Goal: Transaction & Acquisition: Purchase product/service

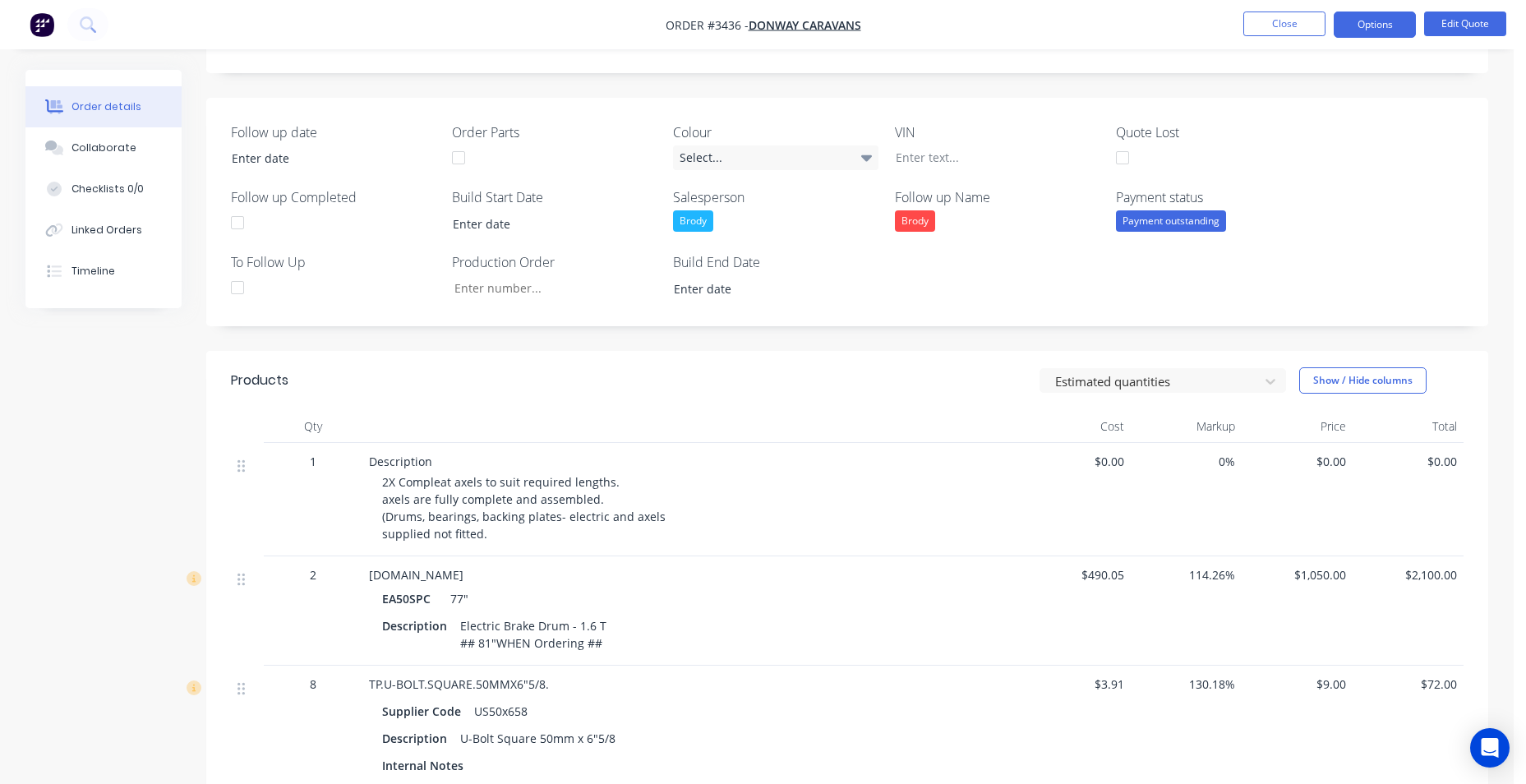
scroll to position [82, 0]
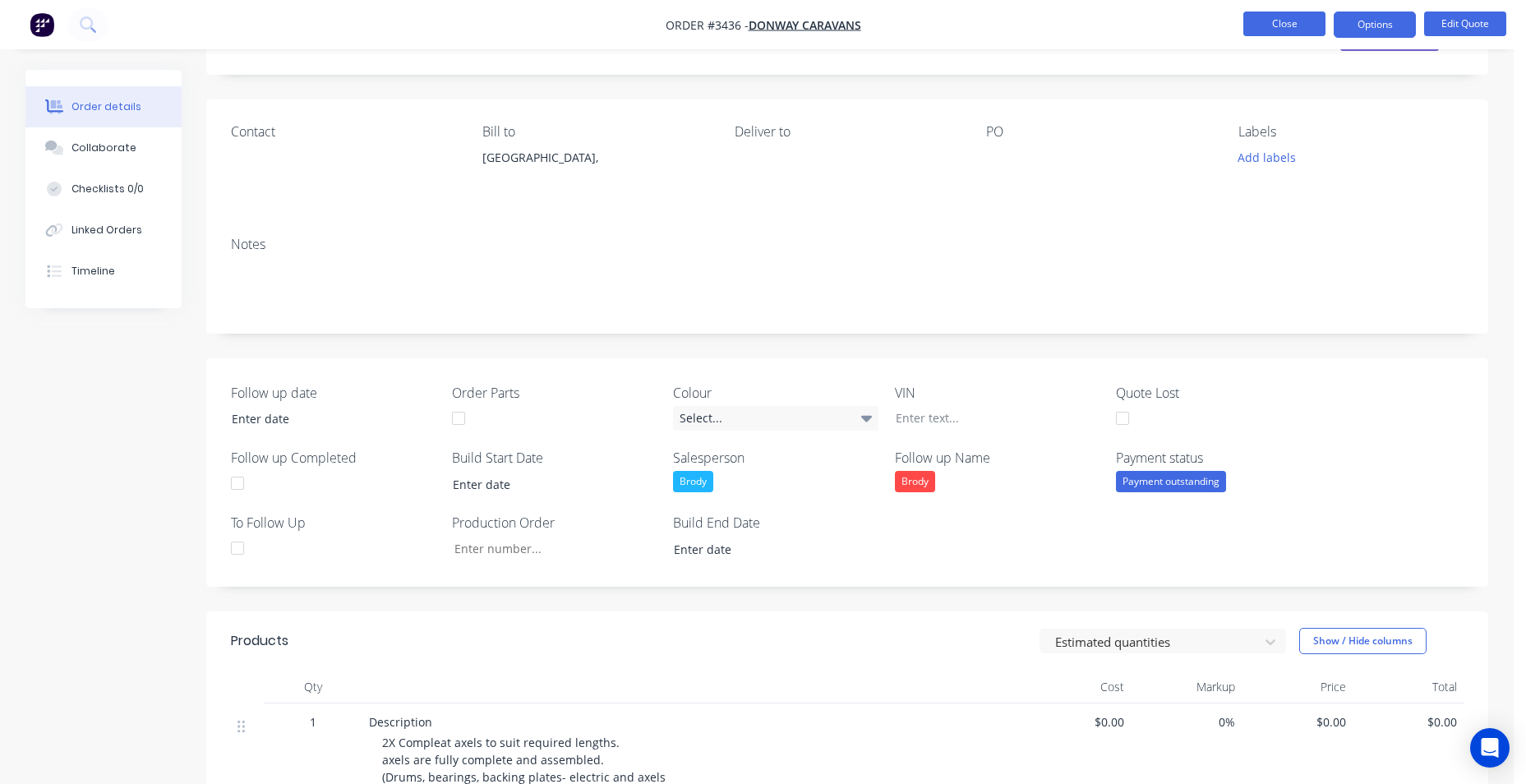
click at [1281, 29] on button "Close" at bounding box center [1284, 23] width 82 height 25
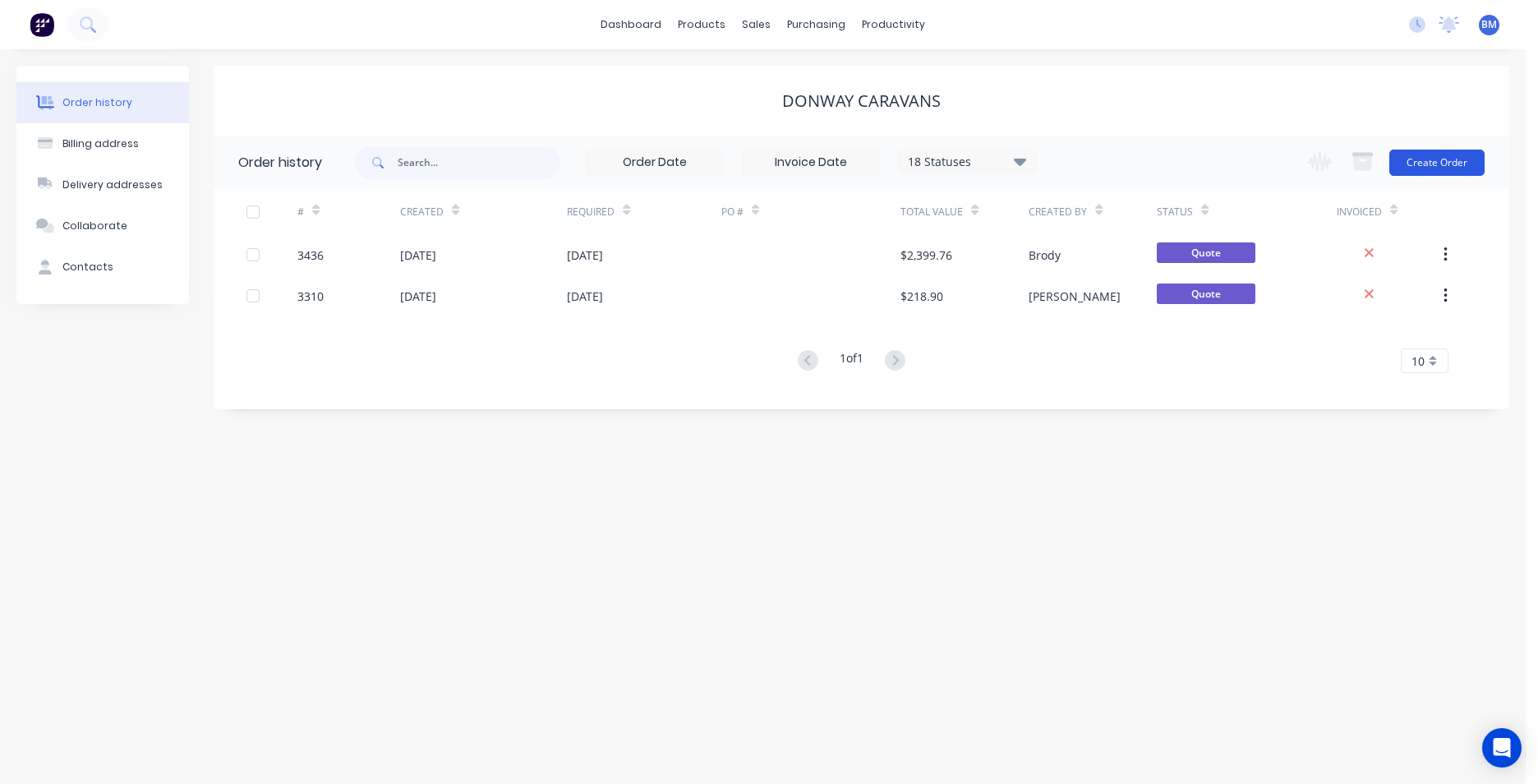
click at [1441, 160] on button "Create Order" at bounding box center [1437, 163] width 95 height 26
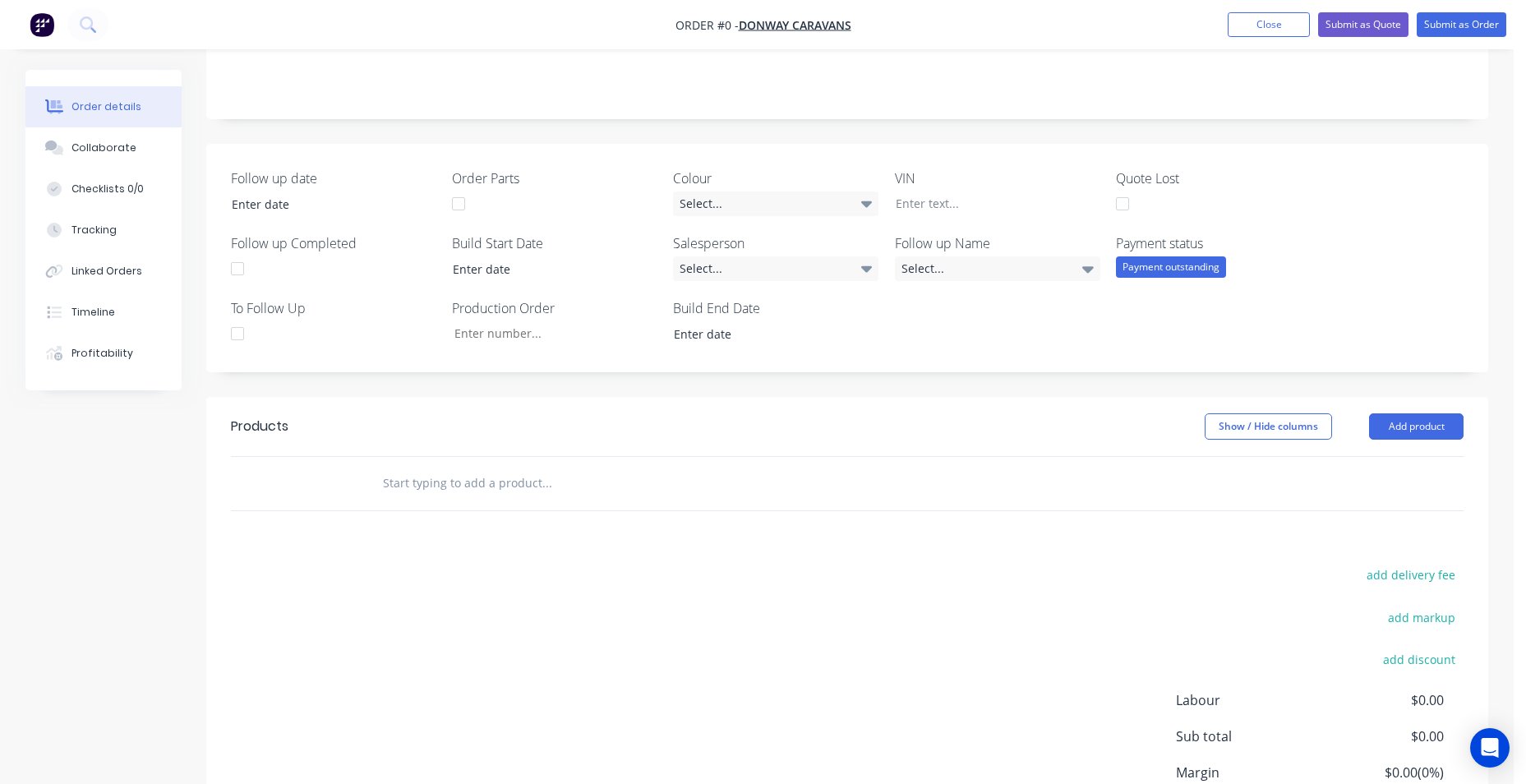
scroll to position [444, 0]
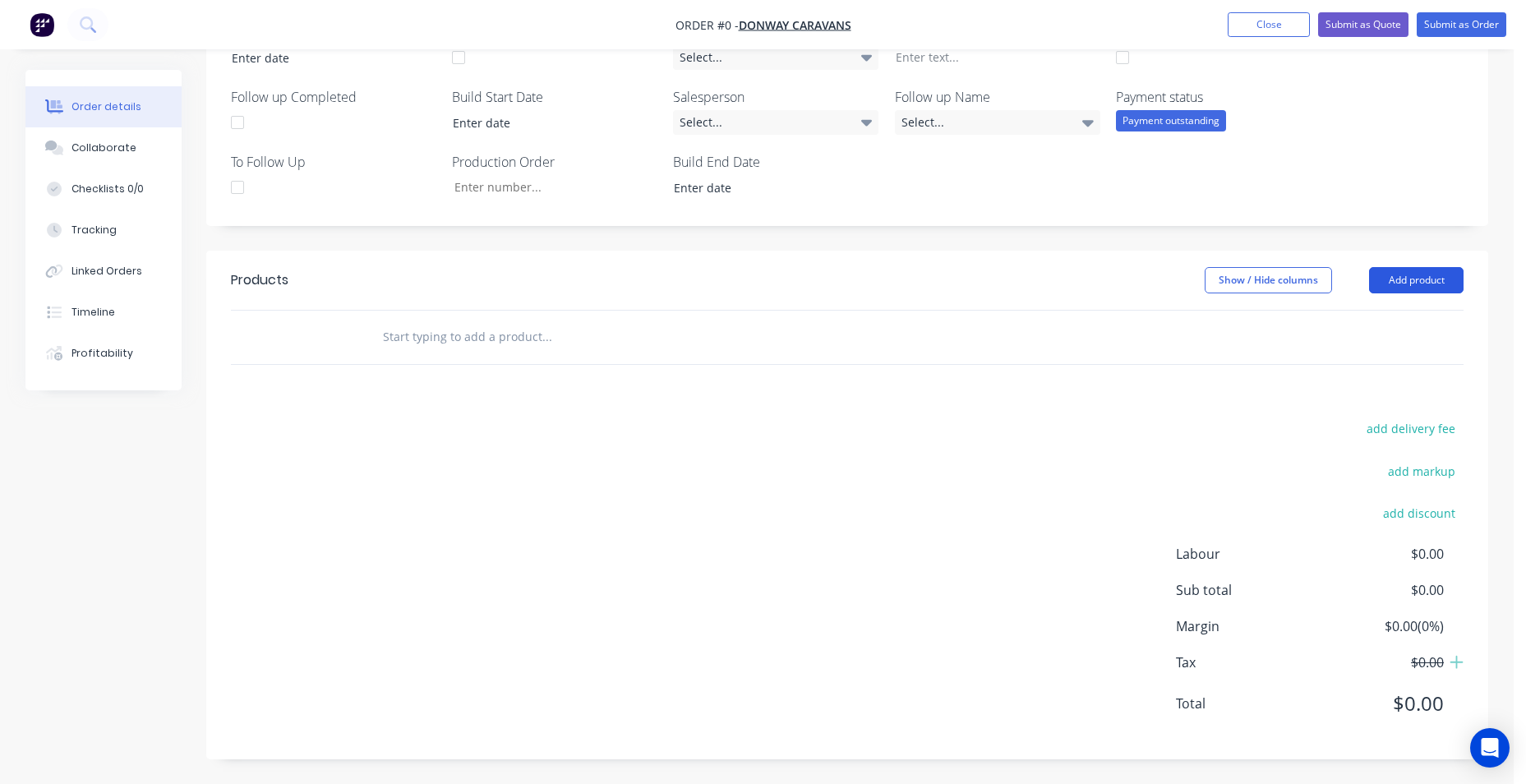
click at [1395, 288] on button "Add product" at bounding box center [1415, 280] width 94 height 26
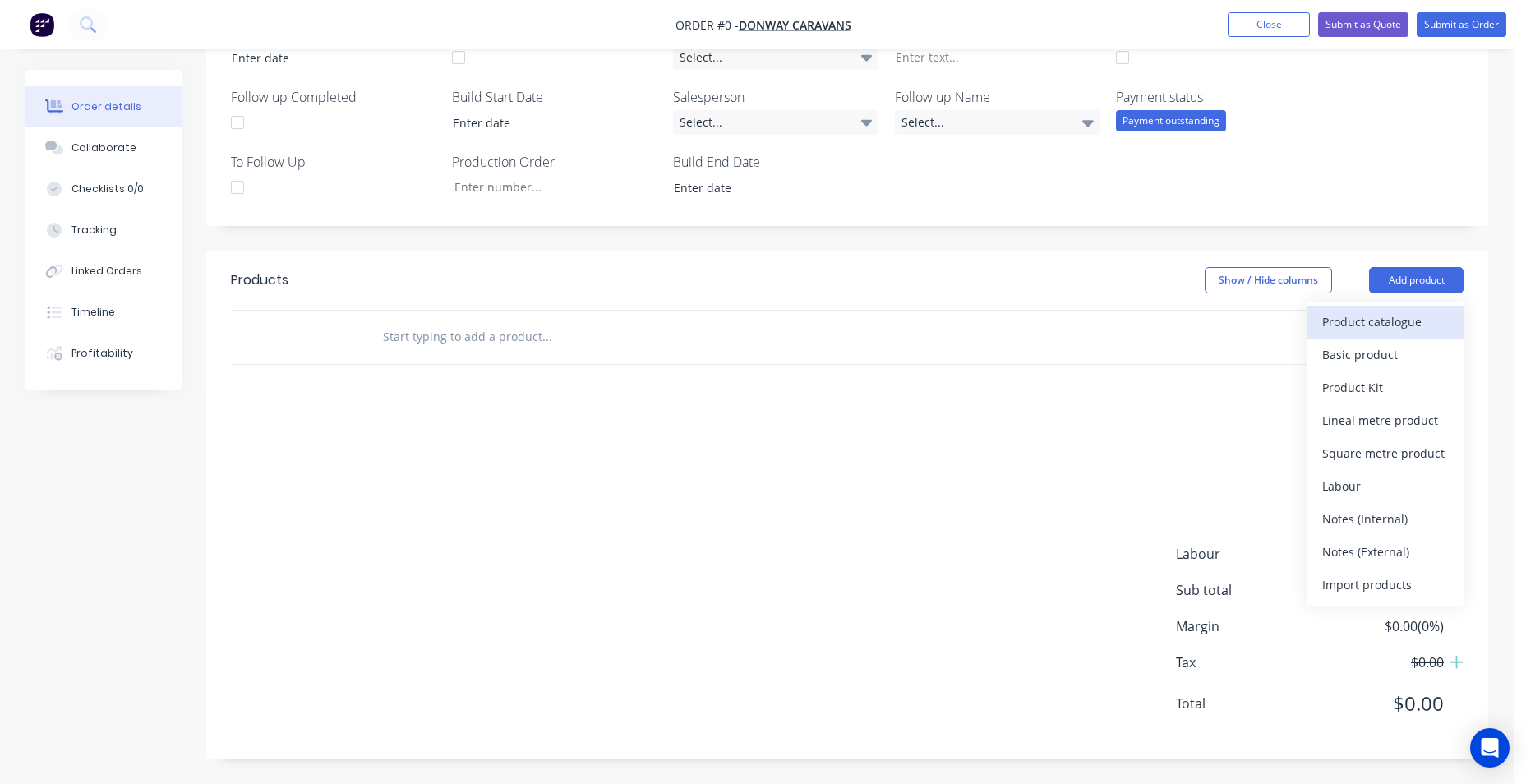
click at [1372, 328] on div "Product catalogue" at bounding box center [1385, 322] width 126 height 24
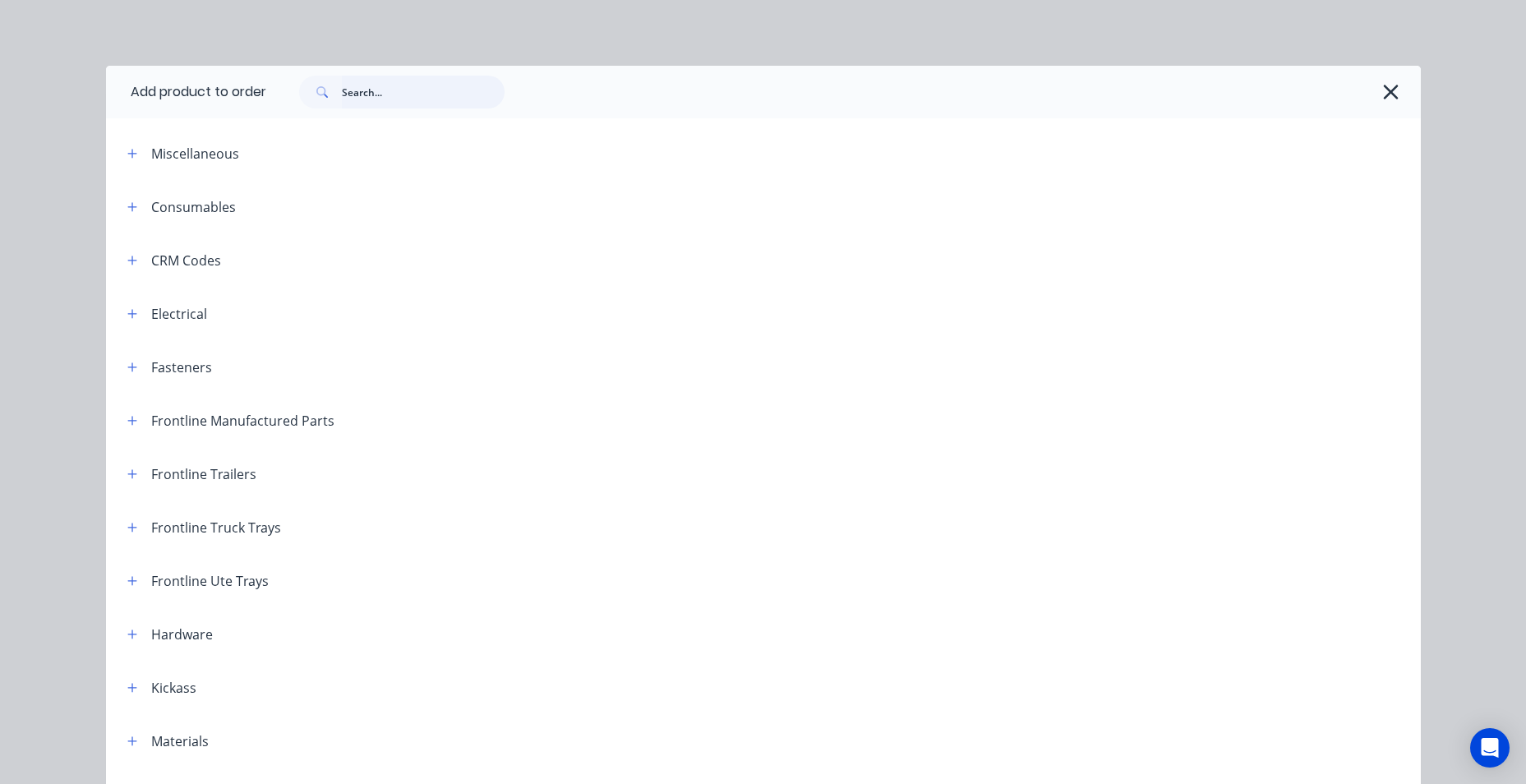
click at [400, 107] on input "text" at bounding box center [423, 92] width 163 height 33
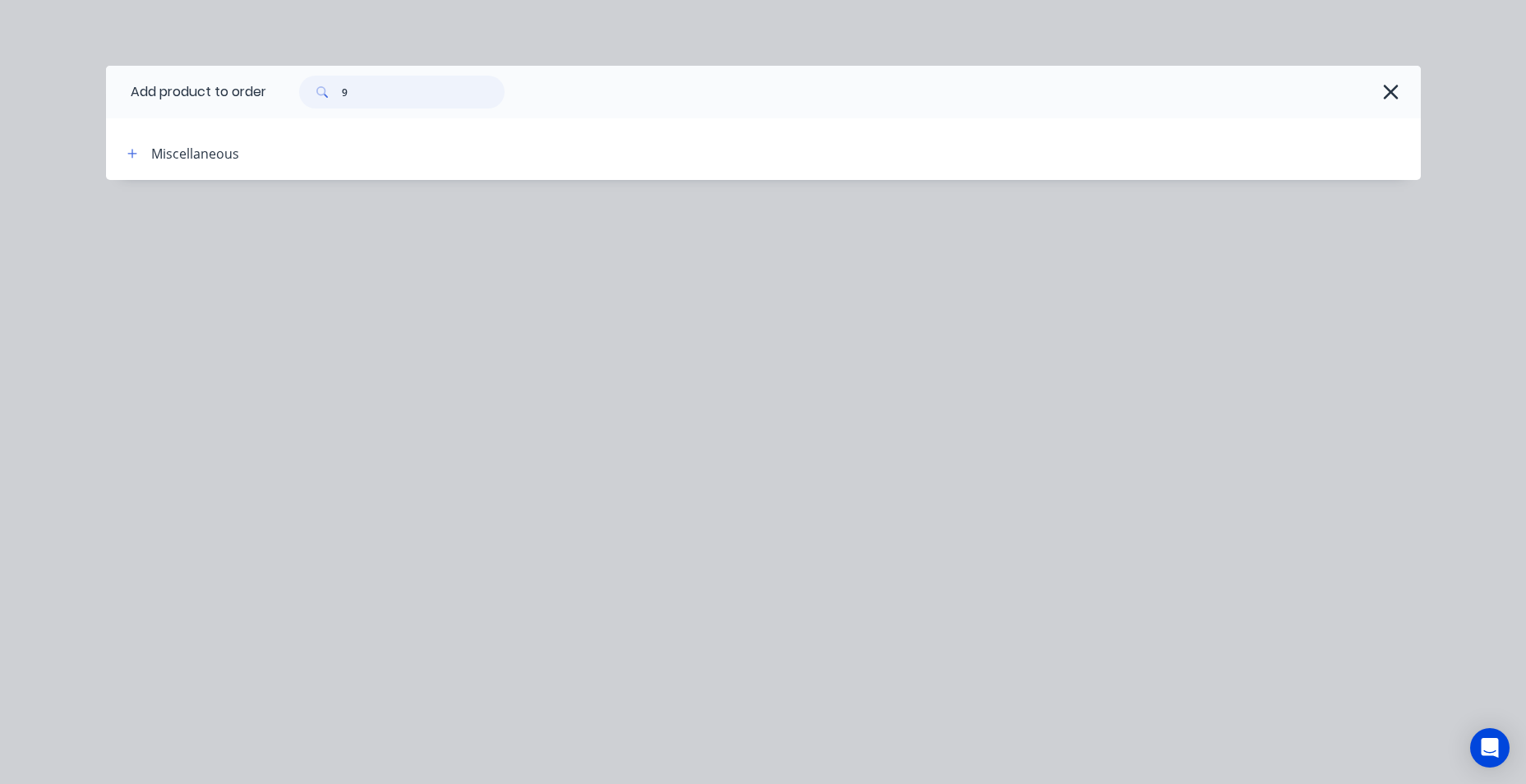
type input "9"
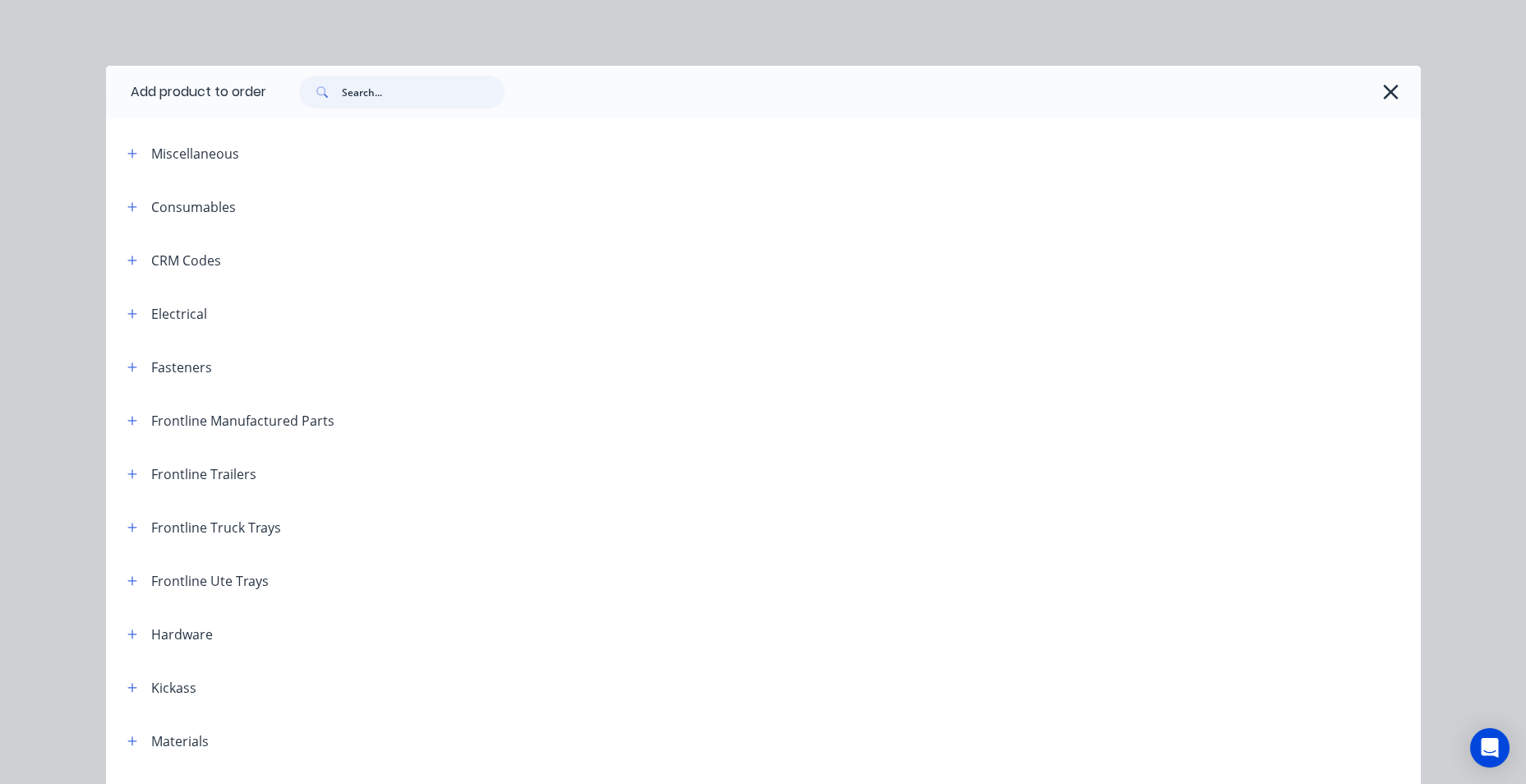
click at [360, 86] on input "text" at bounding box center [423, 92] width 163 height 33
click at [366, 94] on input "text" at bounding box center [423, 92] width 163 height 33
click at [453, 91] on input "text" at bounding box center [423, 92] width 163 height 33
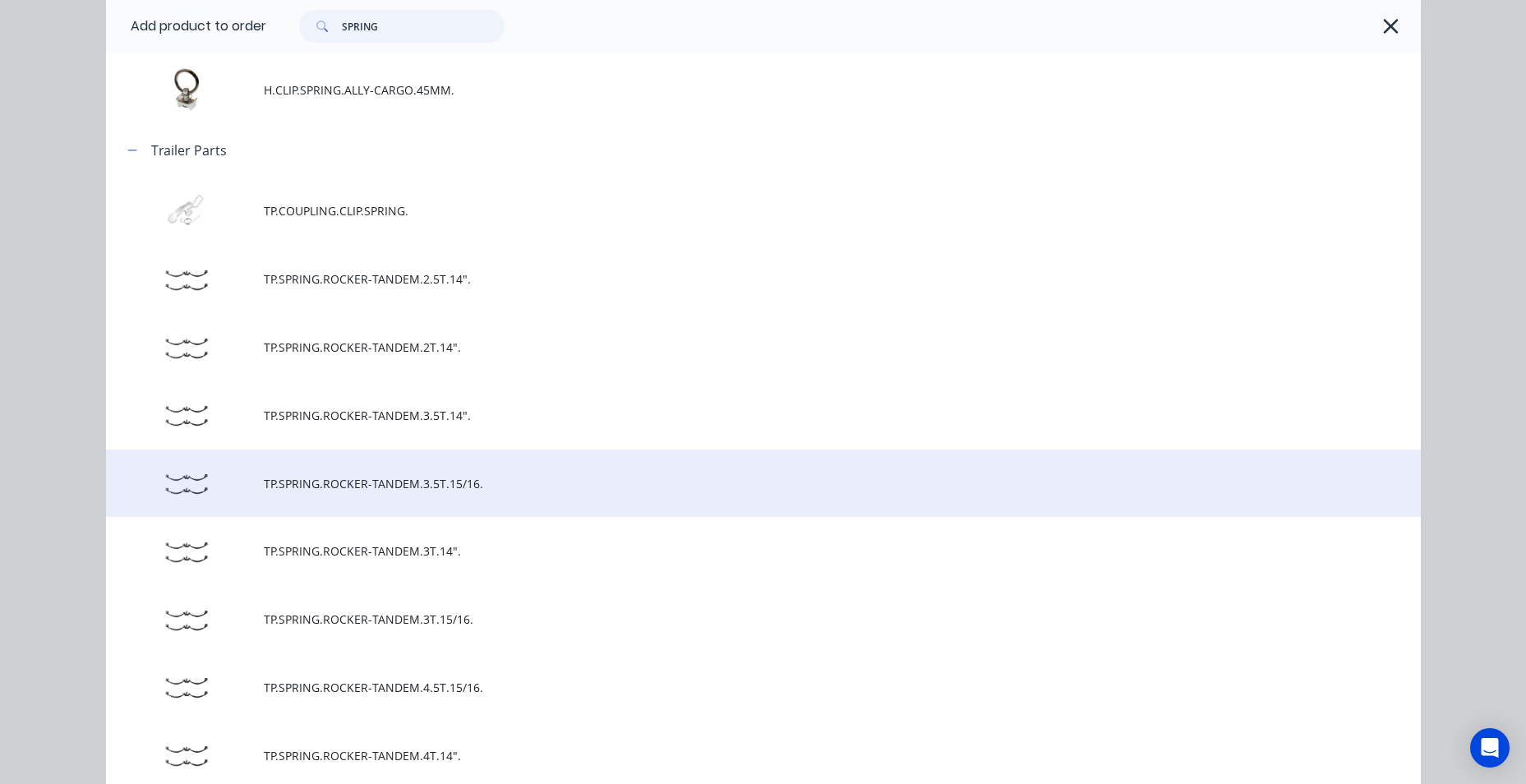
scroll to position [328, 0]
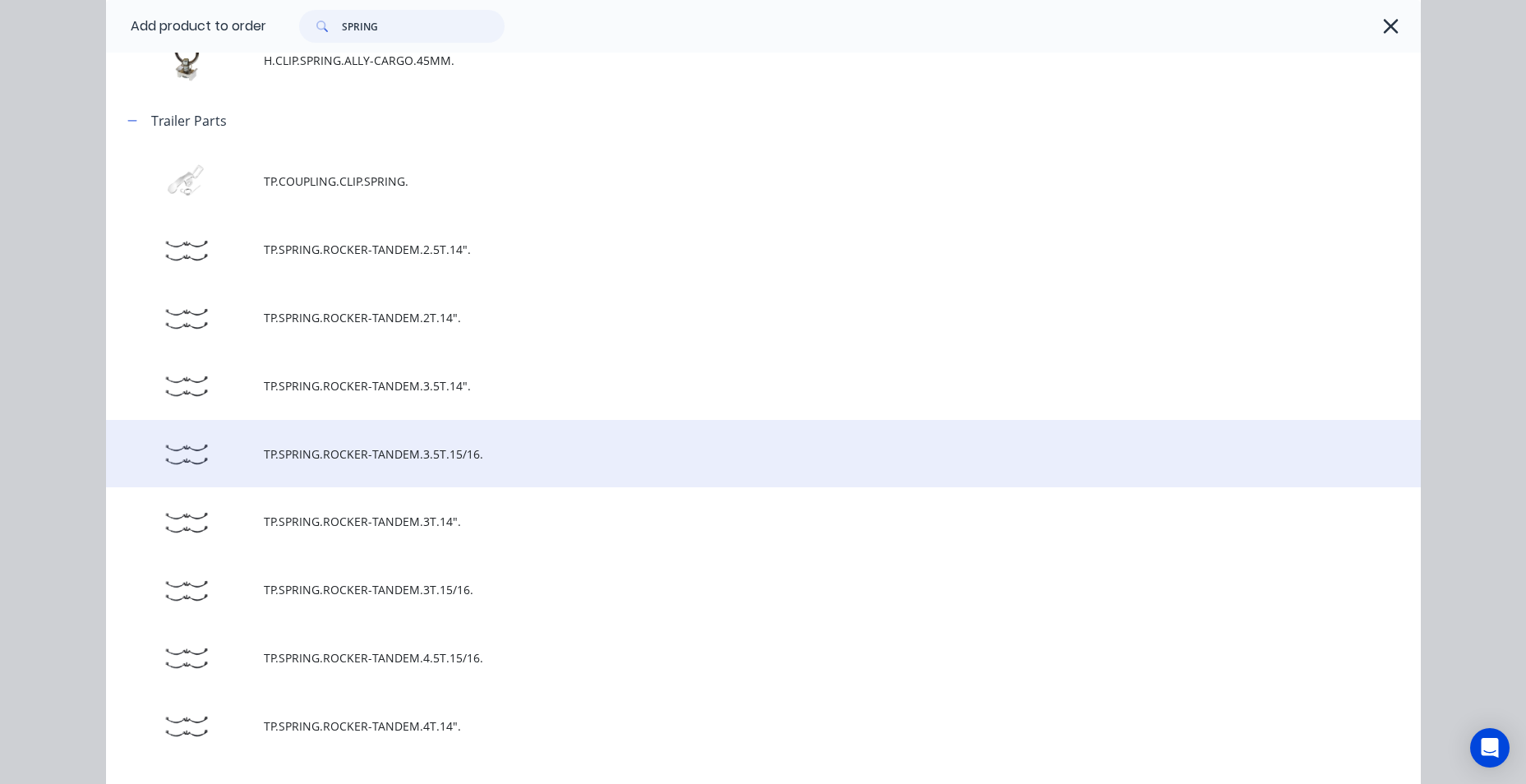
type input "SPRING"
click at [380, 462] on span "TP.SPRING.ROCKER-TANDEM.3.5T.15/16." at bounding box center [726, 454] width 925 height 17
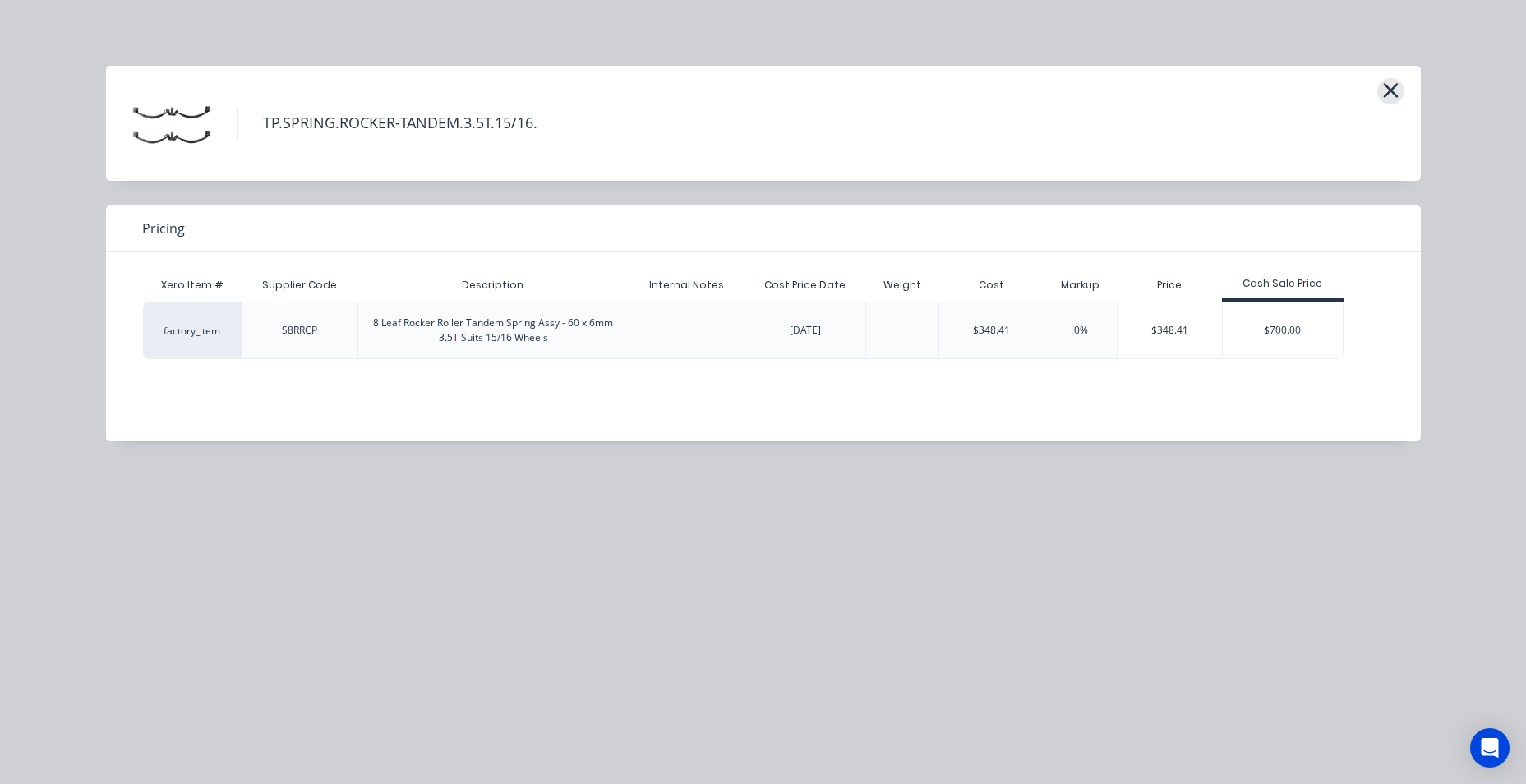
click at [1403, 92] on button "button" at bounding box center [1390, 91] width 27 height 26
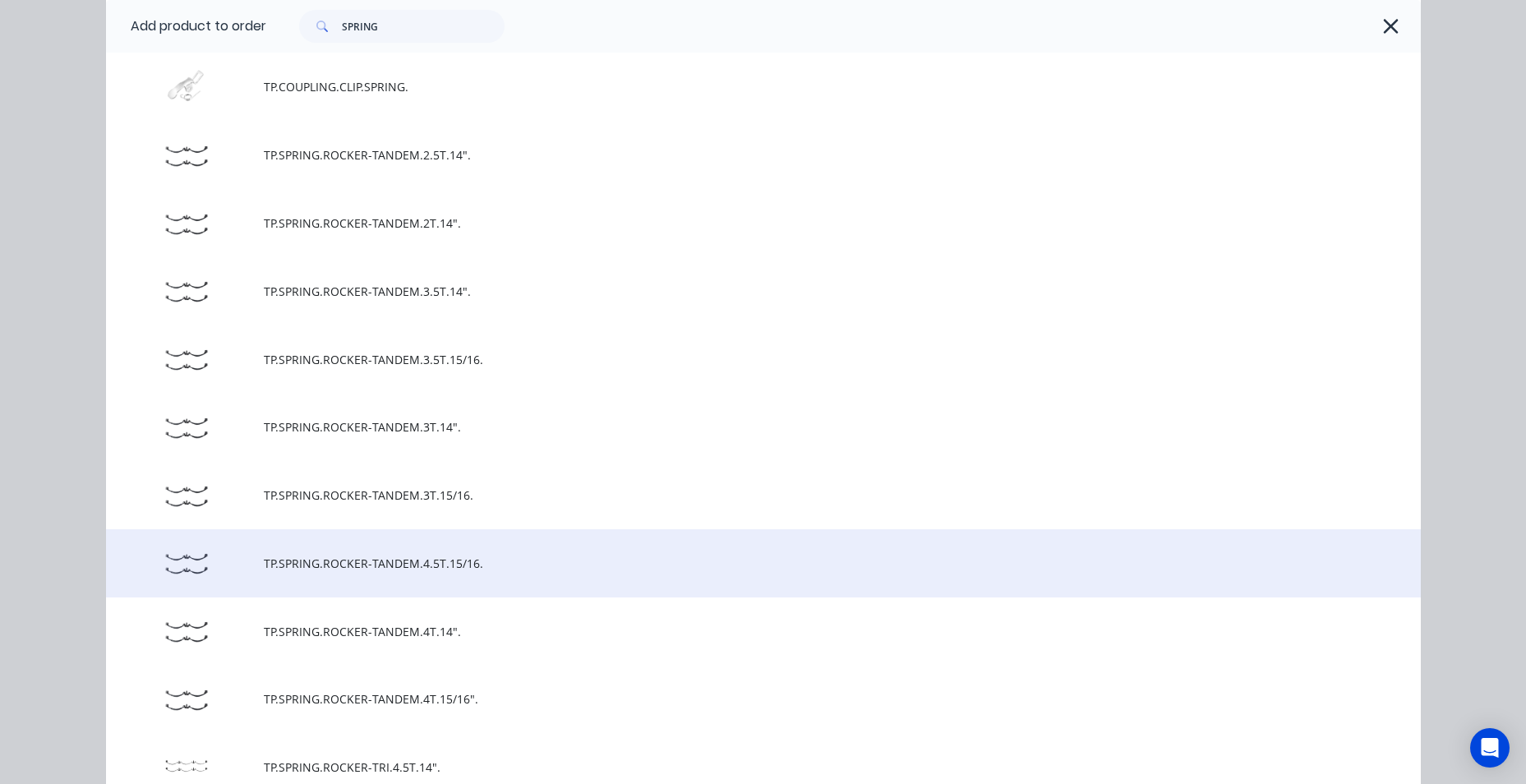
click at [511, 573] on td "TP.SPRING.ROCKER-TANDEM.4.5T.15/16." at bounding box center [842, 563] width 1157 height 68
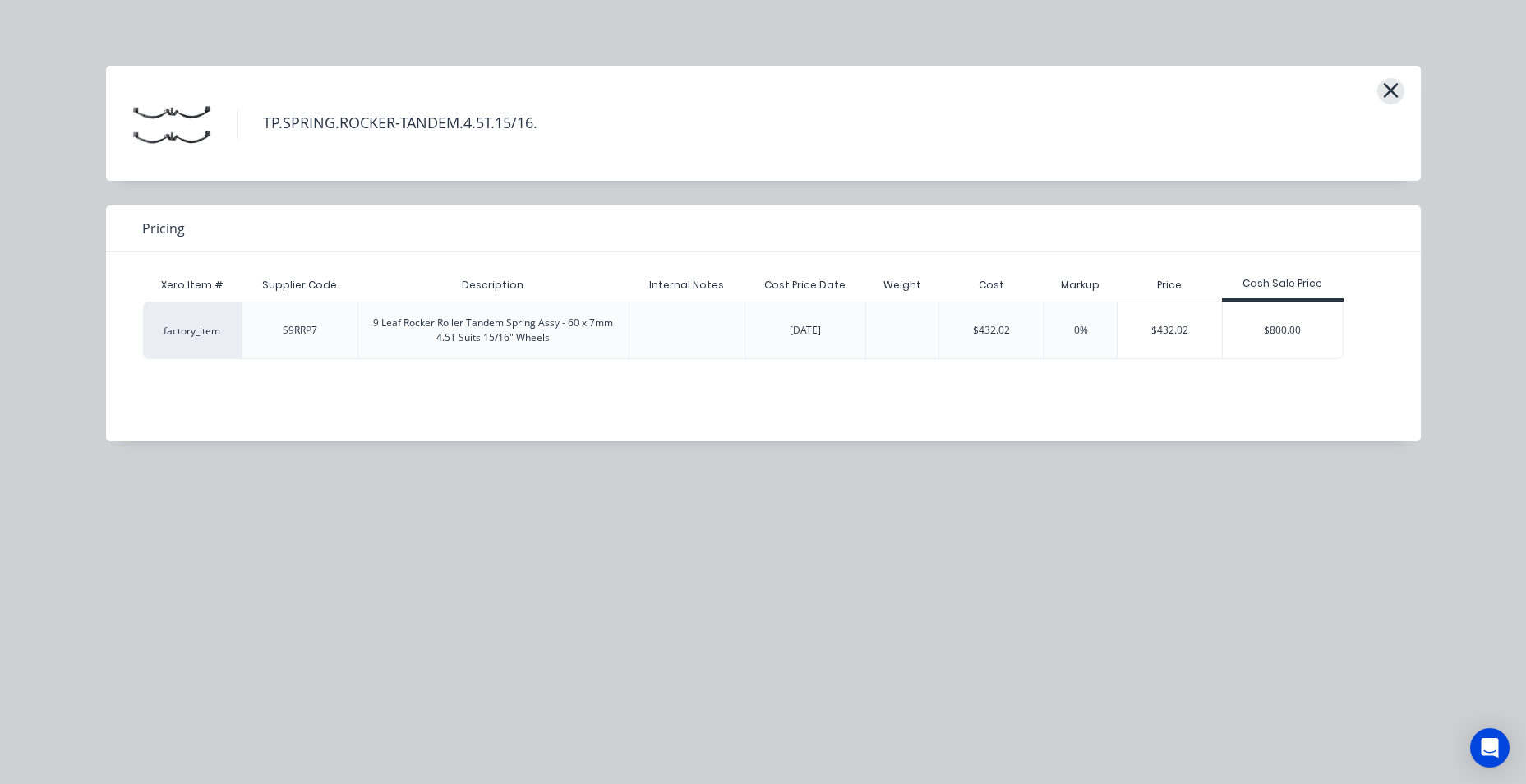
click at [1392, 99] on icon "button" at bounding box center [1391, 90] width 17 height 23
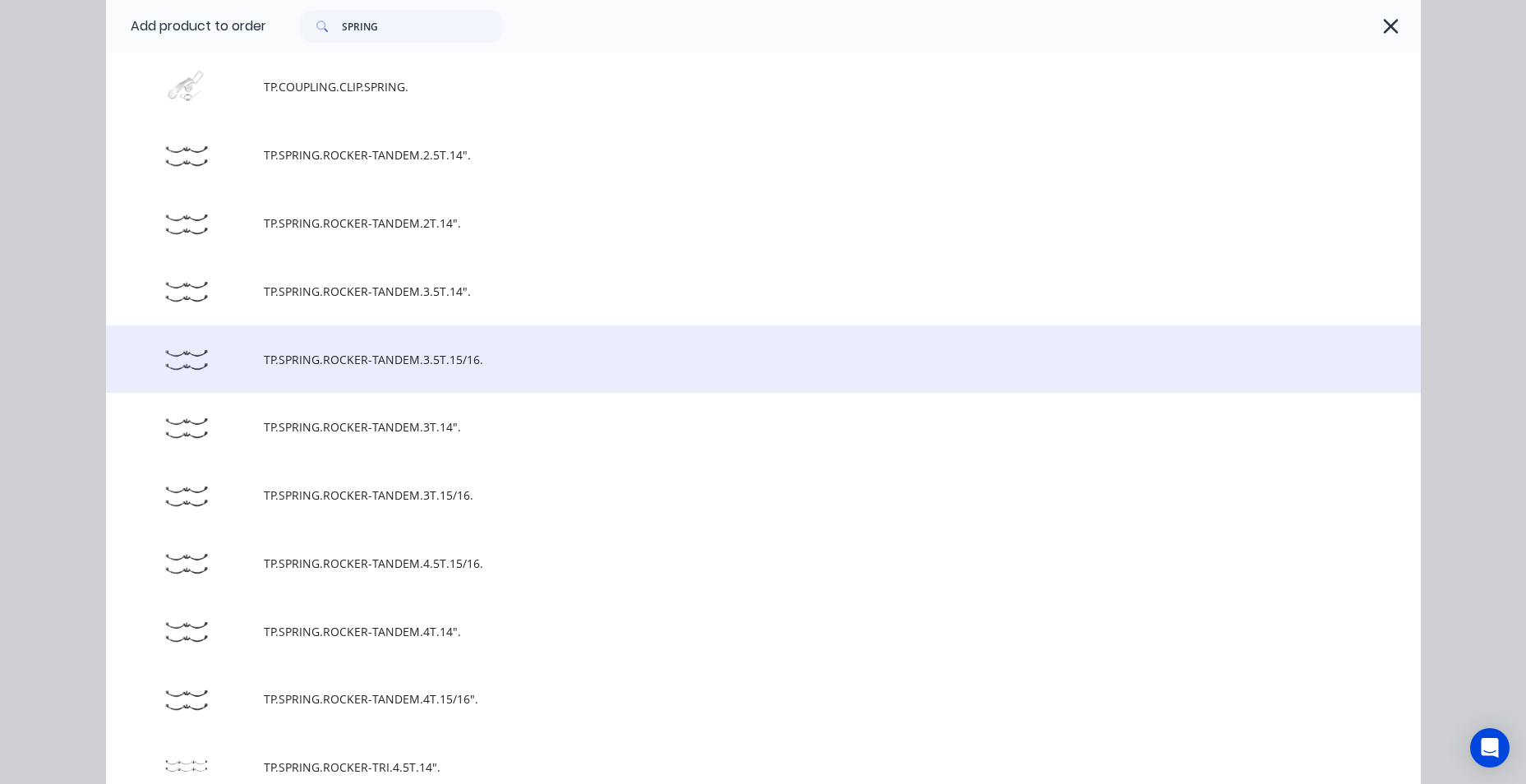
click at [756, 360] on span "TP.SPRING.ROCKER-TANDEM.3.5T.15/16." at bounding box center [726, 360] width 925 height 17
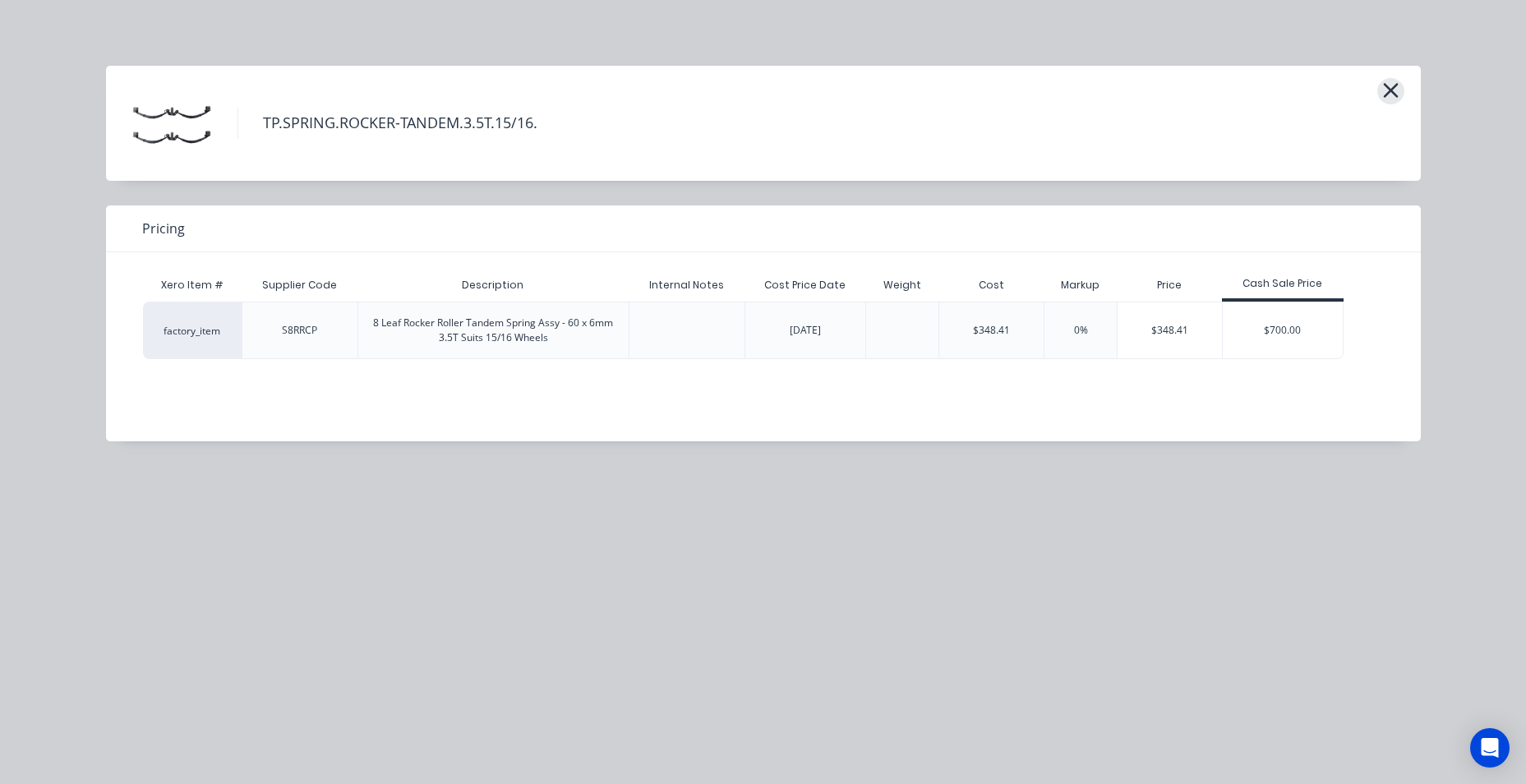
click at [1379, 92] on button "button" at bounding box center [1390, 91] width 27 height 26
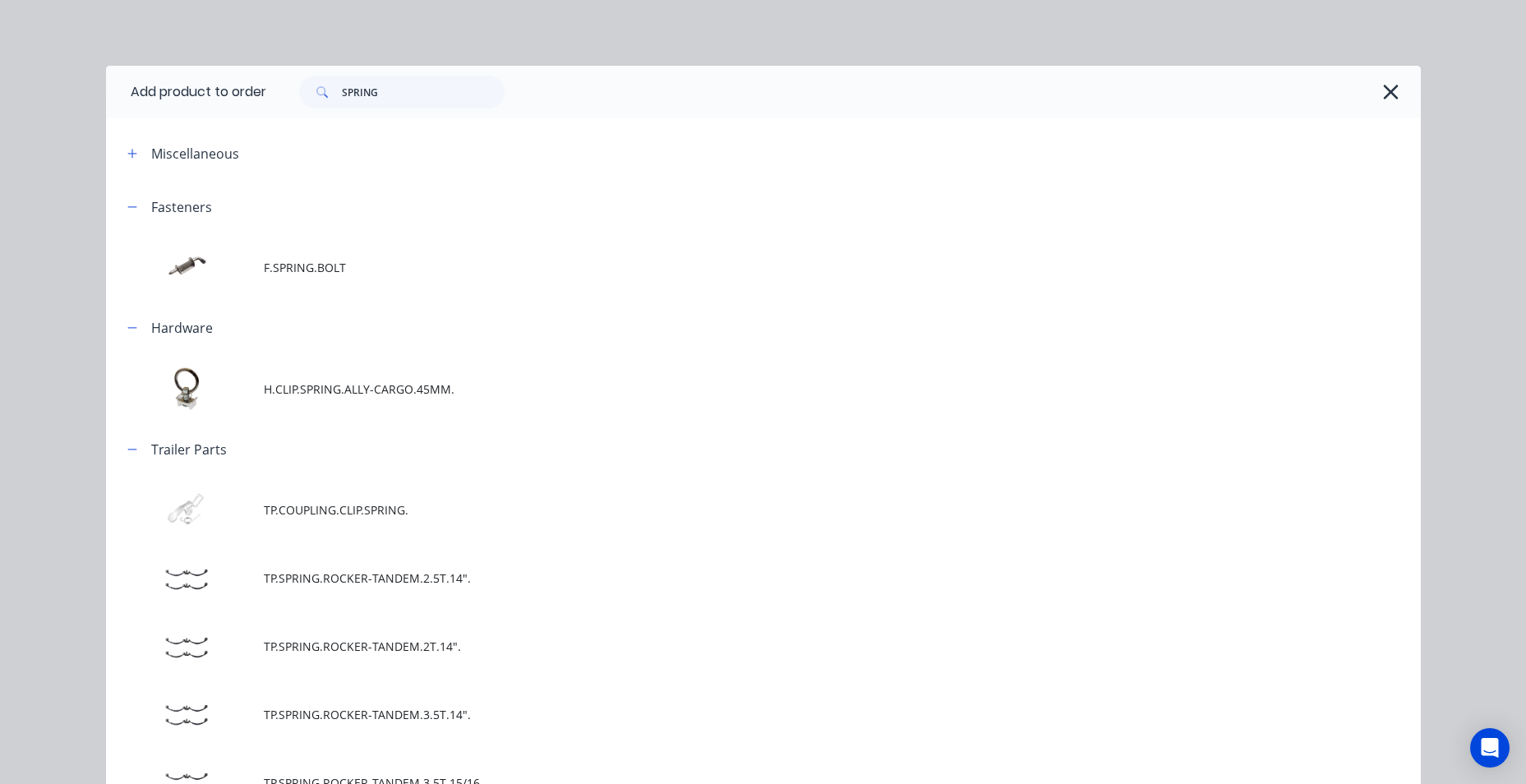
scroll to position [423, 0]
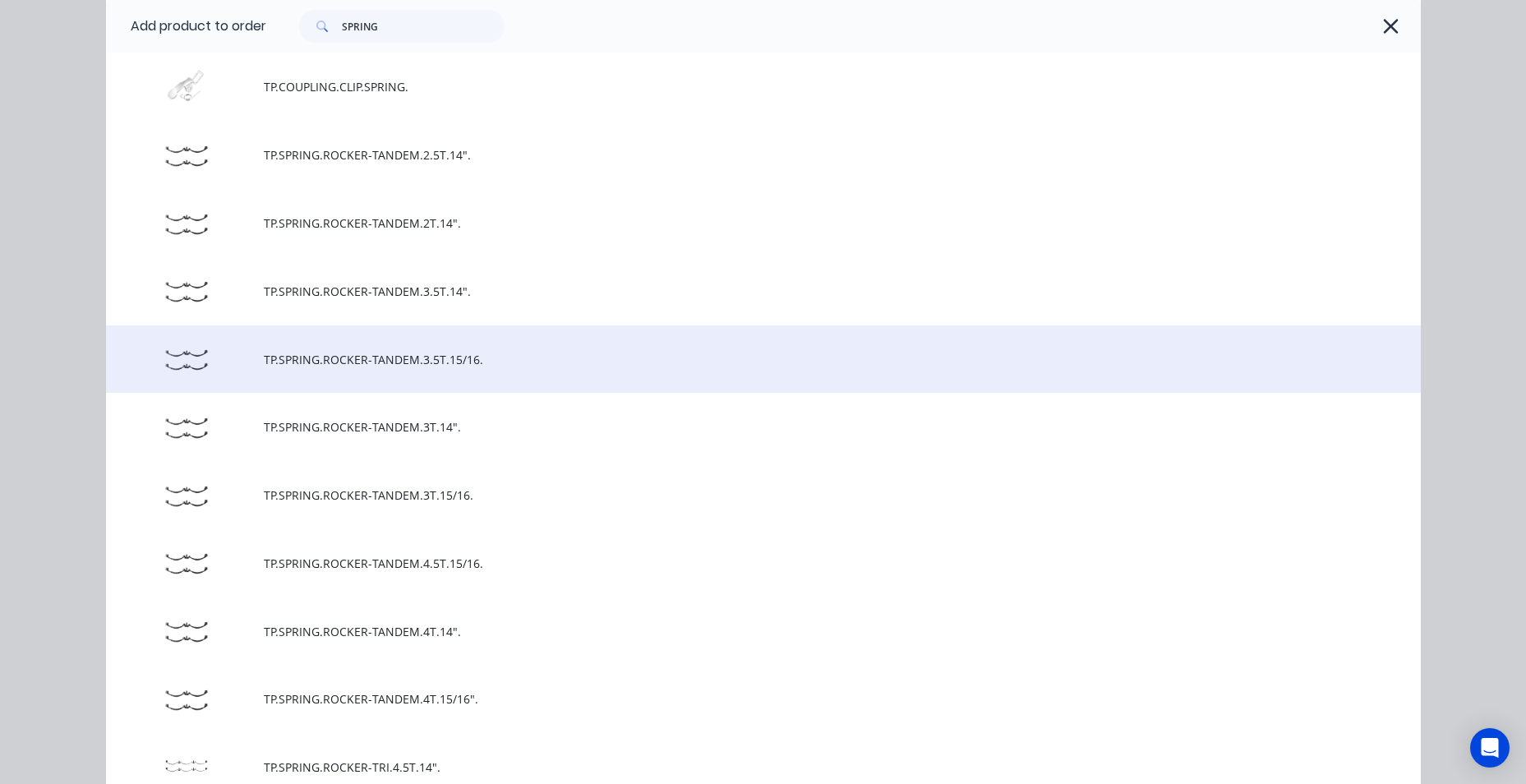
click at [661, 362] on span "TP.SPRING.ROCKER-TANDEM.3.5T.15/16." at bounding box center [726, 360] width 925 height 17
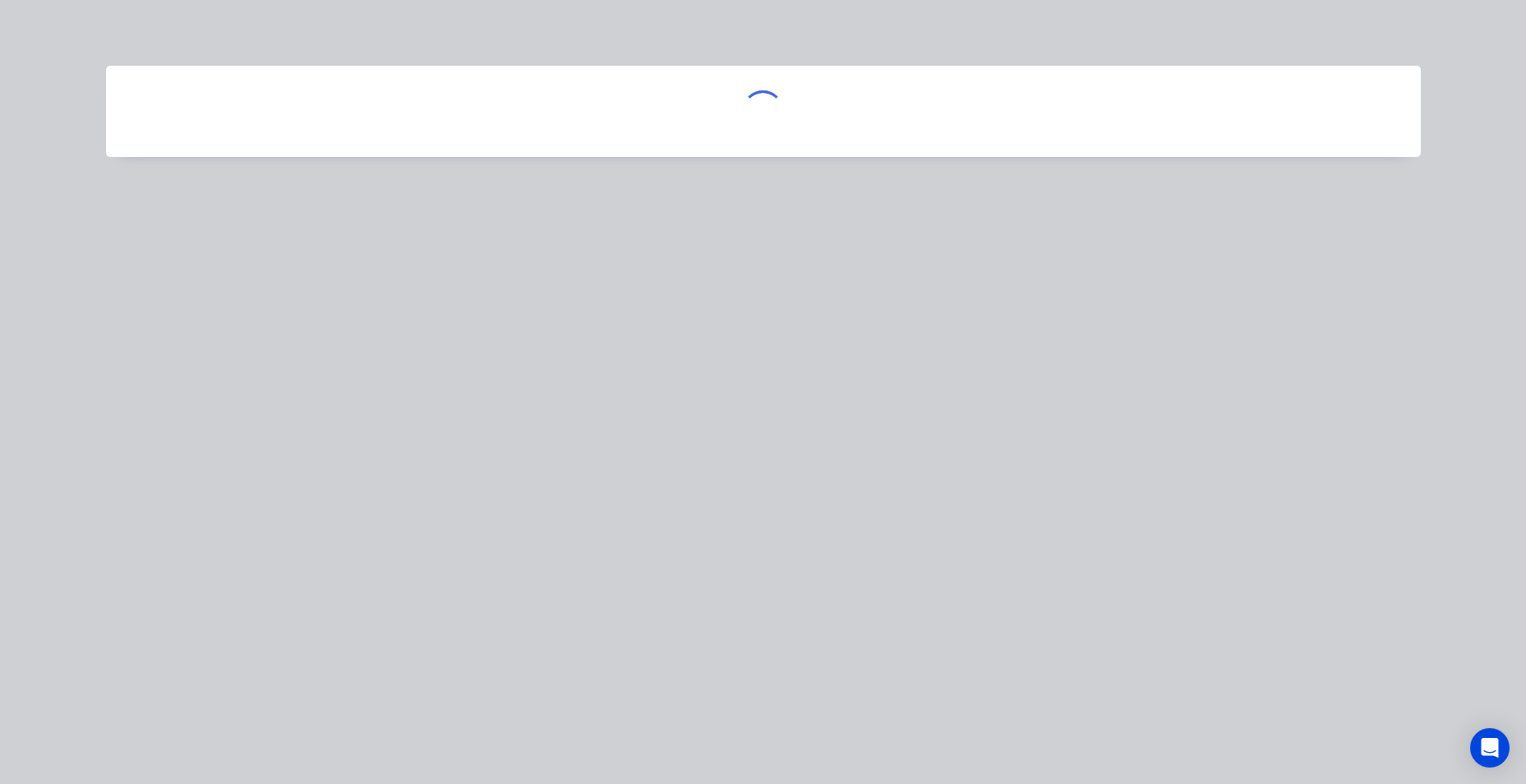
scroll to position [0, 0]
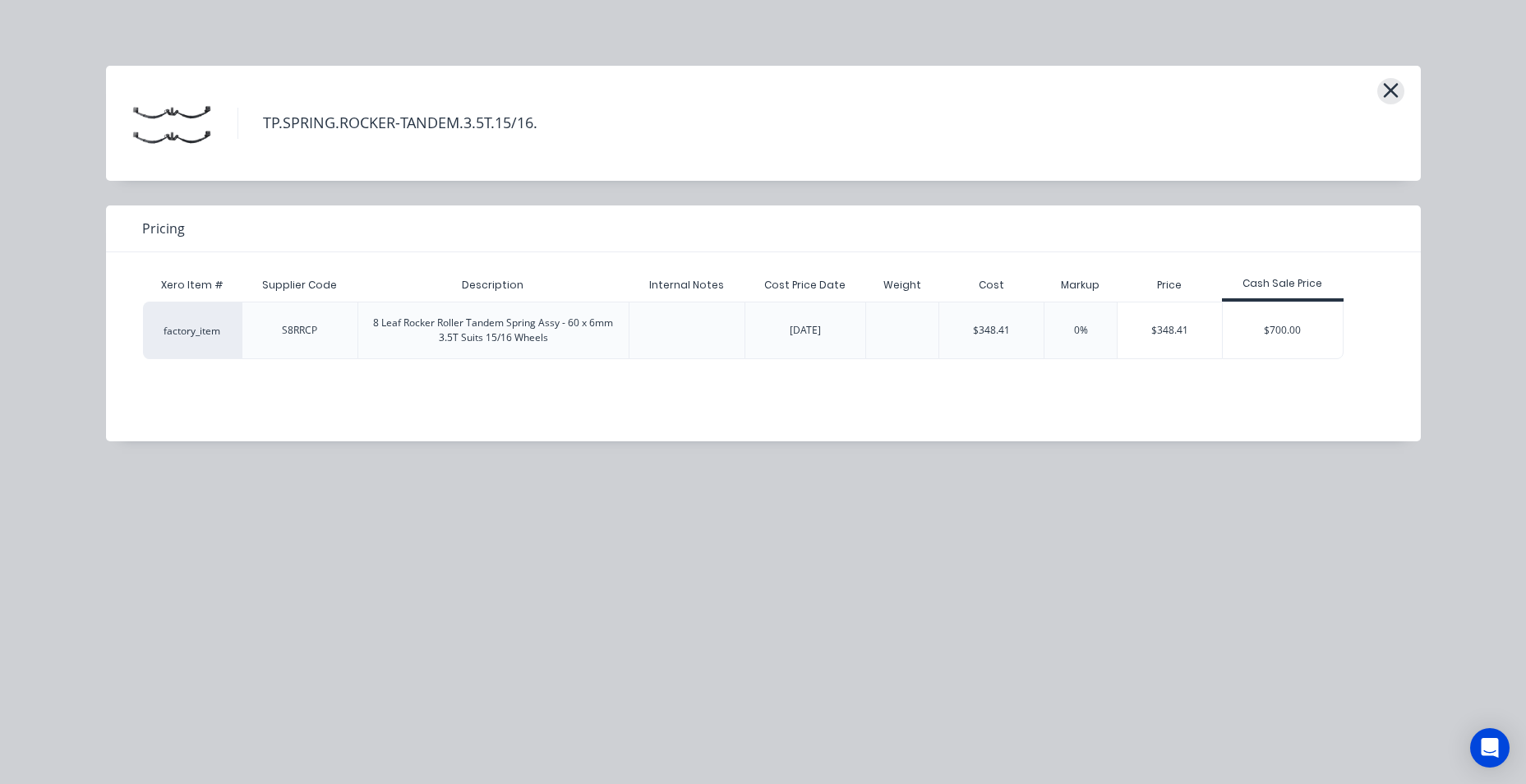
click at [1385, 82] on icon "button" at bounding box center [1391, 90] width 17 height 23
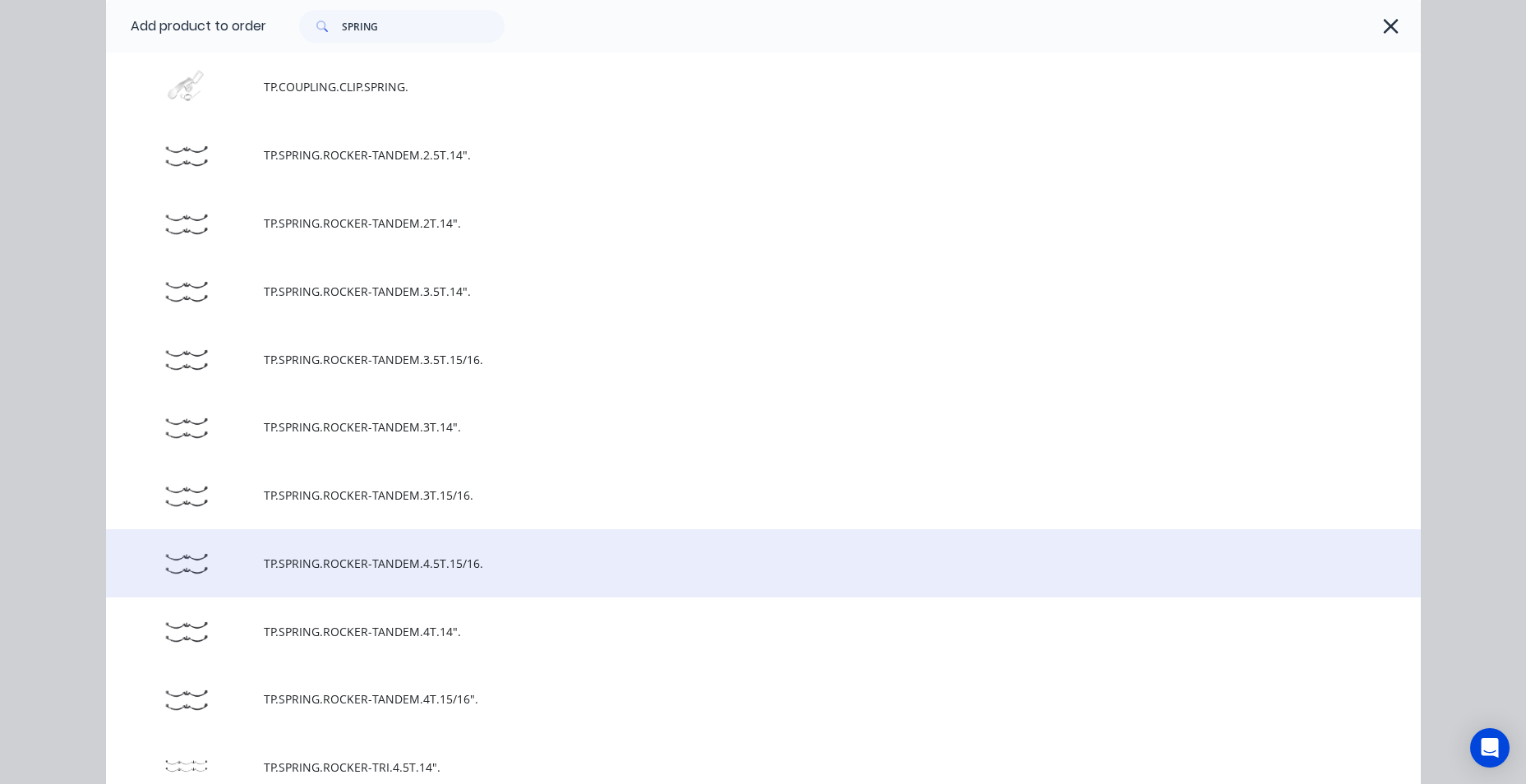
click at [534, 577] on td "TP.SPRING.ROCKER-TANDEM.4.5T.15/16." at bounding box center [842, 563] width 1157 height 68
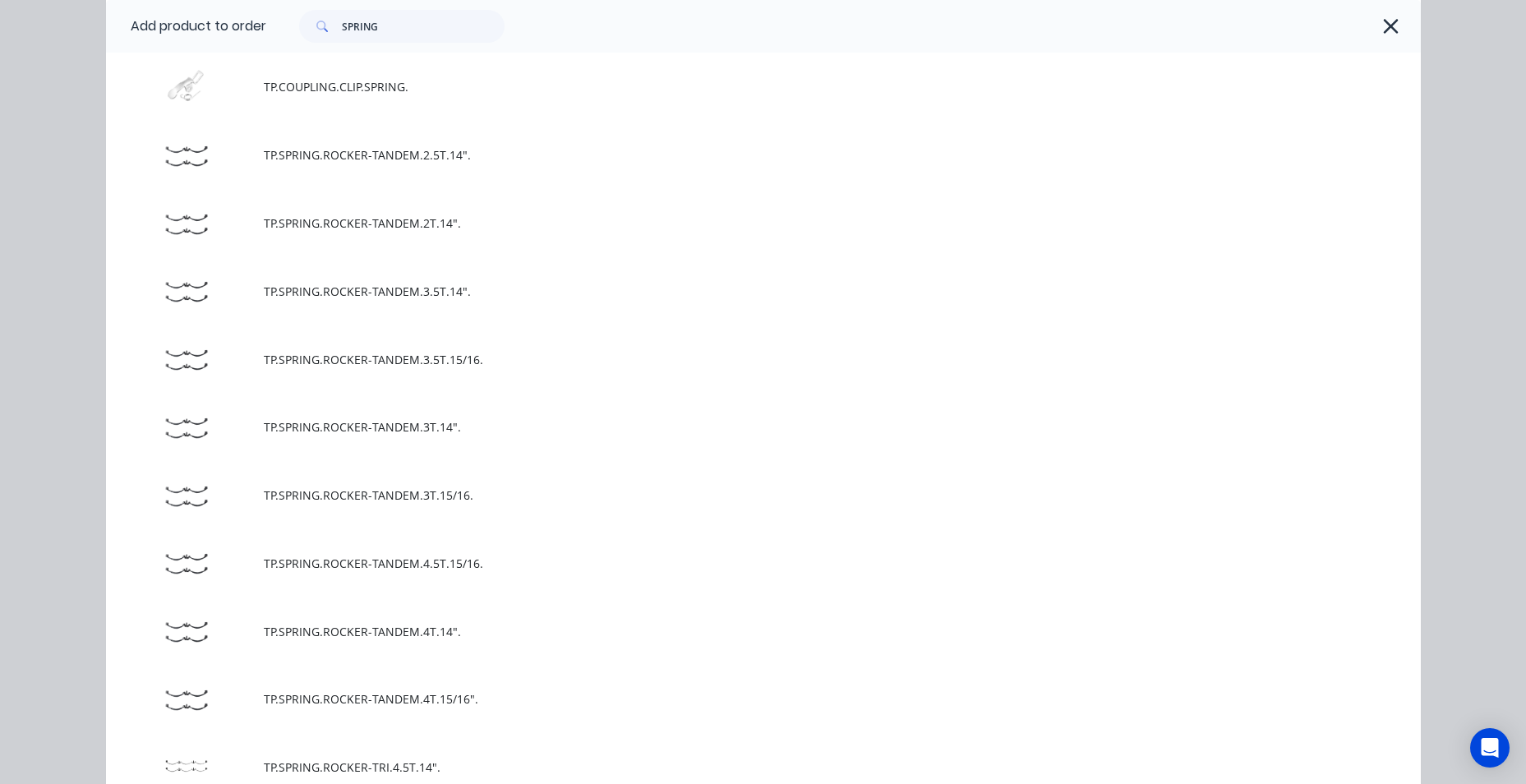
scroll to position [0, 0]
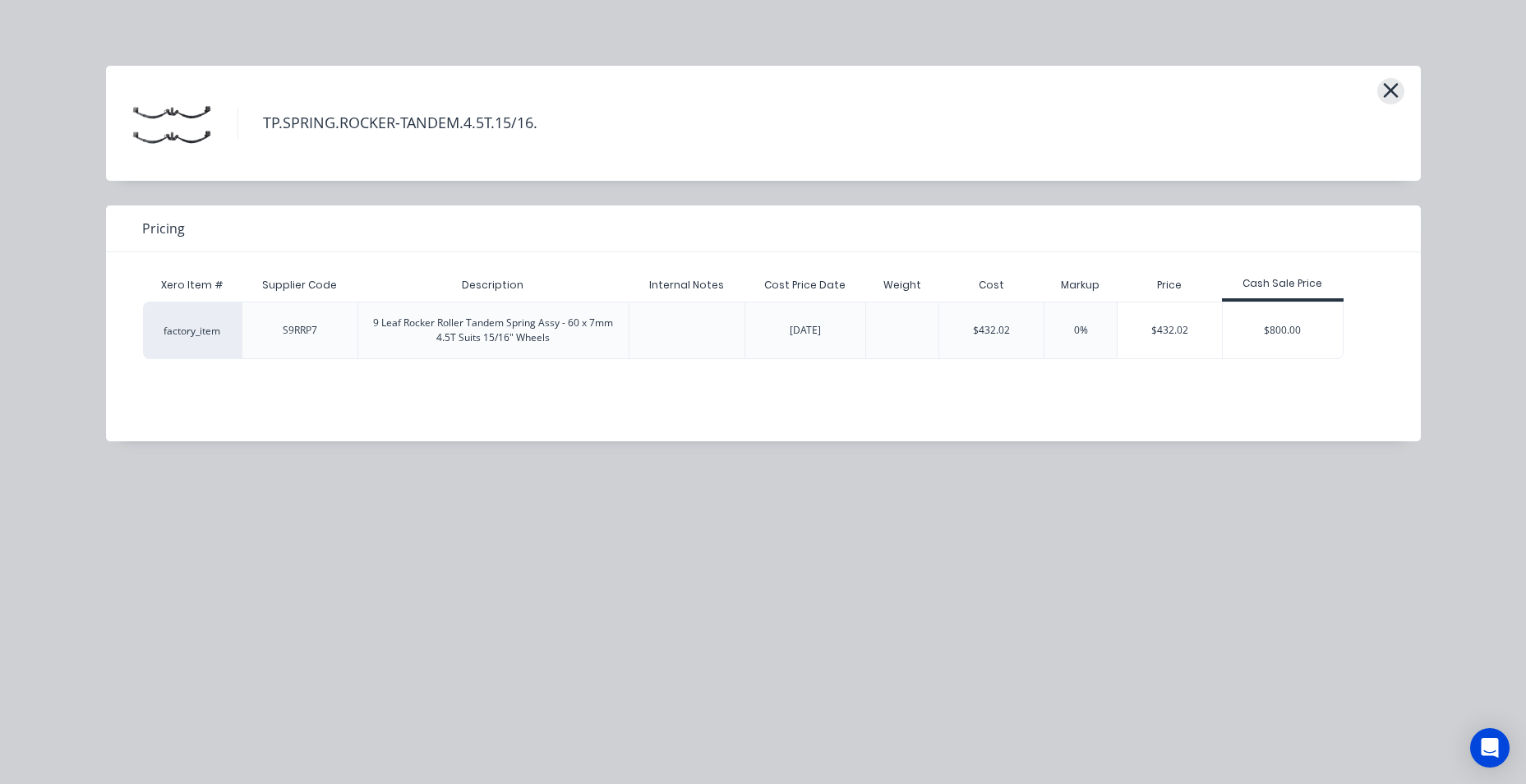
click at [1390, 86] on icon "button" at bounding box center [1391, 90] width 17 height 23
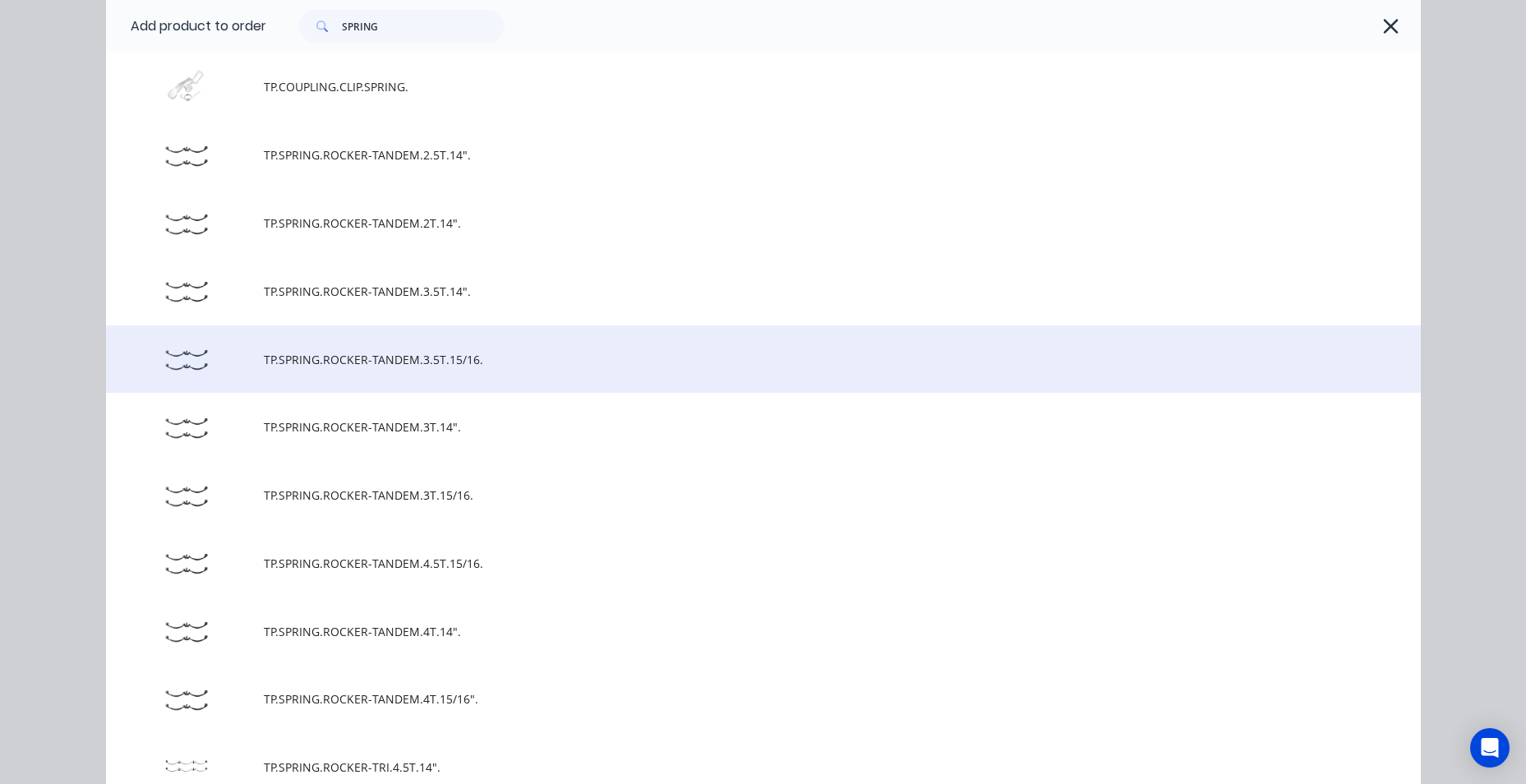
click at [480, 364] on span "TP.SPRING.ROCKER-TANDEM.3.5T.15/16." at bounding box center [726, 360] width 925 height 17
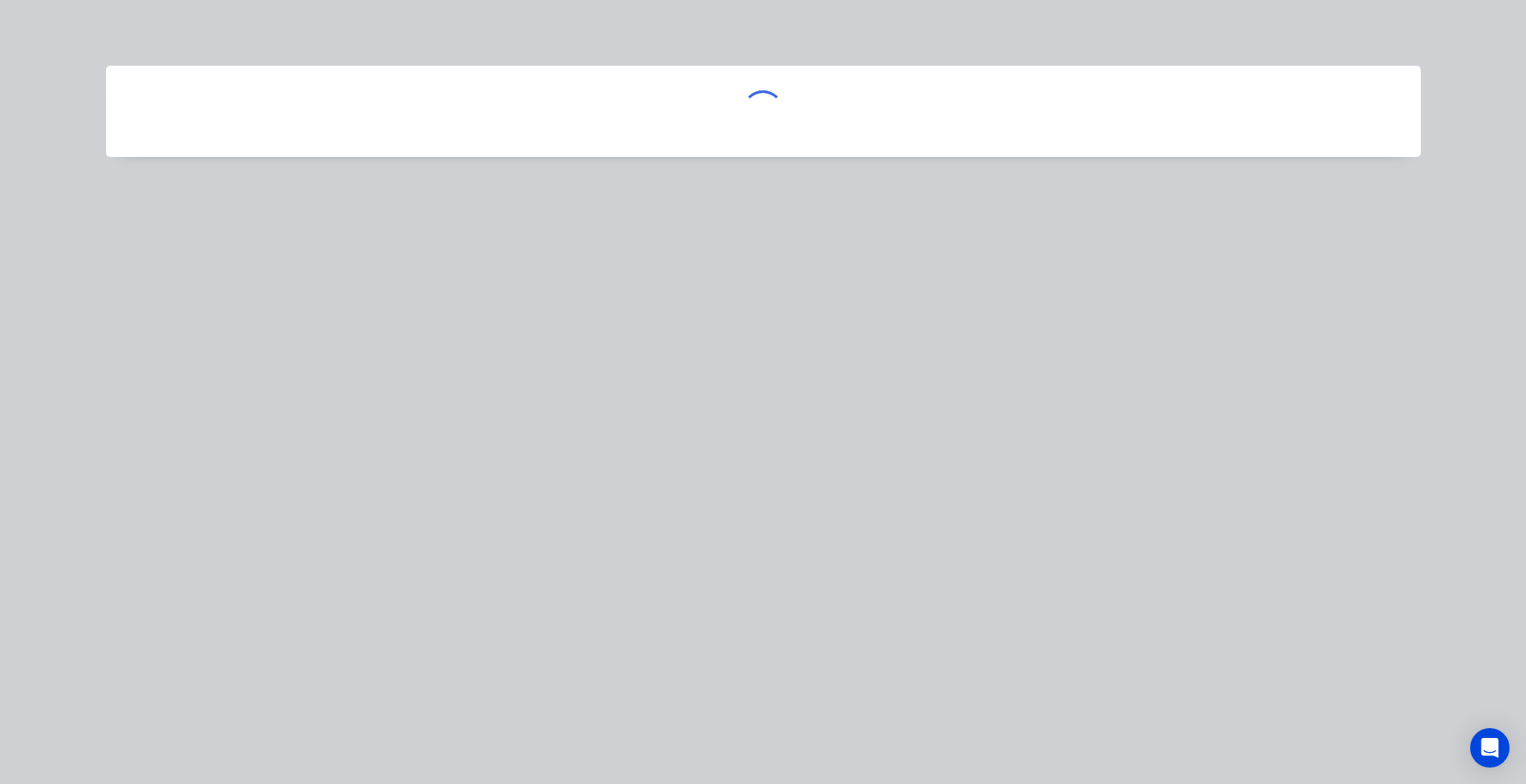
scroll to position [0, 0]
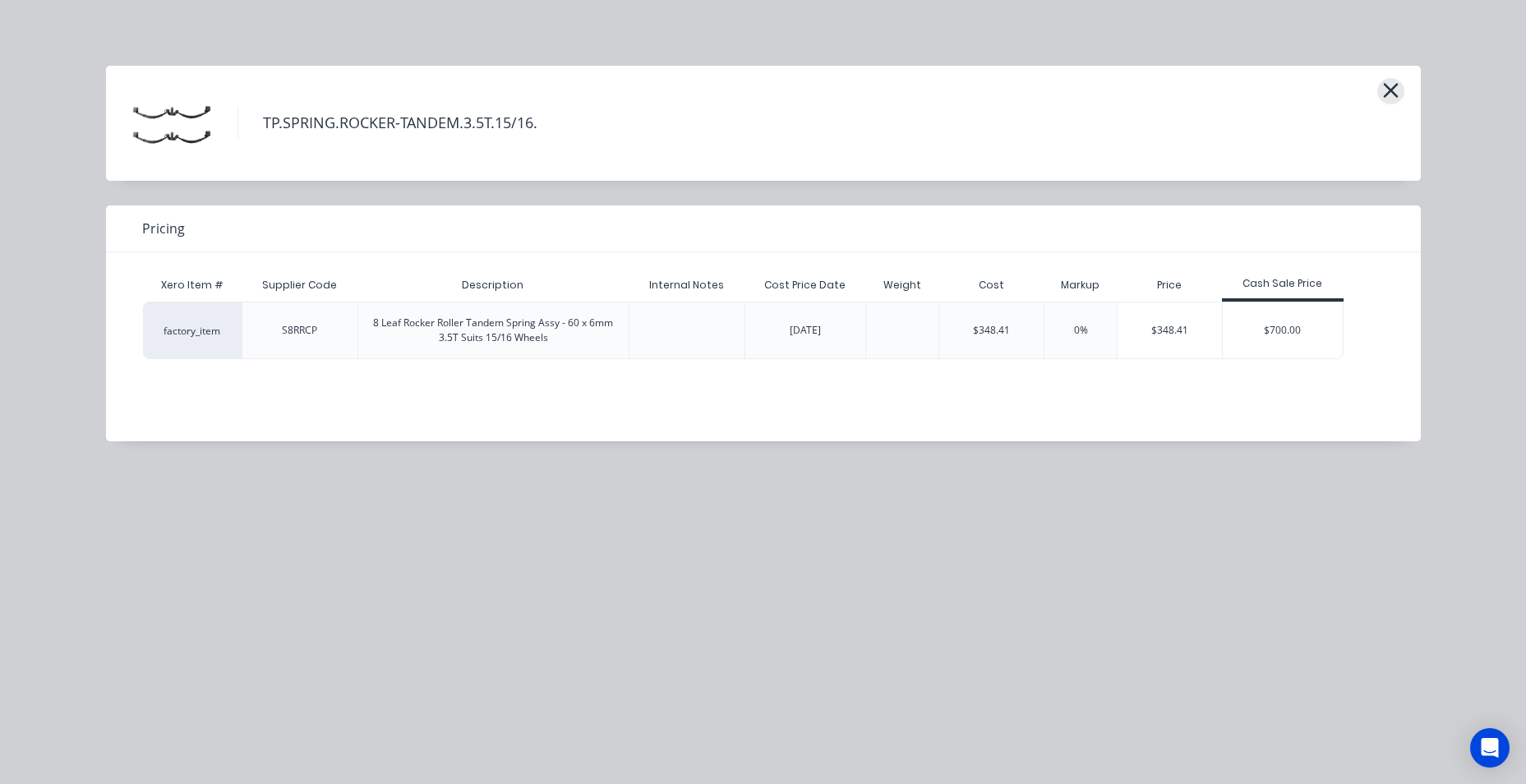
click at [1386, 83] on icon "button" at bounding box center [1391, 90] width 17 height 23
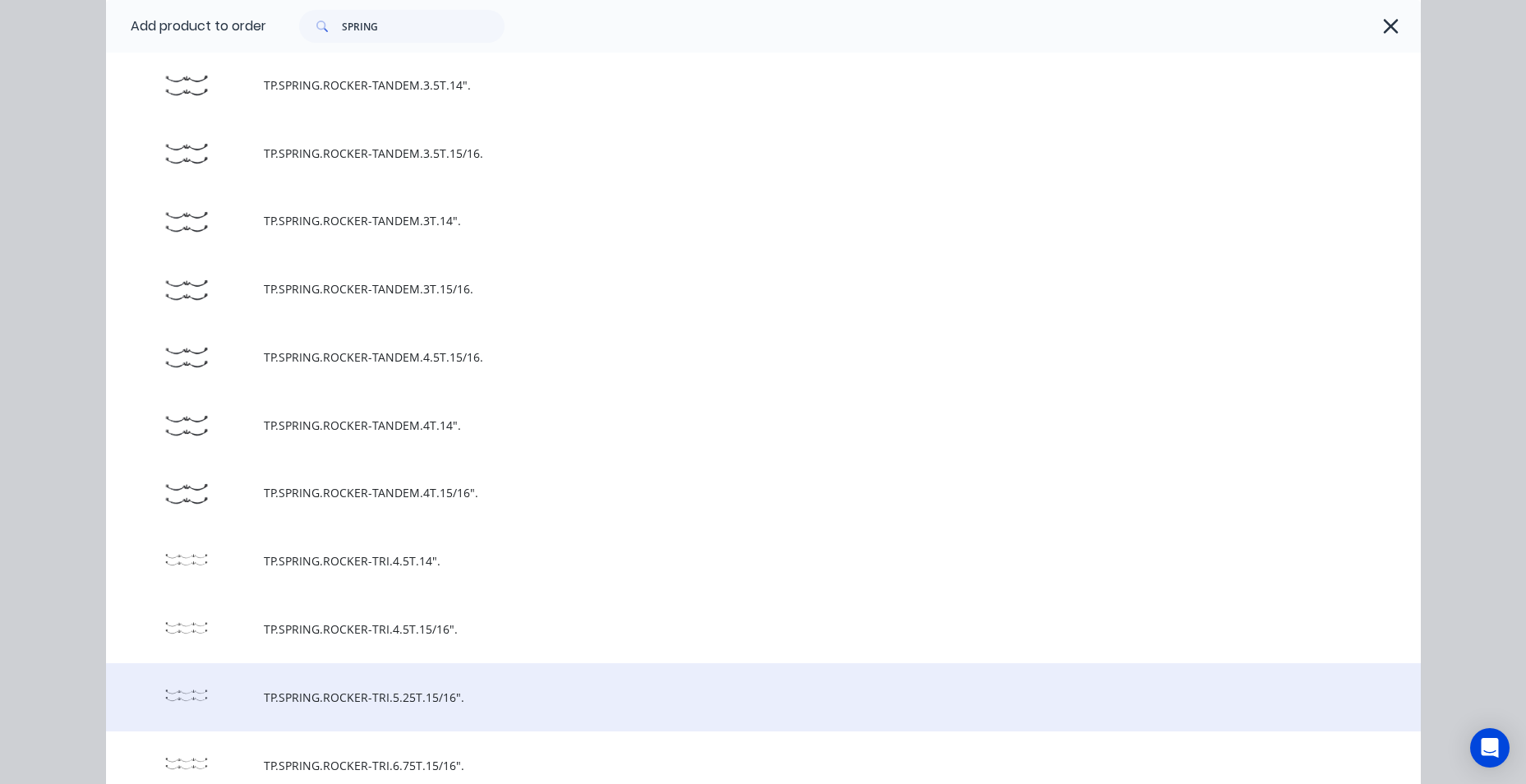
scroll to position [670, 0]
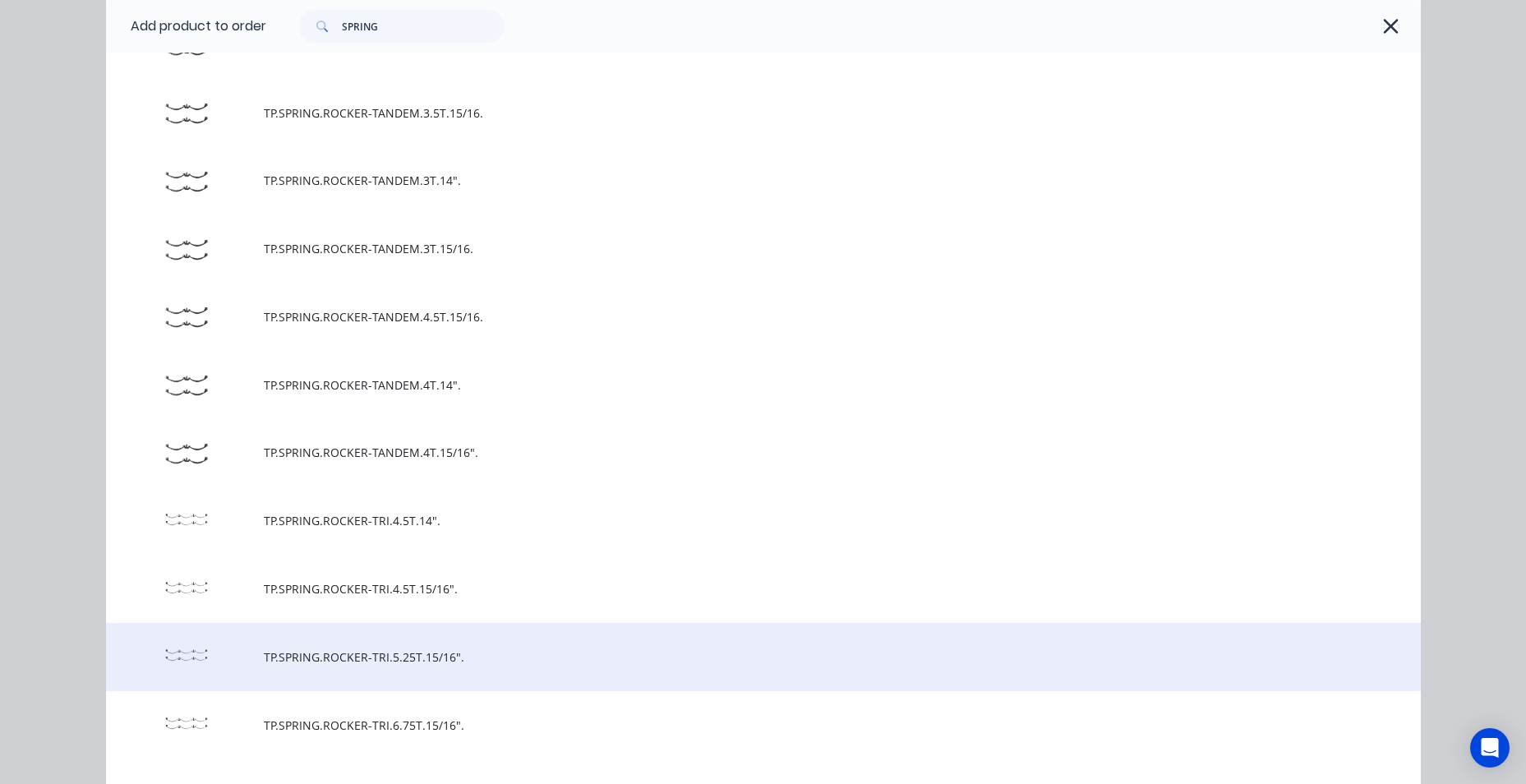
click at [469, 643] on td "TP.SPRING.ROCKER-TRI.5.25T.15/16"." at bounding box center [842, 656] width 1157 height 68
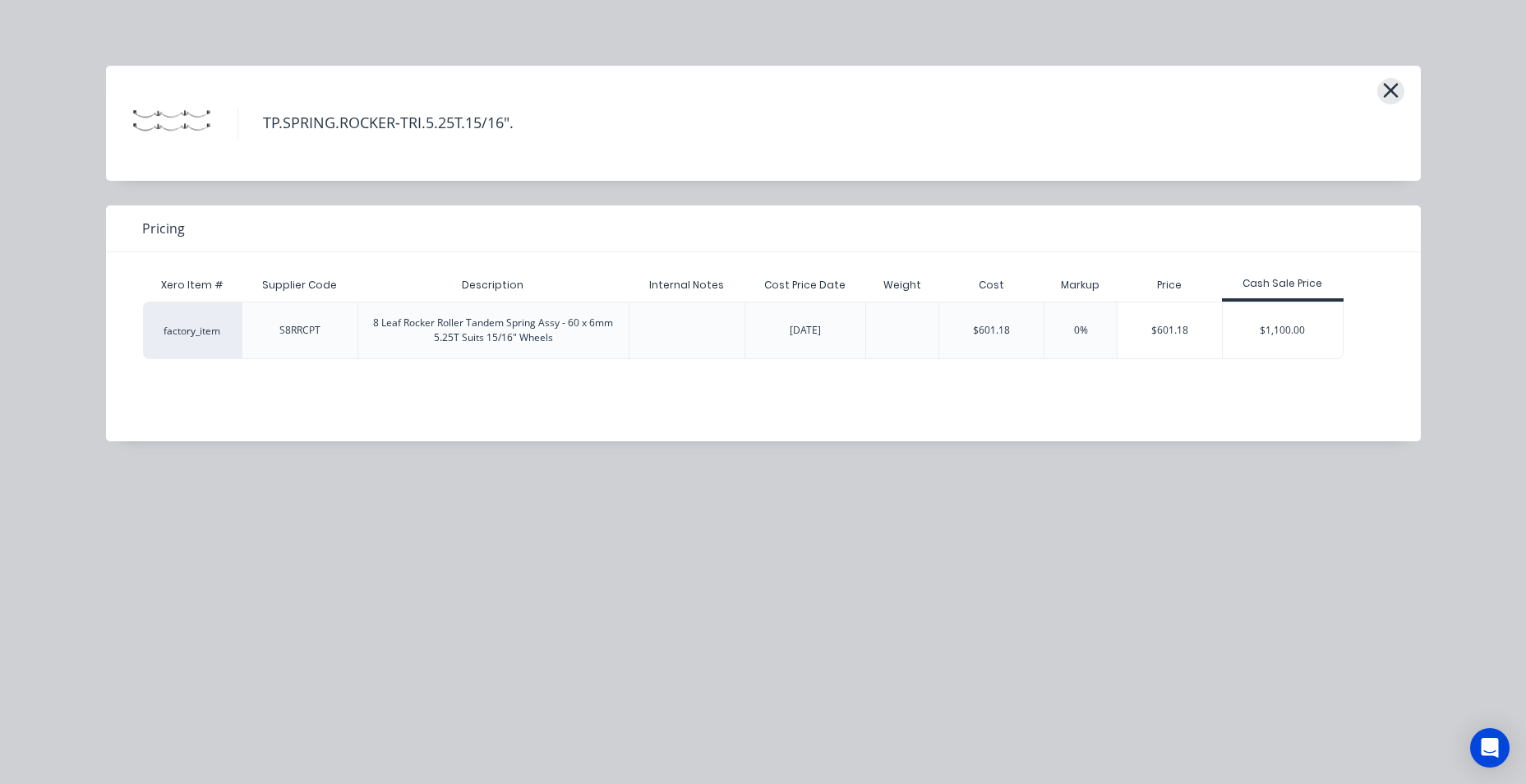
click at [1382, 95] on button "button" at bounding box center [1390, 91] width 27 height 26
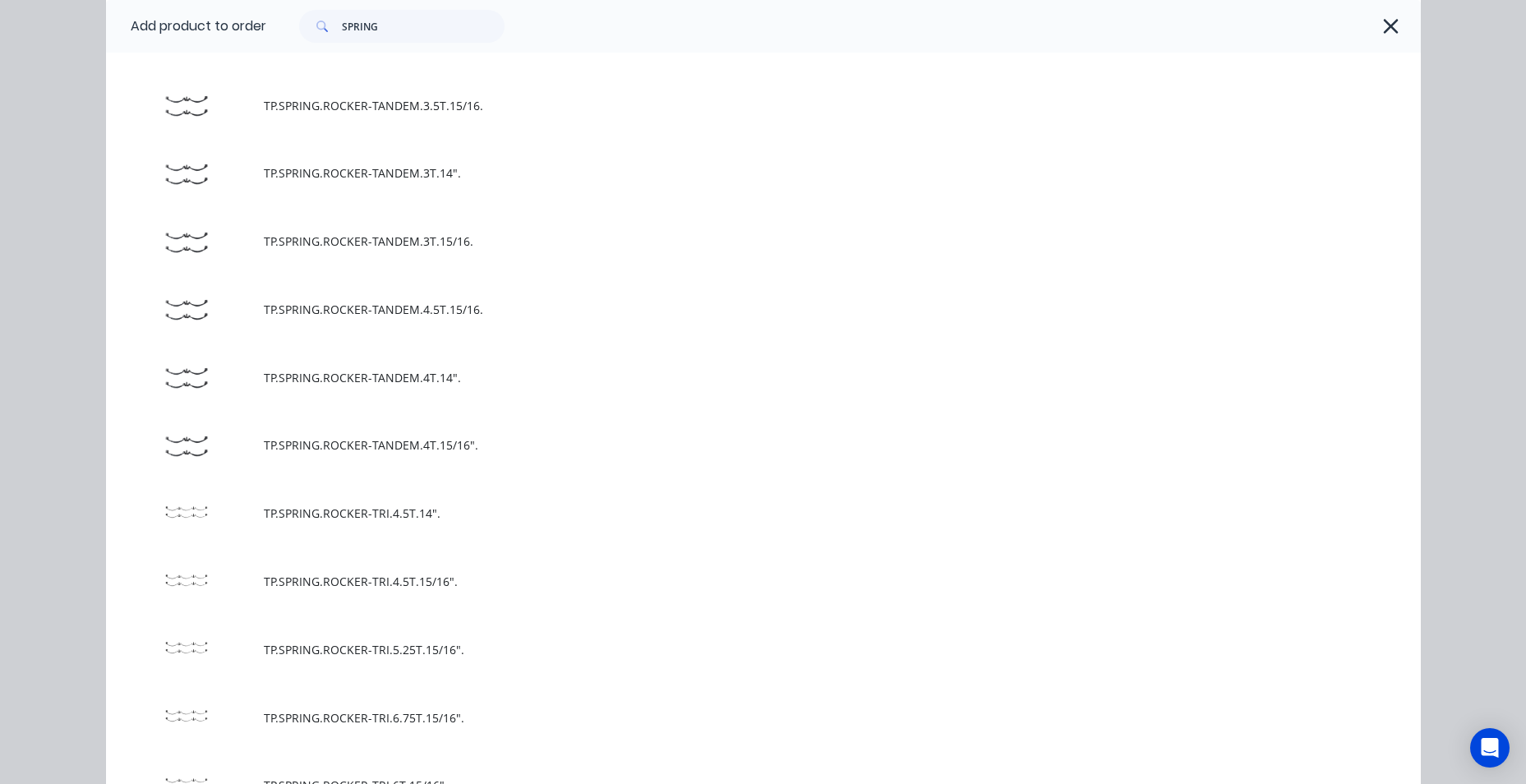
scroll to position [670, 0]
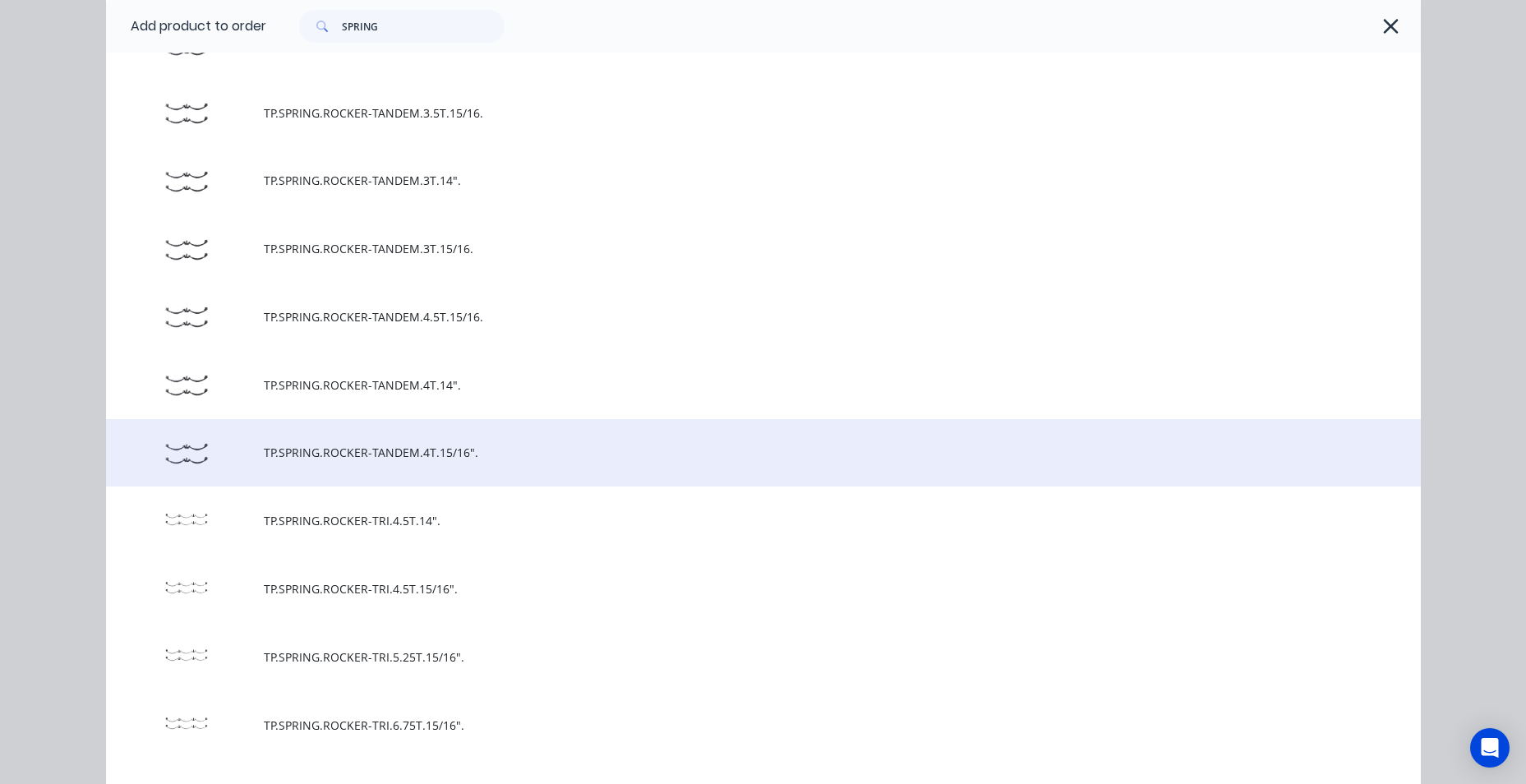
click at [555, 437] on td "TP.SPRING.ROCKER-TANDEM.4T.15/16"." at bounding box center [842, 453] width 1157 height 68
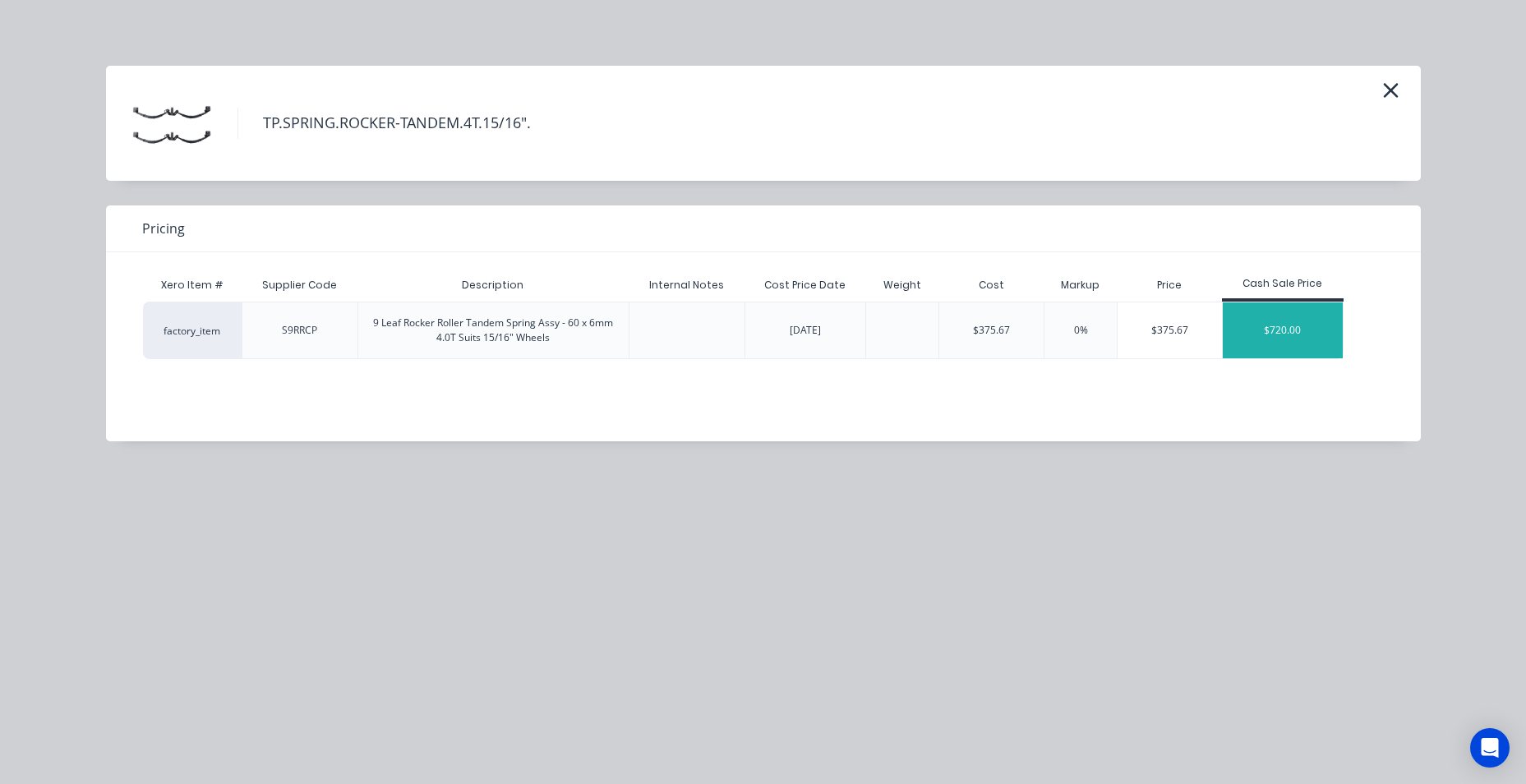
click at [1309, 335] on div "$720.00" at bounding box center [1282, 330] width 120 height 56
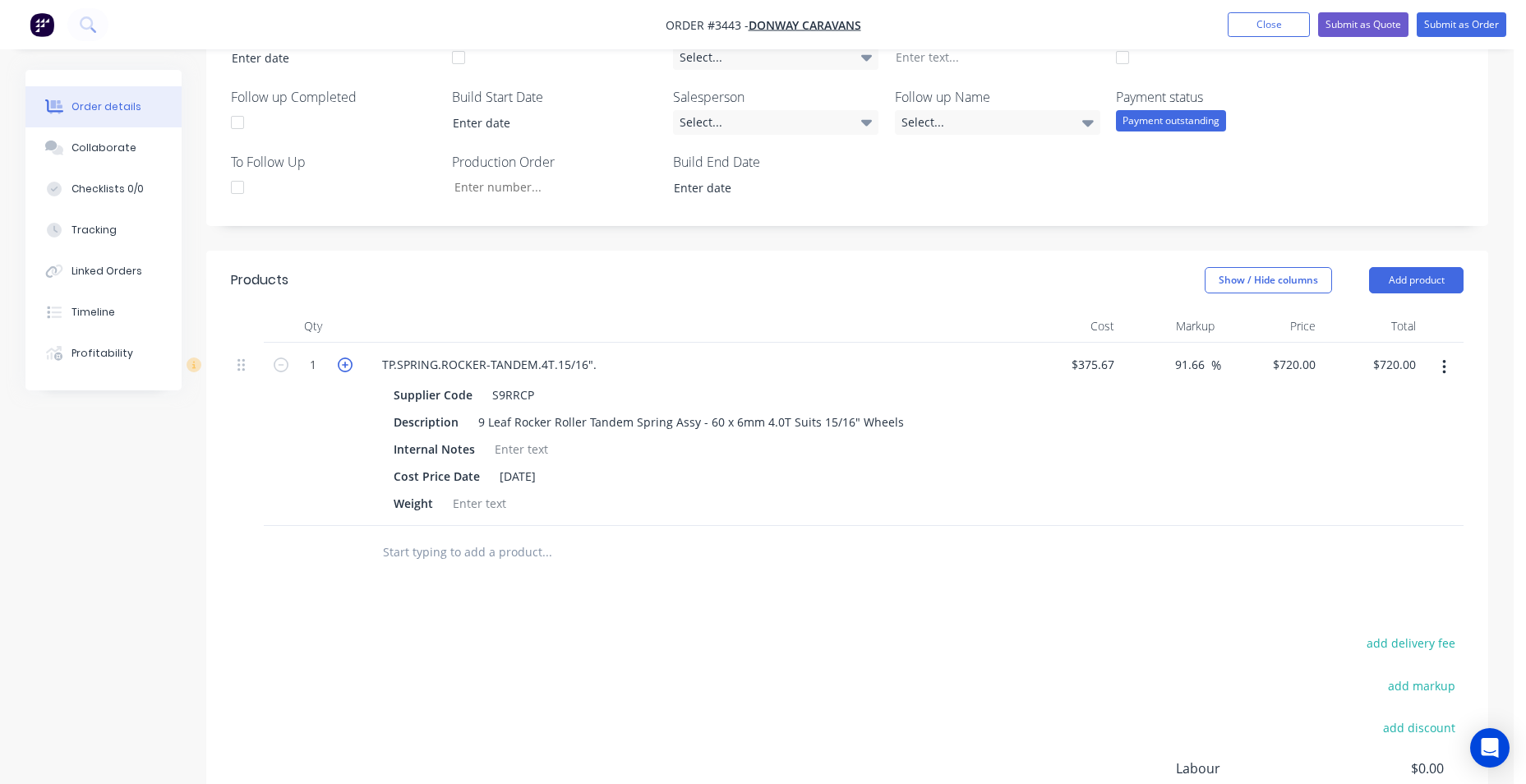
click at [347, 366] on icon "button" at bounding box center [345, 364] width 15 height 15
type input "2"
type input "$1,440.00"
click at [501, 561] on input "text" at bounding box center [546, 552] width 329 height 33
type input "PLATES"
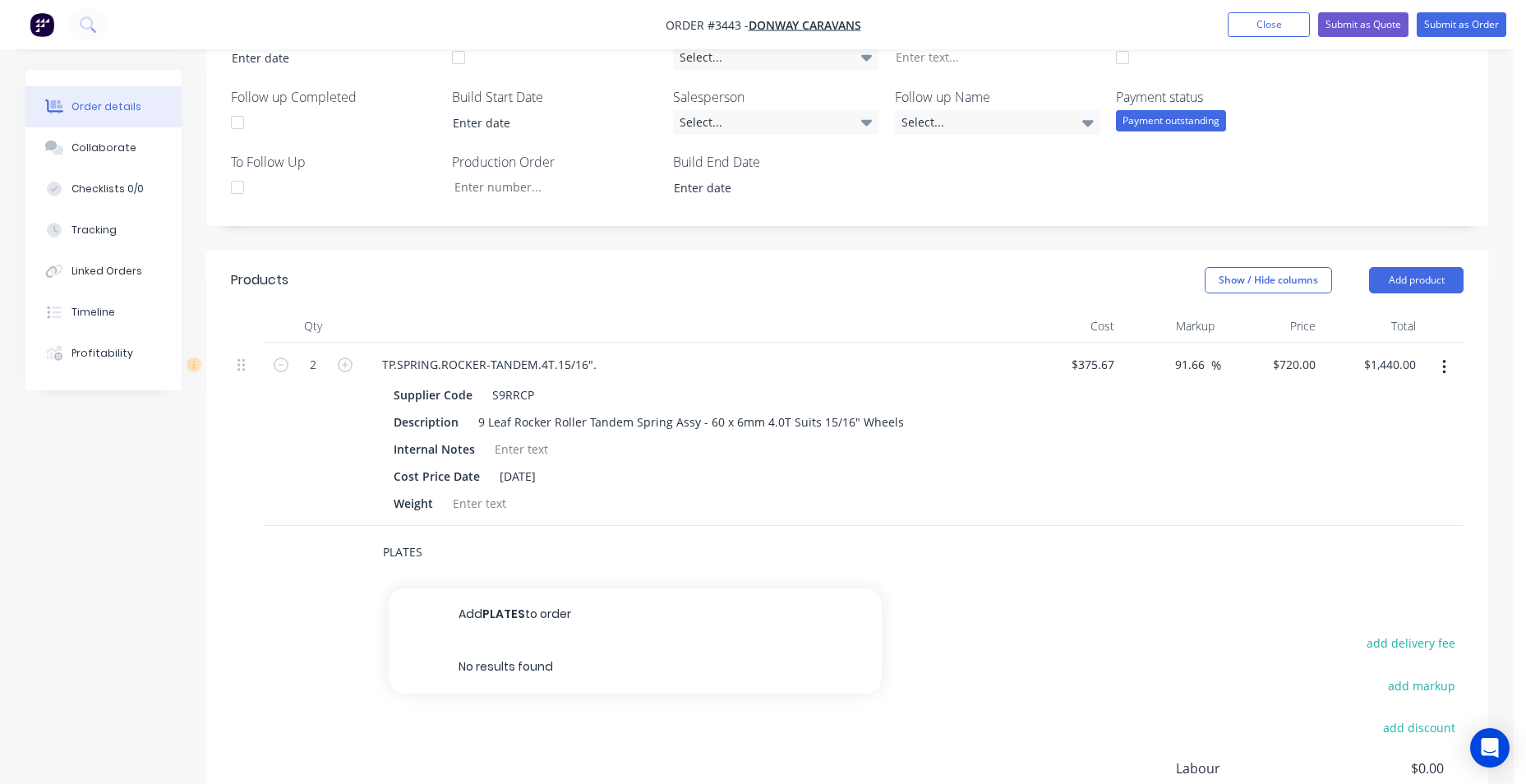
drag, startPoint x: 397, startPoint y: 551, endPoint x: 355, endPoint y: 550, distance: 42.0
click at [355, 550] on div "PLATES Add PLATES to order No results found" at bounding box center [847, 552] width 1233 height 54
click at [738, 623] on div "Products Show / Hide columns Add product Qty Cost Markup Price Total 2 TP.SPRIN…" at bounding box center [847, 612] width 1282 height 723
click at [511, 453] on div at bounding box center [521, 449] width 67 height 24
click at [894, 427] on div "9 Leaf Rocker Roller Tandem Spring Assy - 60 x 6mm 4.0T Suits 15/16" Wheels" at bounding box center [692, 422] width 439 height 24
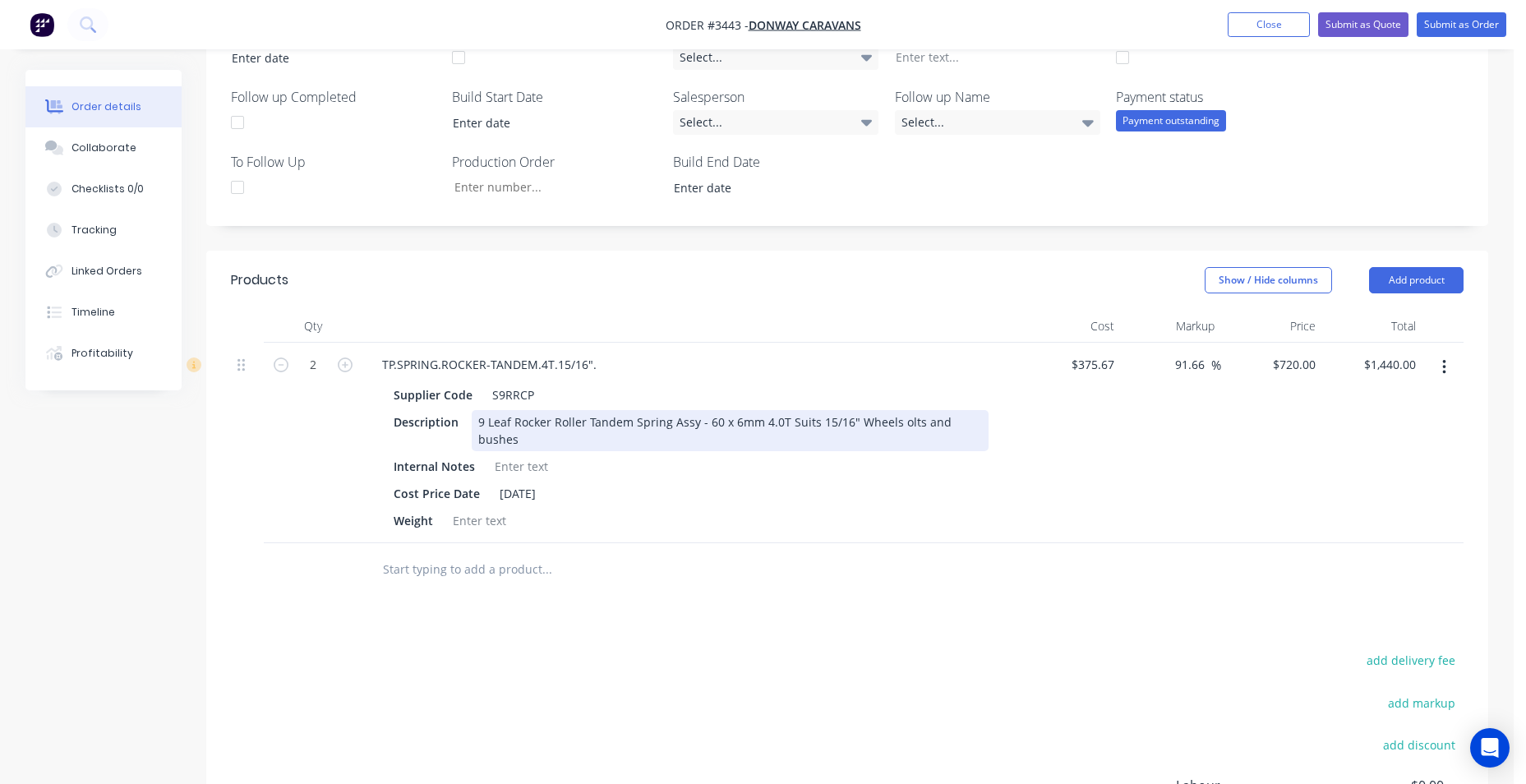
drag, startPoint x: 903, startPoint y: 423, endPoint x: 891, endPoint y: 416, distance: 13.9
click at [891, 416] on div "9 Leaf Rocker Roller Tandem Spring Assy - 60 x 6mm 4.0T Suits 15/16" Wheels olt…" at bounding box center [731, 430] width 517 height 41
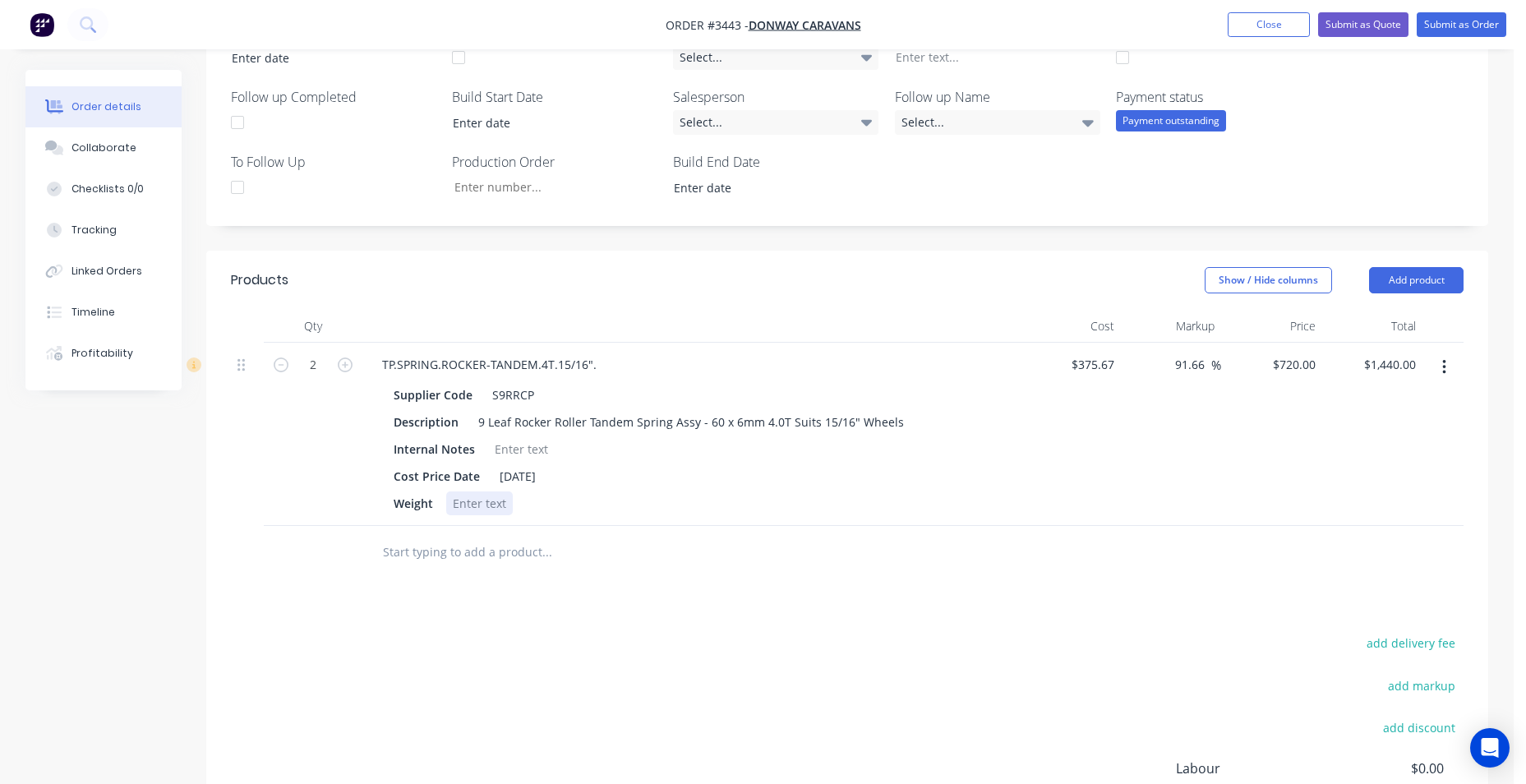
click at [787, 494] on div "Weight" at bounding box center [688, 503] width 602 height 24
click at [742, 583] on div "Products Show / Hide columns Add product Qty Cost Markup Price Total 2 TP.SPRIN…" at bounding box center [847, 612] width 1282 height 723
click at [447, 553] on input "text" at bounding box center [546, 552] width 329 height 33
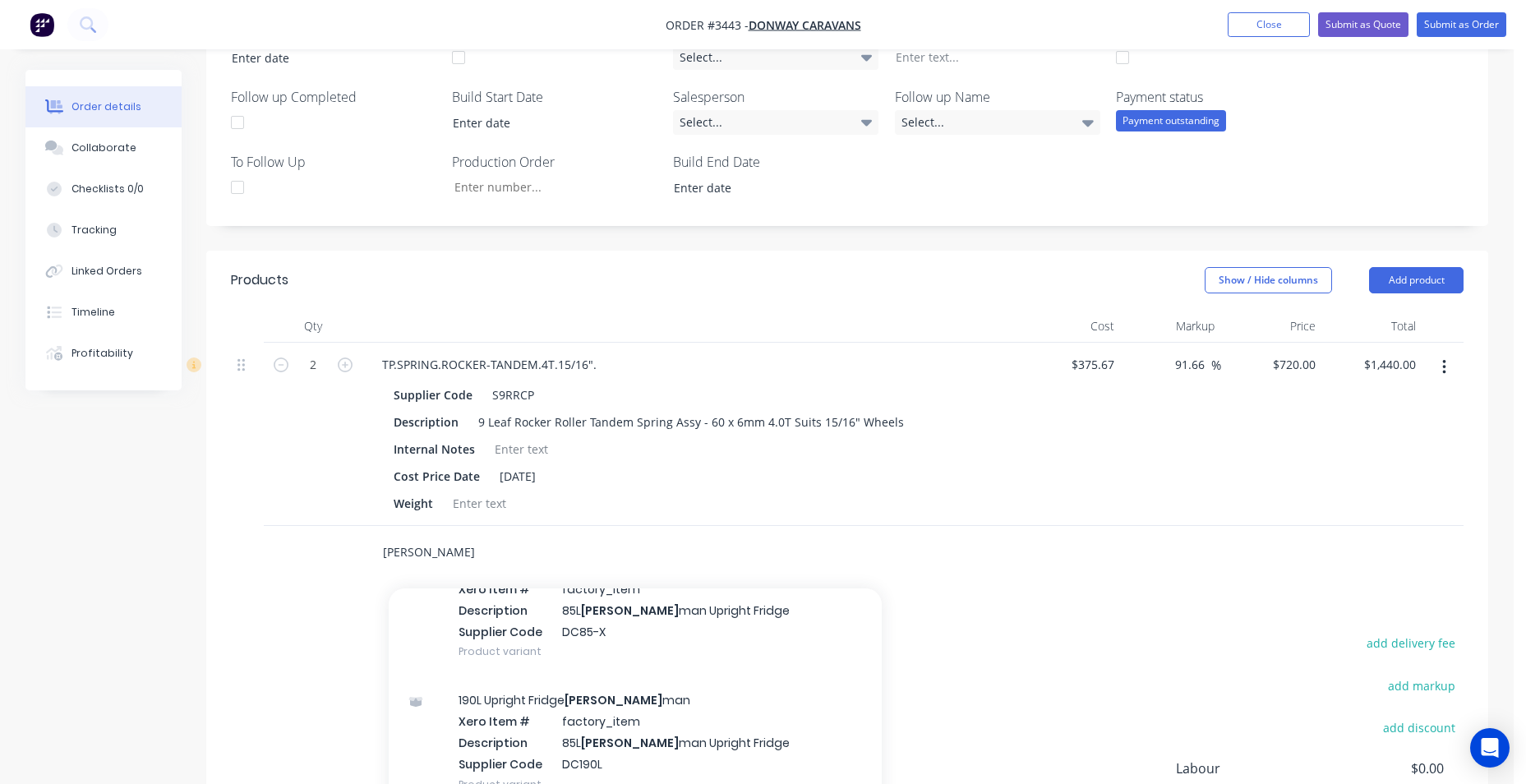
scroll to position [246, 0]
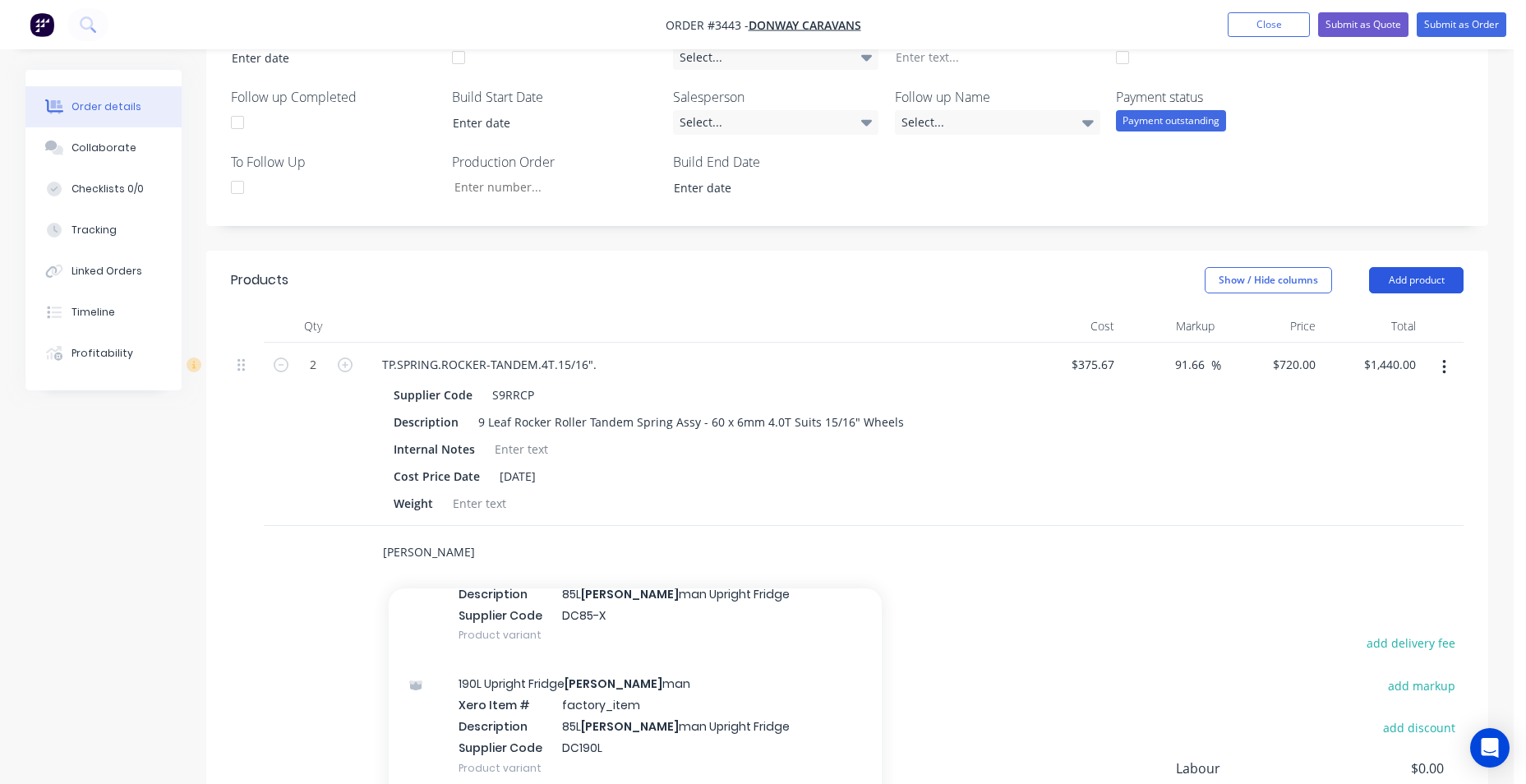
type input "[PERSON_NAME]"
click at [1422, 286] on button "Add product" at bounding box center [1415, 280] width 94 height 26
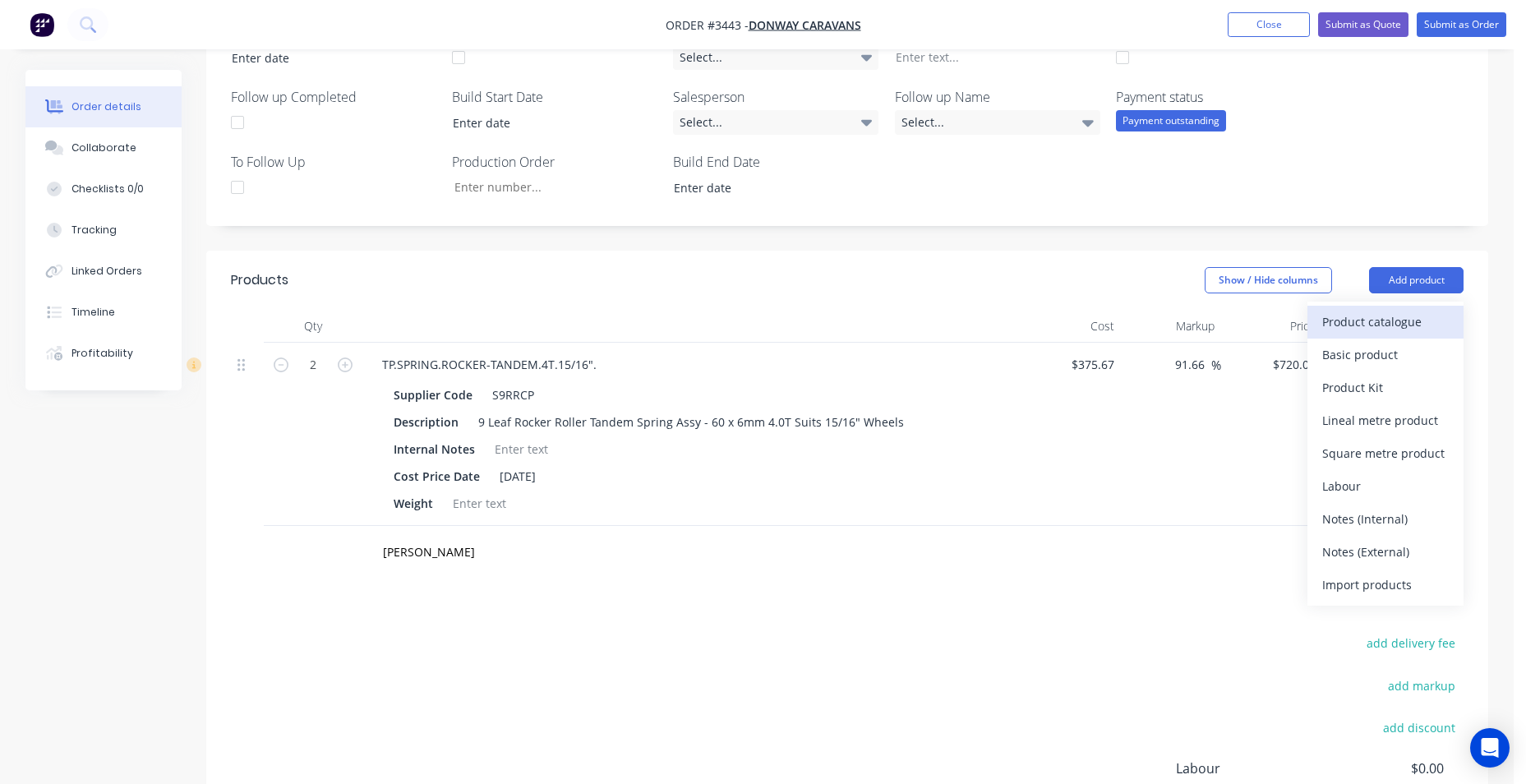
click at [1388, 323] on div "Product catalogue" at bounding box center [1385, 322] width 126 height 24
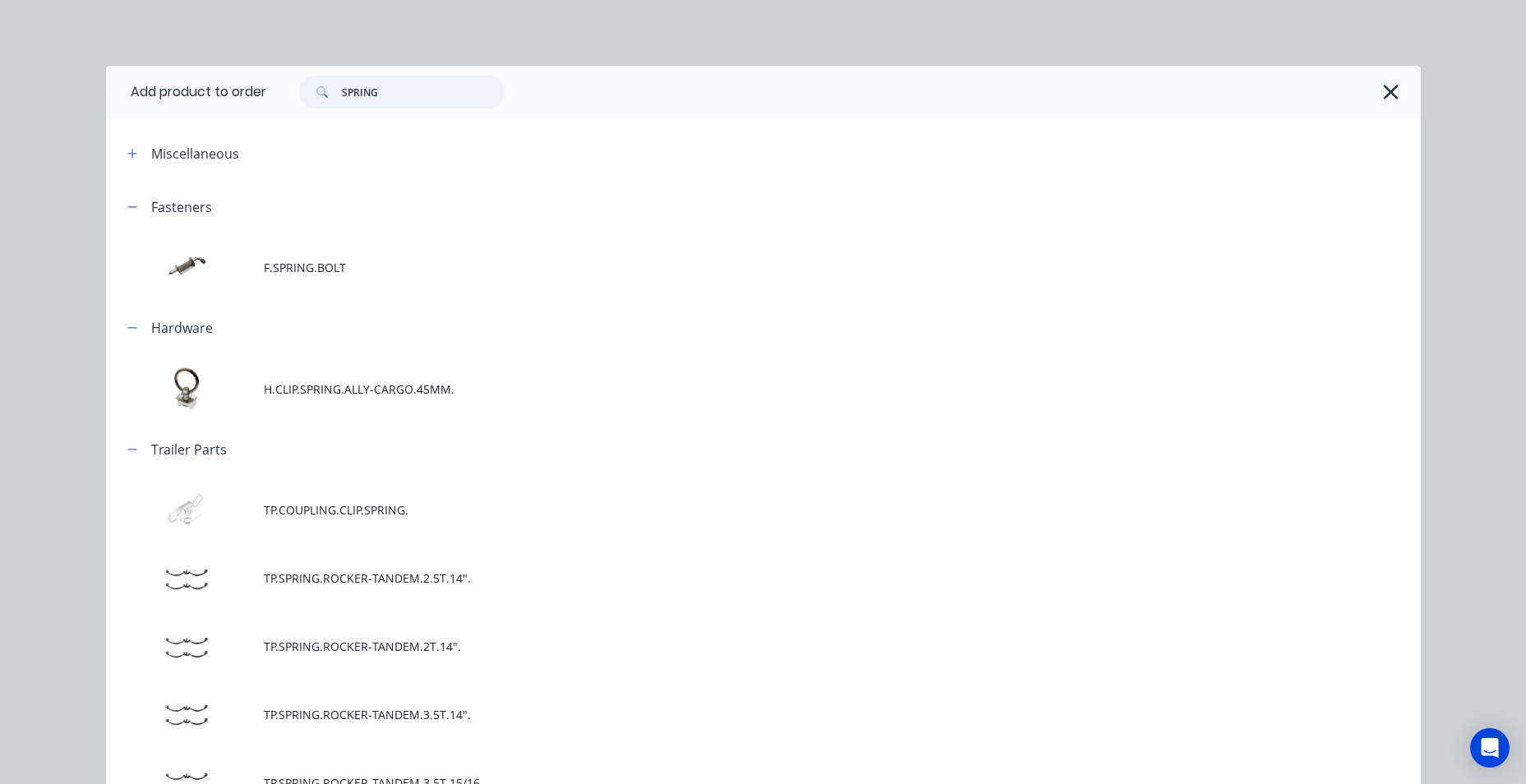
drag, startPoint x: 400, startPoint y: 91, endPoint x: 103, endPoint y: 92, distance: 297.0
click at [106, 92] on header "Add product to order SPRING" at bounding box center [763, 92] width 1315 height 53
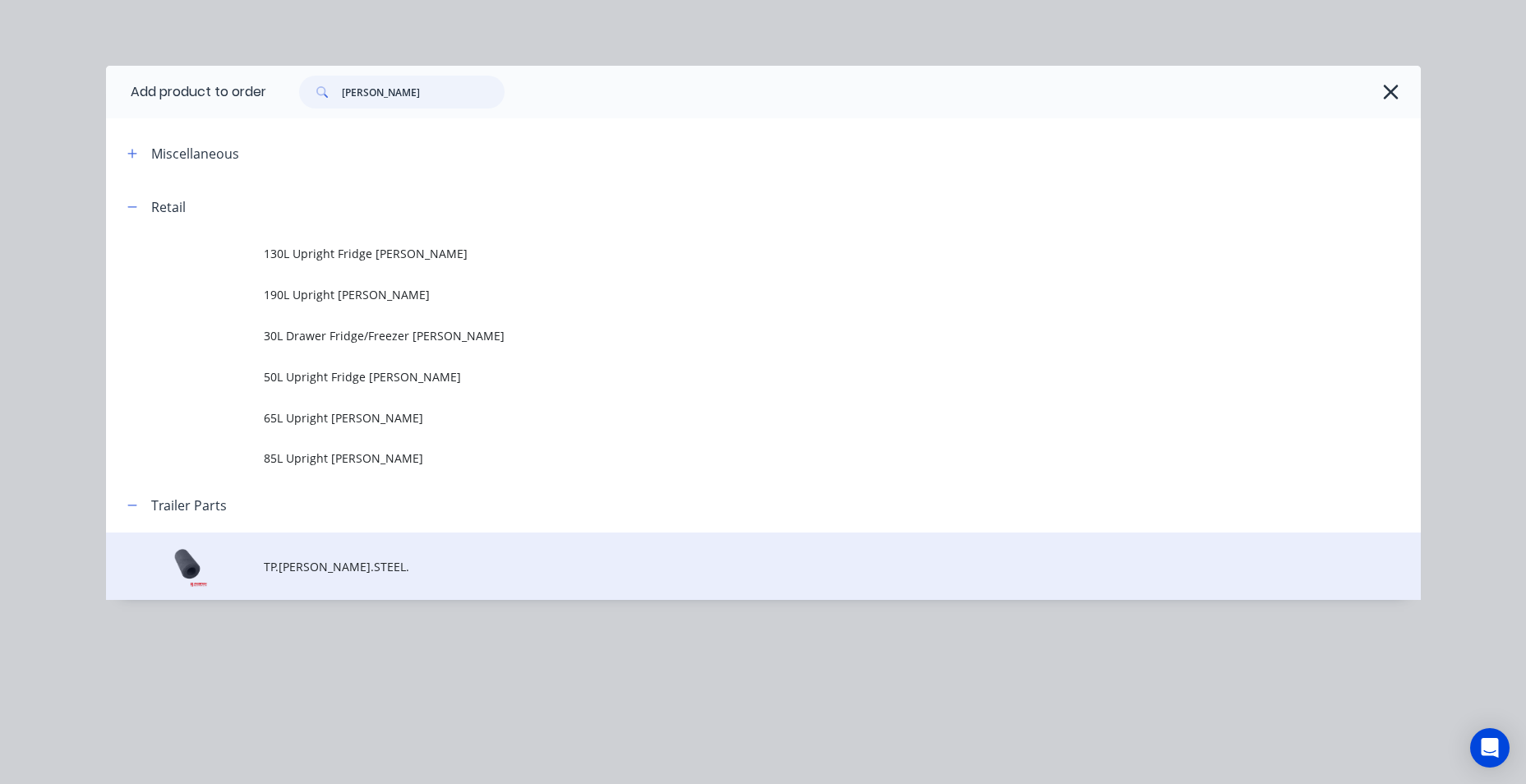
scroll to position [526, 0]
type input "[PERSON_NAME]"
click at [423, 564] on span "TP.[PERSON_NAME].STEEL." at bounding box center [726, 566] width 925 height 17
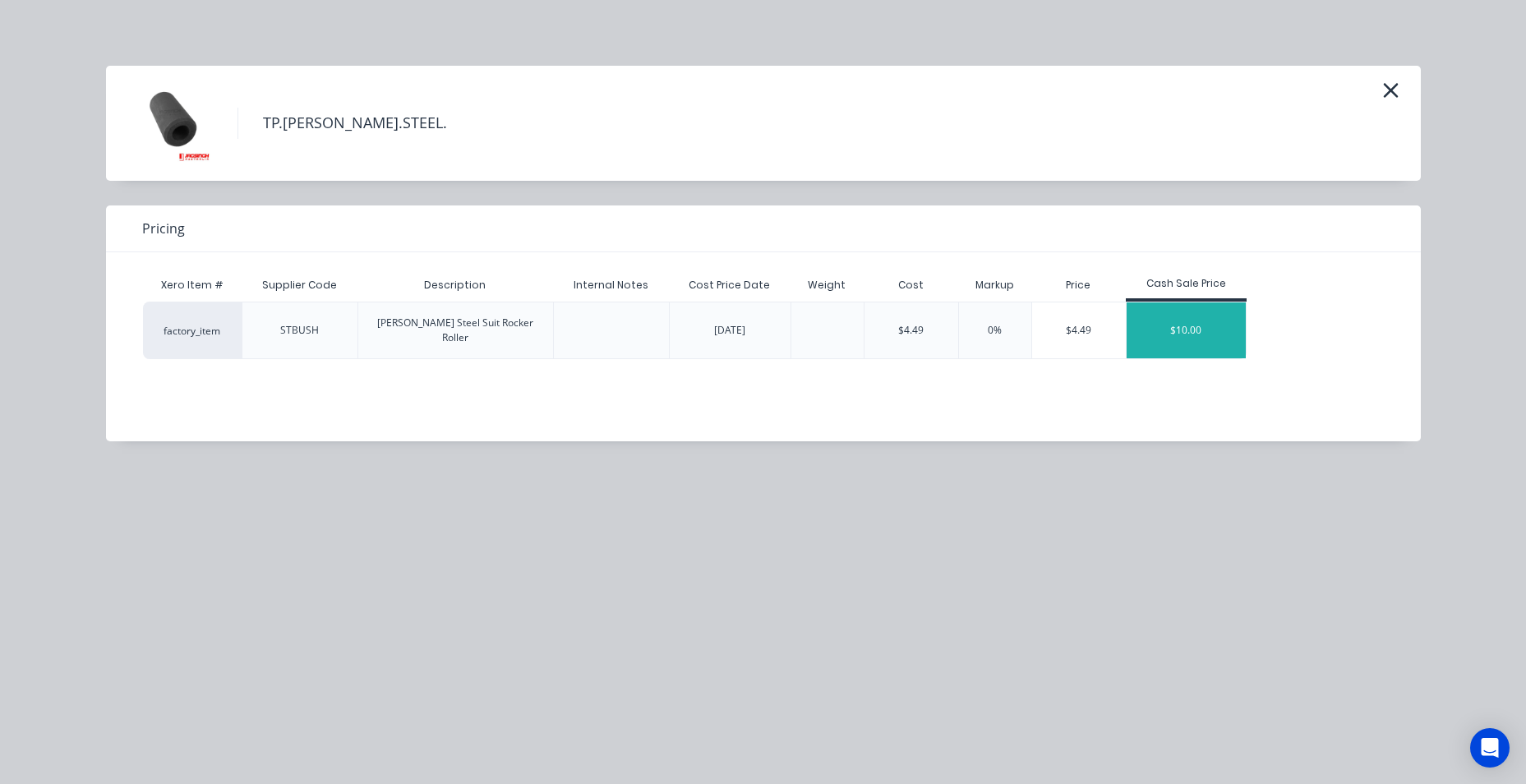
click at [1208, 312] on div "$10.00" at bounding box center [1186, 330] width 120 height 56
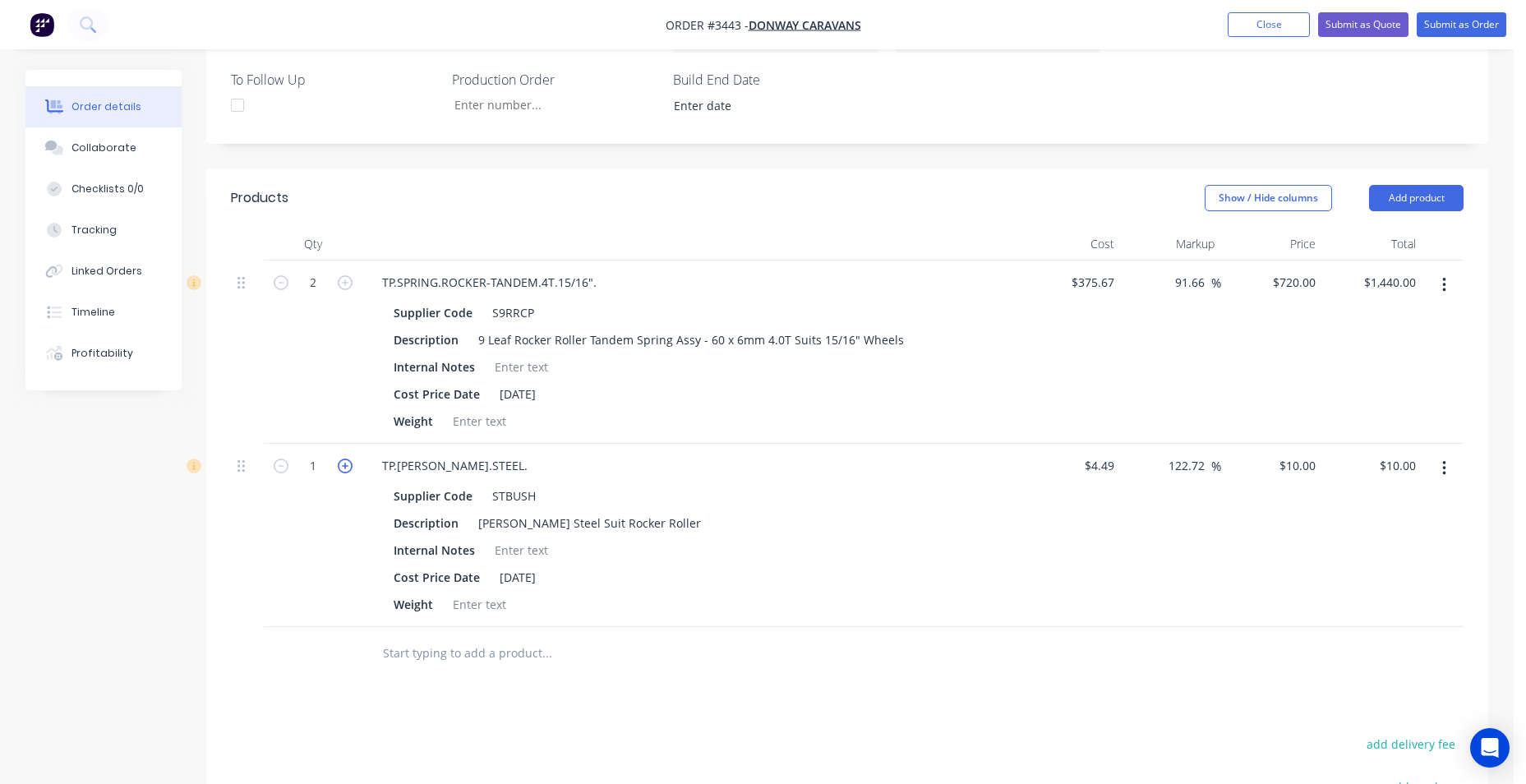
click at [347, 468] on icon "button" at bounding box center [345, 465] width 15 height 15
type input "2"
type input "$20.00"
click at [1408, 195] on button "Add product" at bounding box center [1415, 198] width 94 height 26
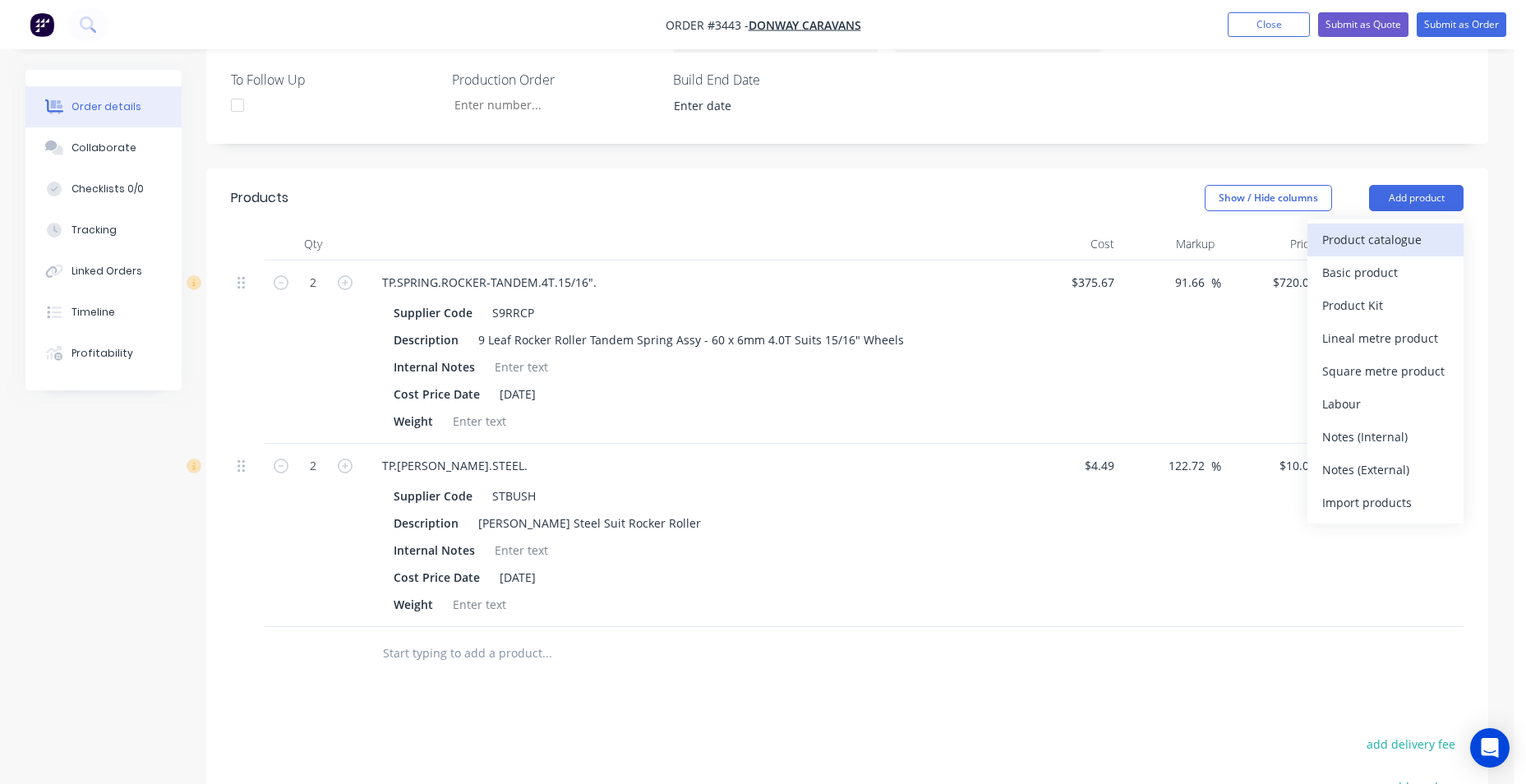
click at [1361, 247] on div "Product catalogue" at bounding box center [1385, 239] width 126 height 24
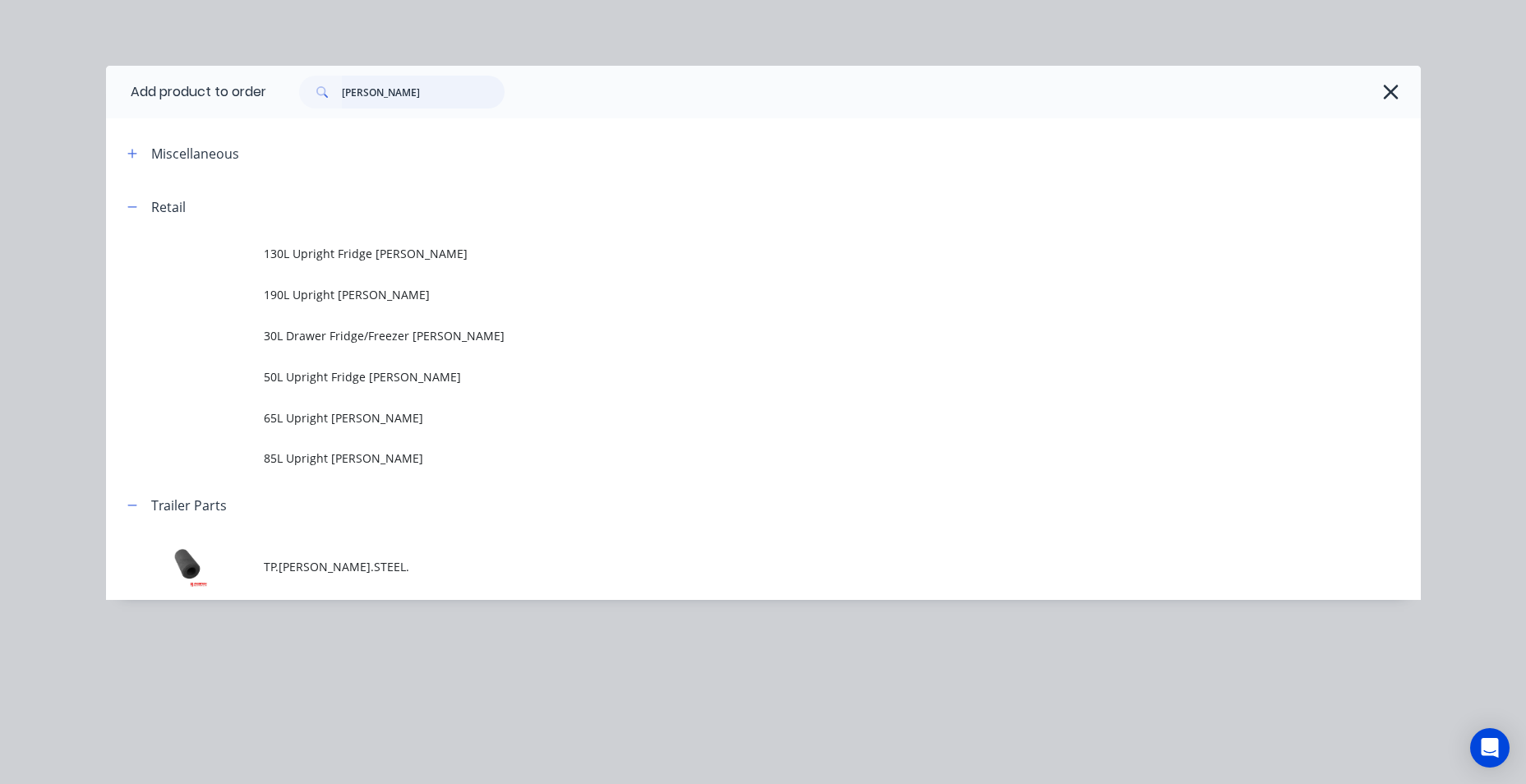
click at [298, 100] on div "[PERSON_NAME]" at bounding box center [393, 92] width 222 height 33
type input "spring"
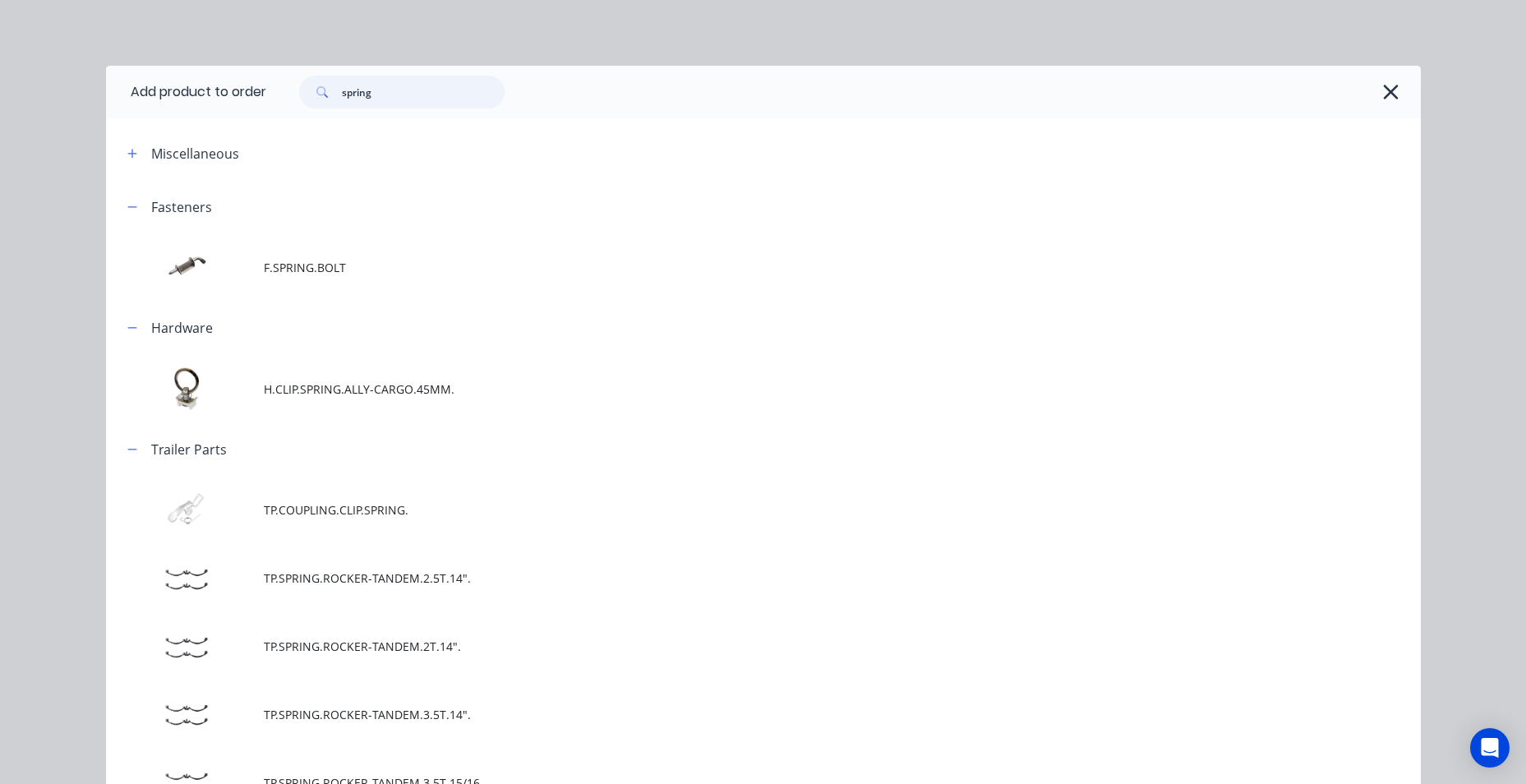
scroll to position [34, 0]
drag, startPoint x: 372, startPoint y: 90, endPoint x: 287, endPoint y: 102, distance: 85.8
click at [287, 102] on div "spring" at bounding box center [393, 92] width 222 height 33
type input "ny"
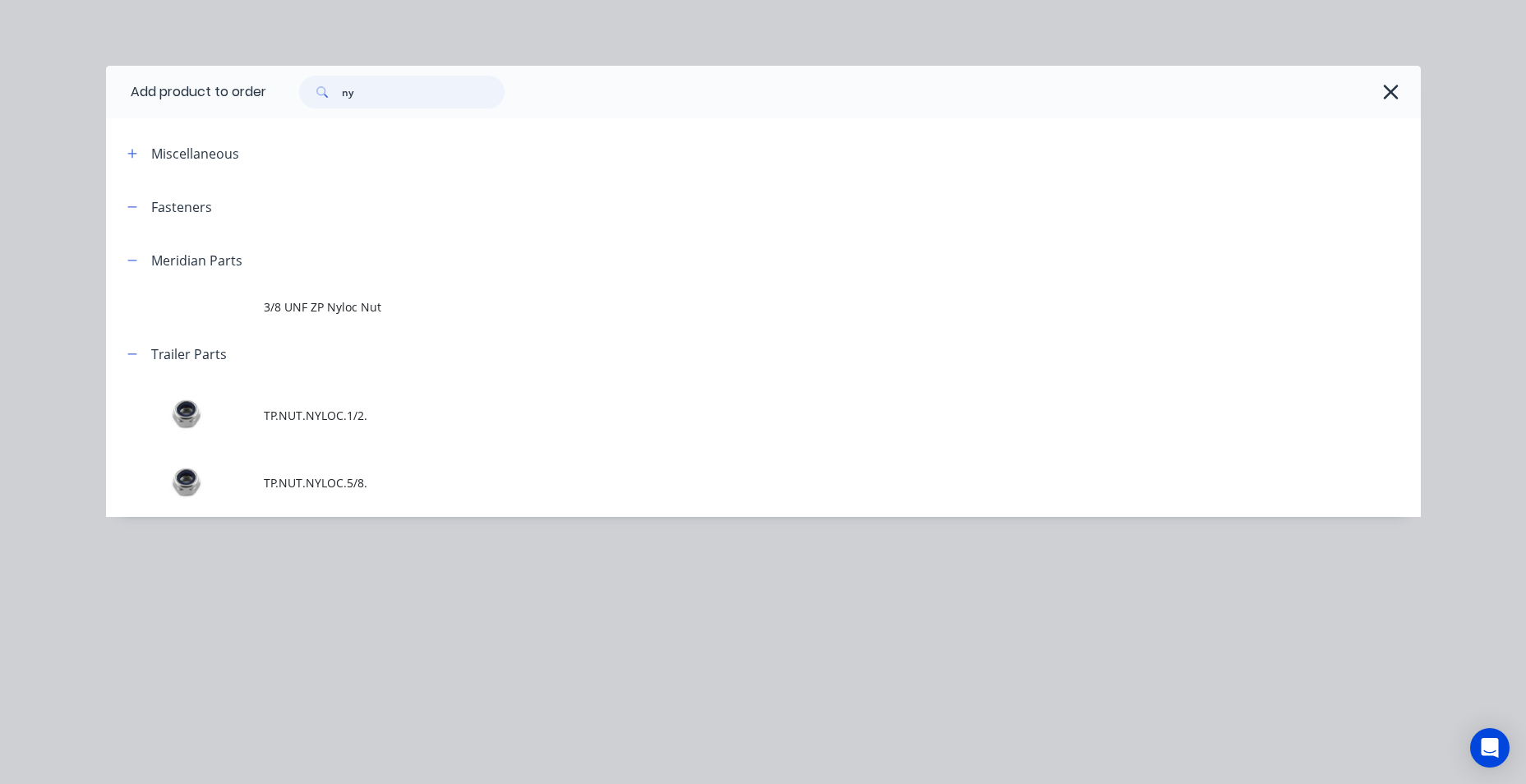
click at [324, 100] on div "ny" at bounding box center [402, 92] width 206 height 33
click at [1393, 98] on icon "button" at bounding box center [1391, 92] width 17 height 23
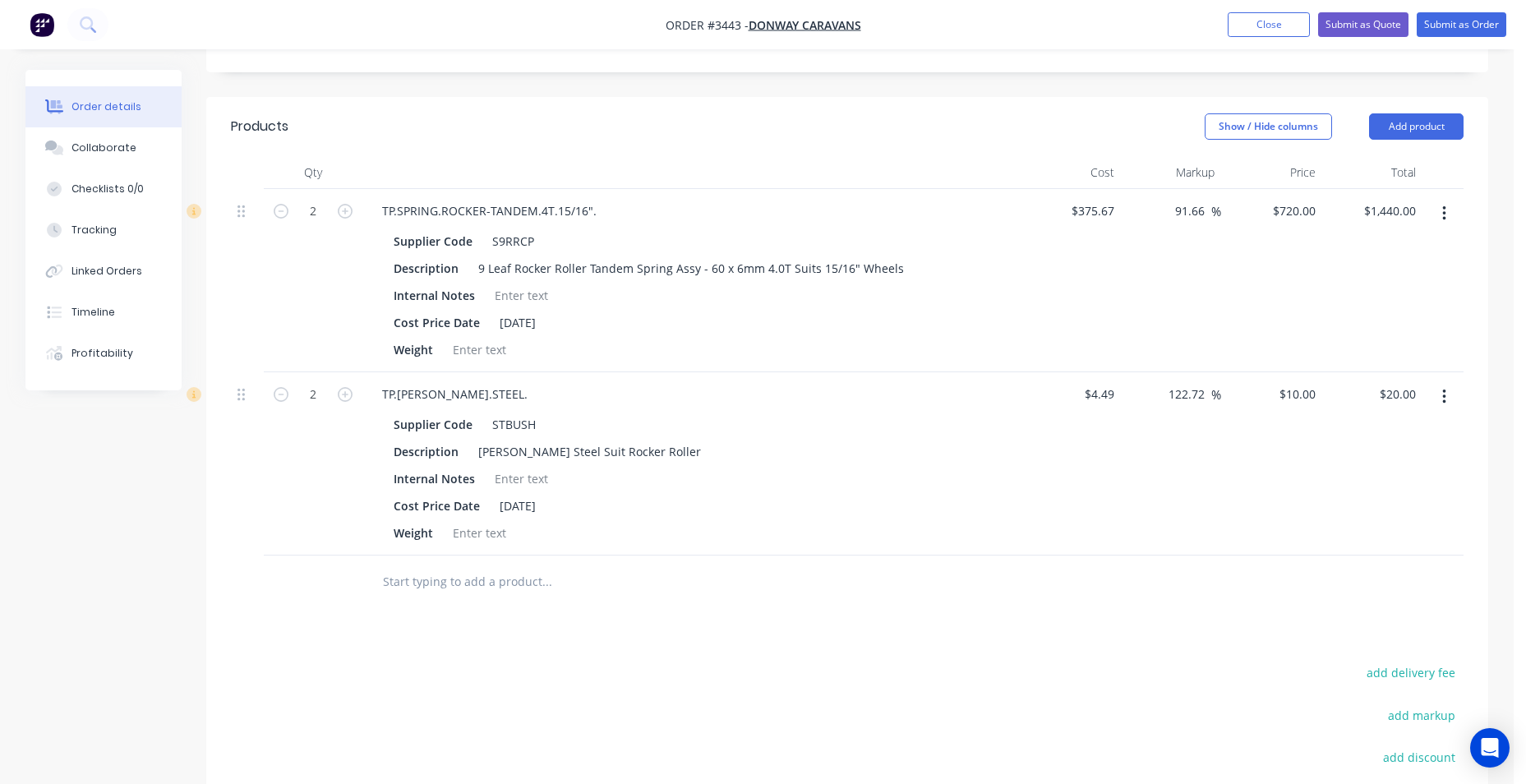
scroll to position [609, 0]
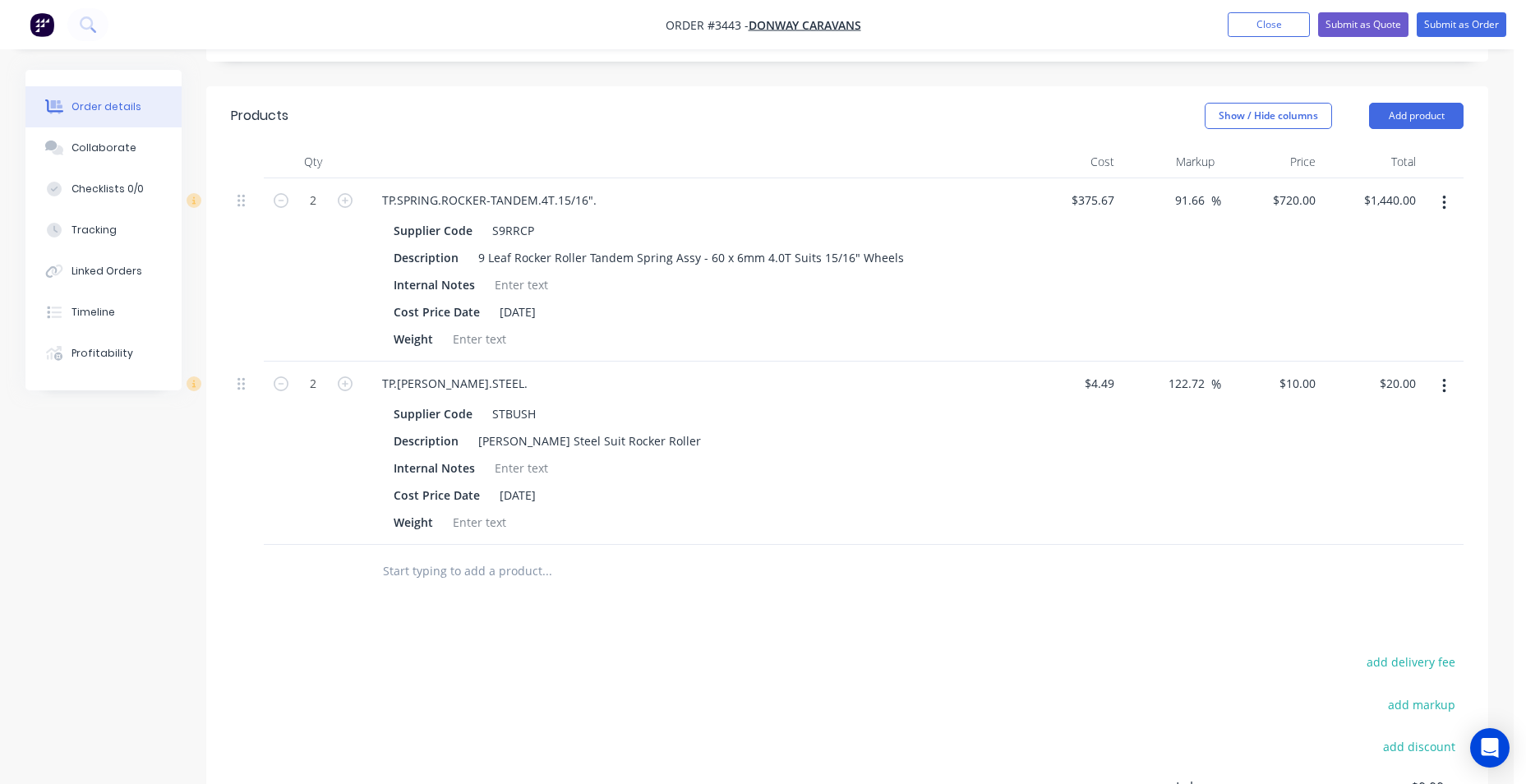
click at [1446, 386] on button "button" at bounding box center [1444, 386] width 39 height 29
click at [1419, 443] on button "Edit" at bounding box center [1385, 430] width 156 height 33
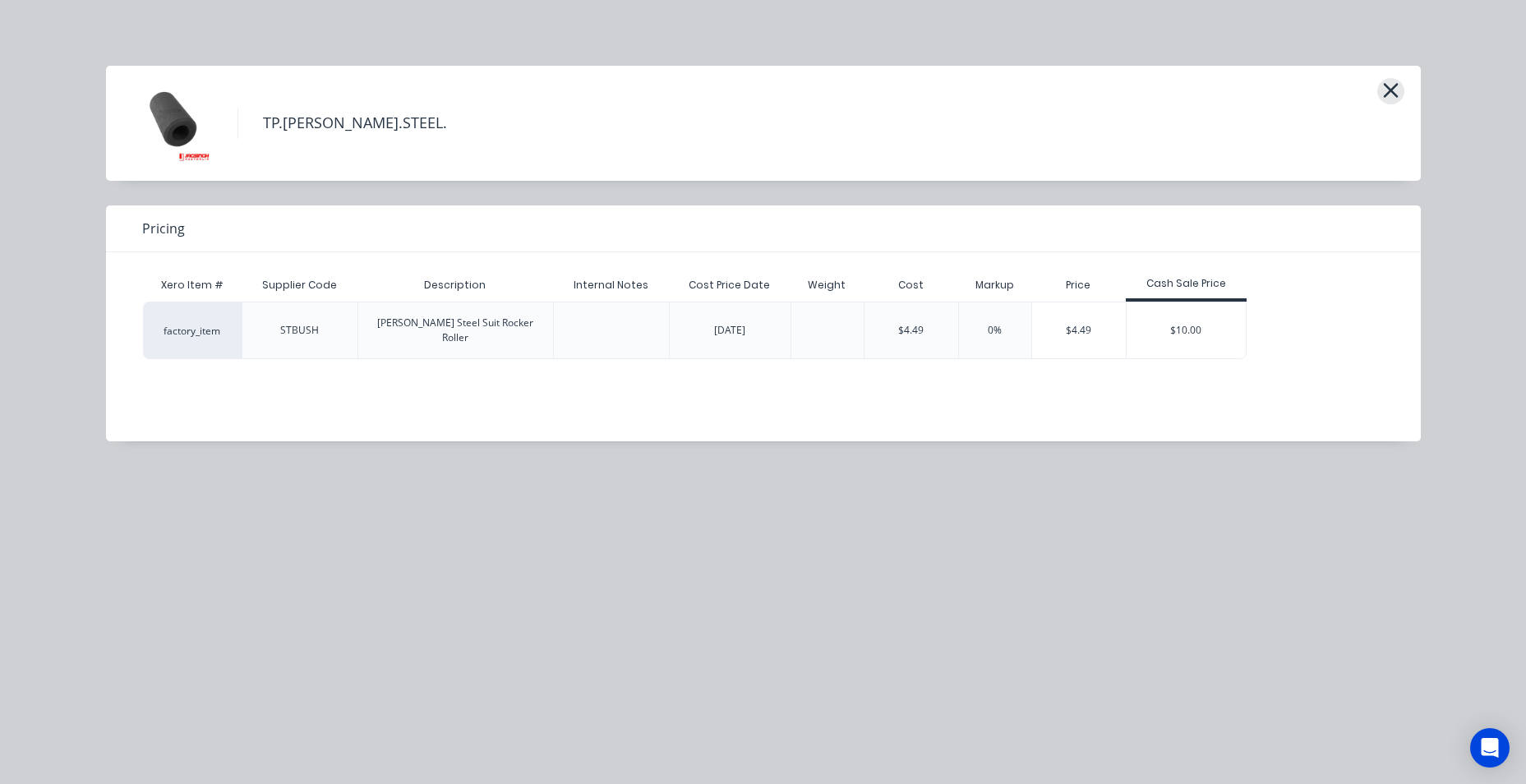
click at [1392, 86] on icon "button" at bounding box center [1391, 90] width 17 height 23
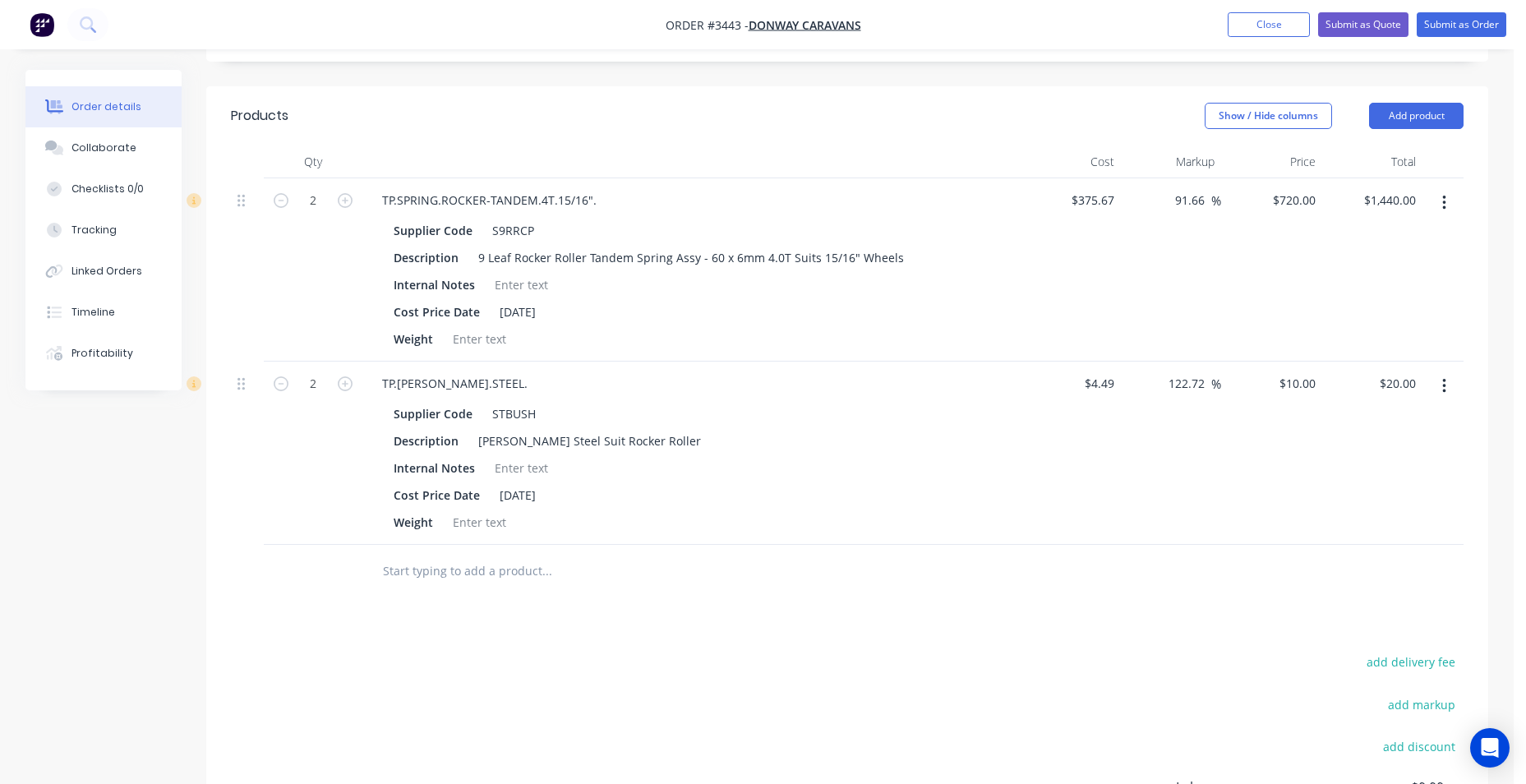
click at [1446, 395] on button "button" at bounding box center [1444, 386] width 39 height 29
click at [1358, 536] on div "Delete" at bounding box center [1385, 528] width 126 height 24
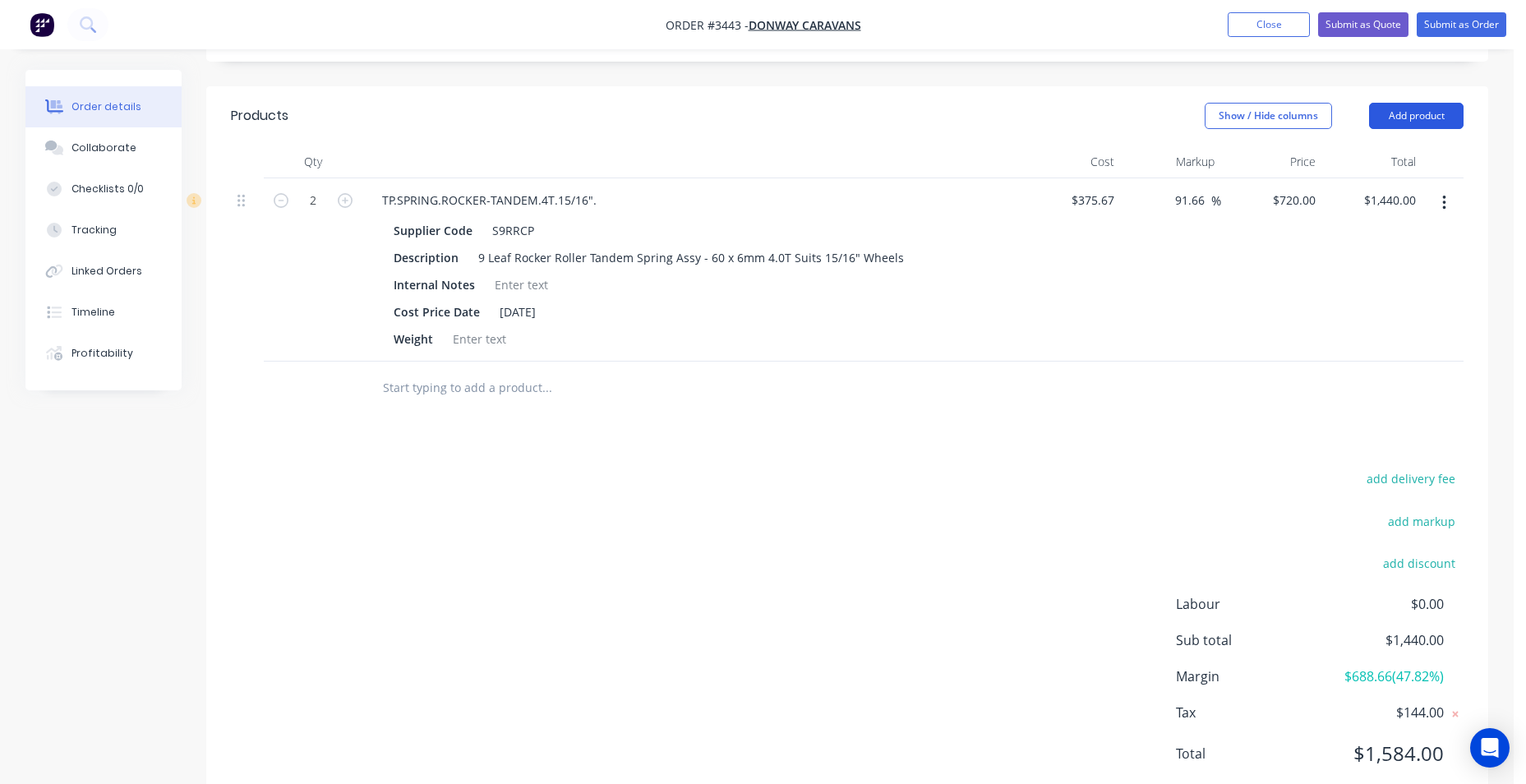
click at [1398, 123] on button "Add product" at bounding box center [1415, 116] width 94 height 26
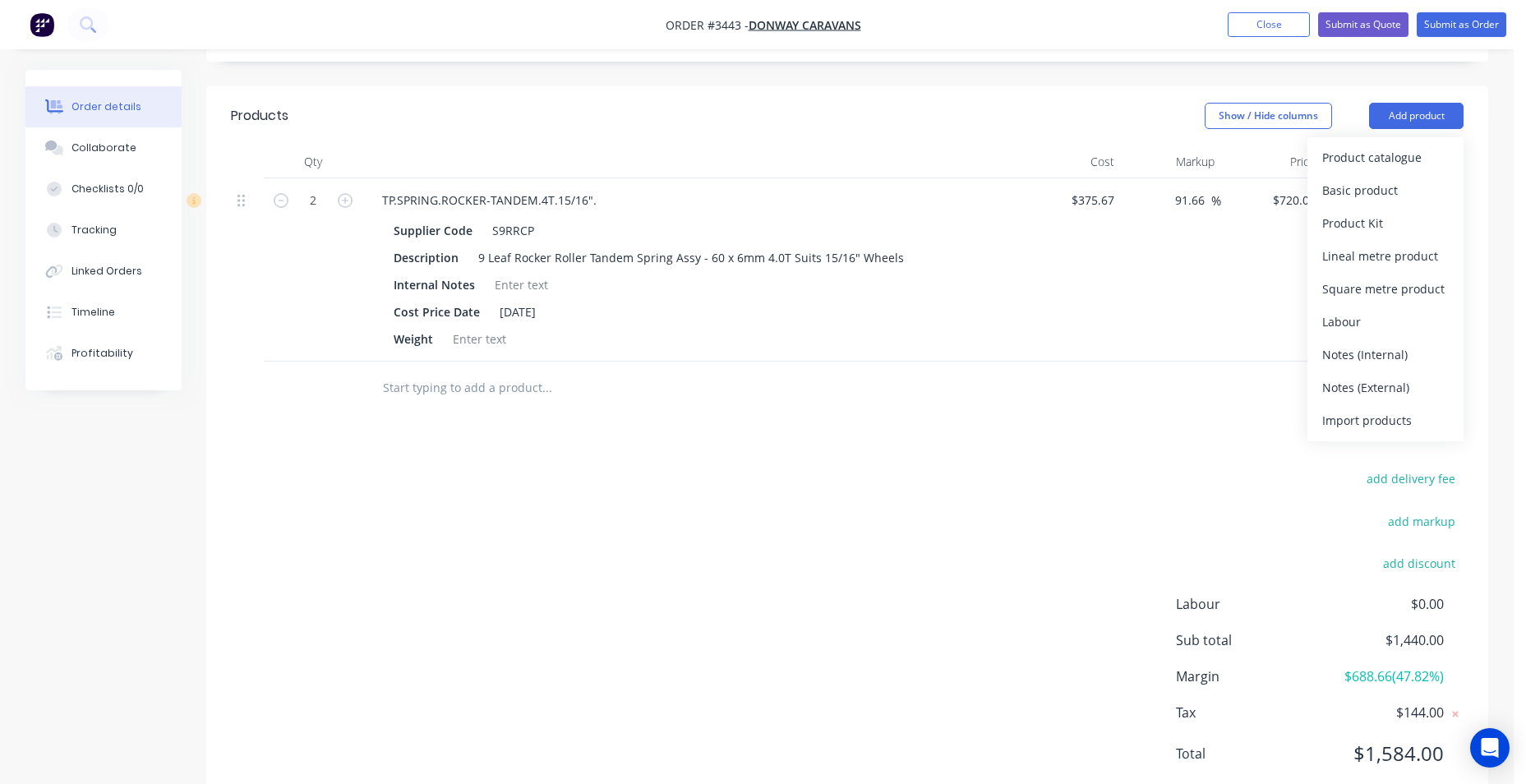
click at [1355, 200] on div "Basic product" at bounding box center [1385, 190] width 126 height 24
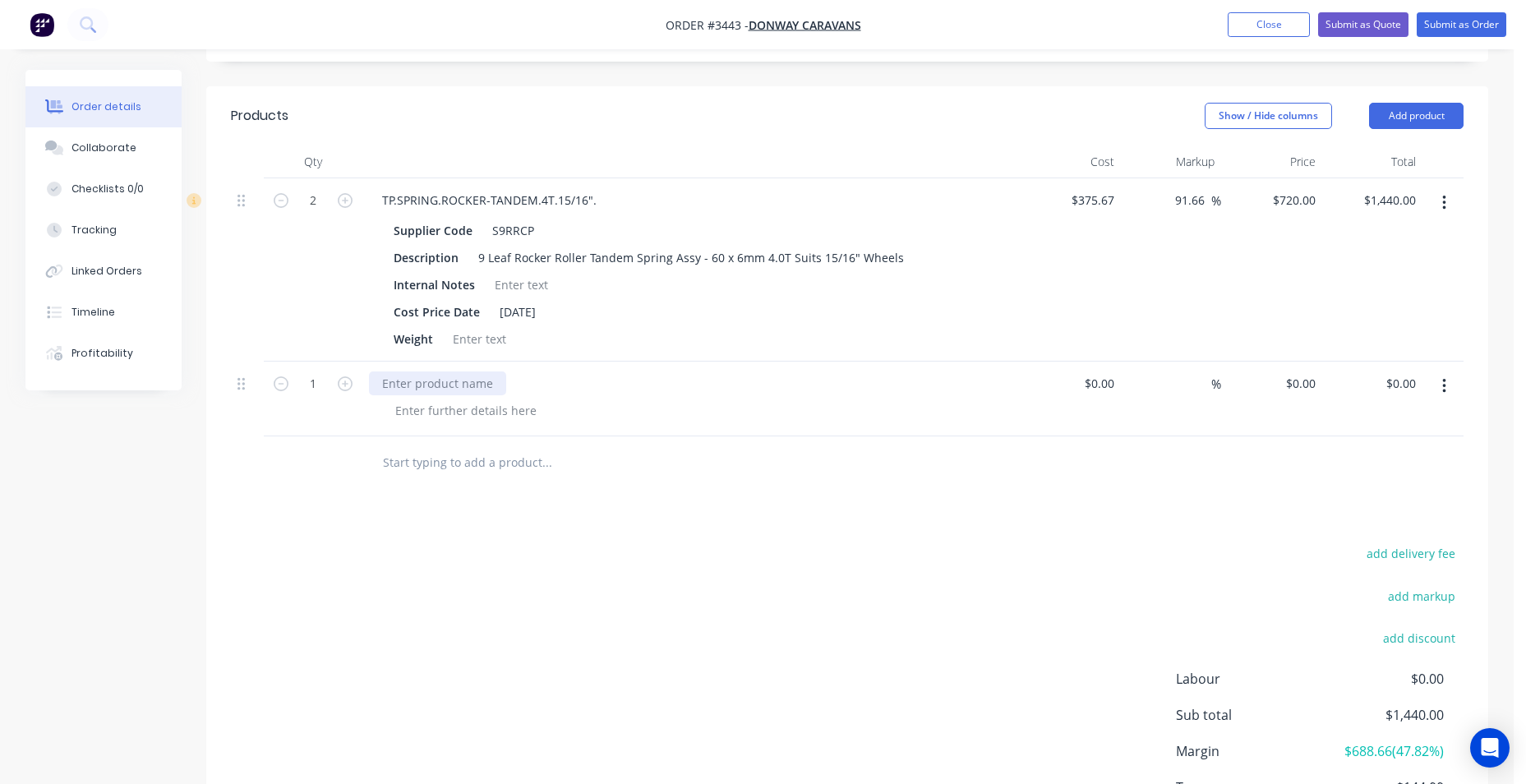
click at [448, 389] on div at bounding box center [437, 384] width 137 height 24
click at [374, 384] on div "[PERSON_NAME] kit" at bounding box center [437, 384] width 135 height 24
drag, startPoint x: 488, startPoint y: 423, endPoint x: 494, endPoint y: 411, distance: 13.4
click at [488, 423] on div "spring [PERSON_NAME] kit" at bounding box center [691, 398] width 657 height 74
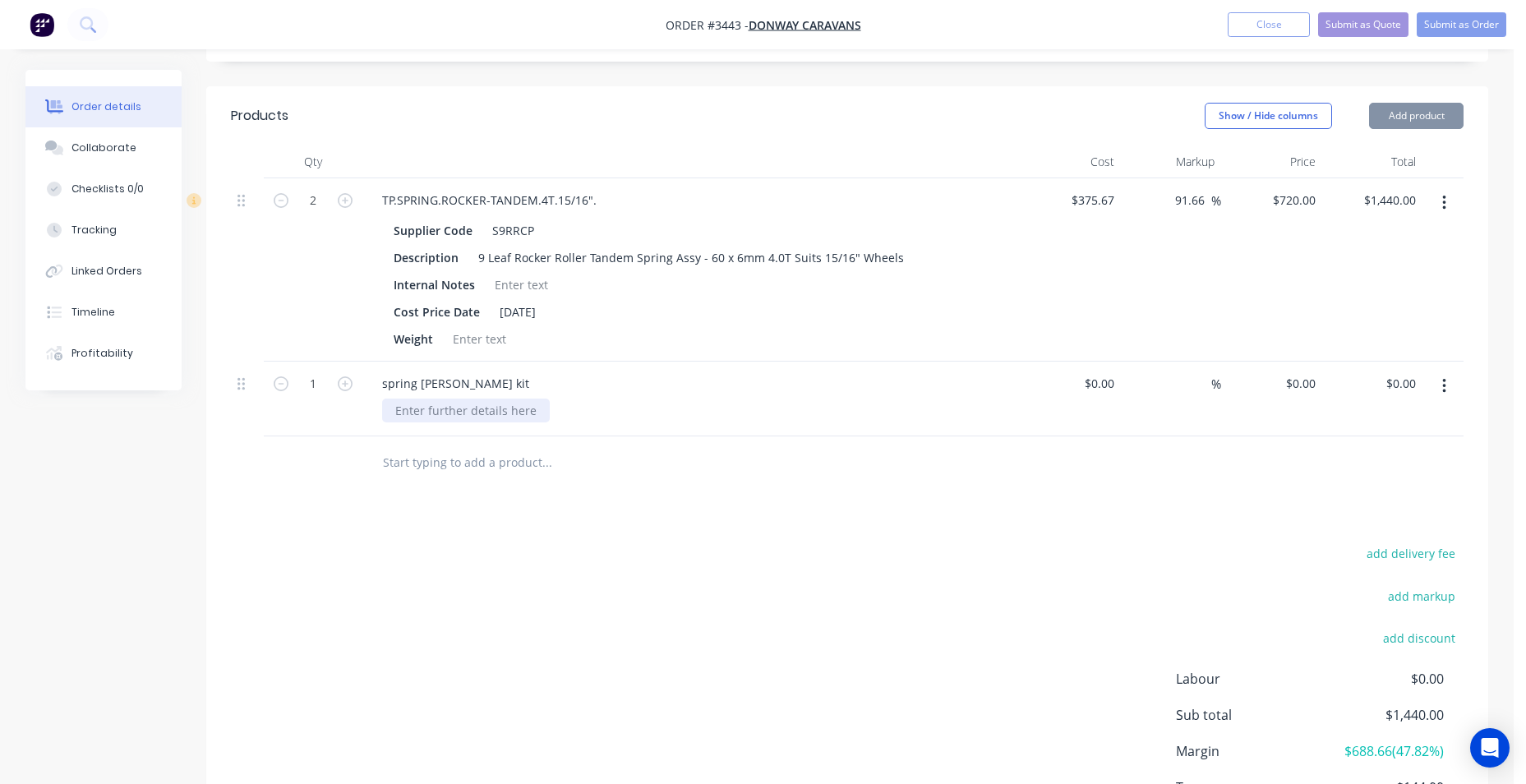
click at [494, 409] on div at bounding box center [466, 411] width 168 height 24
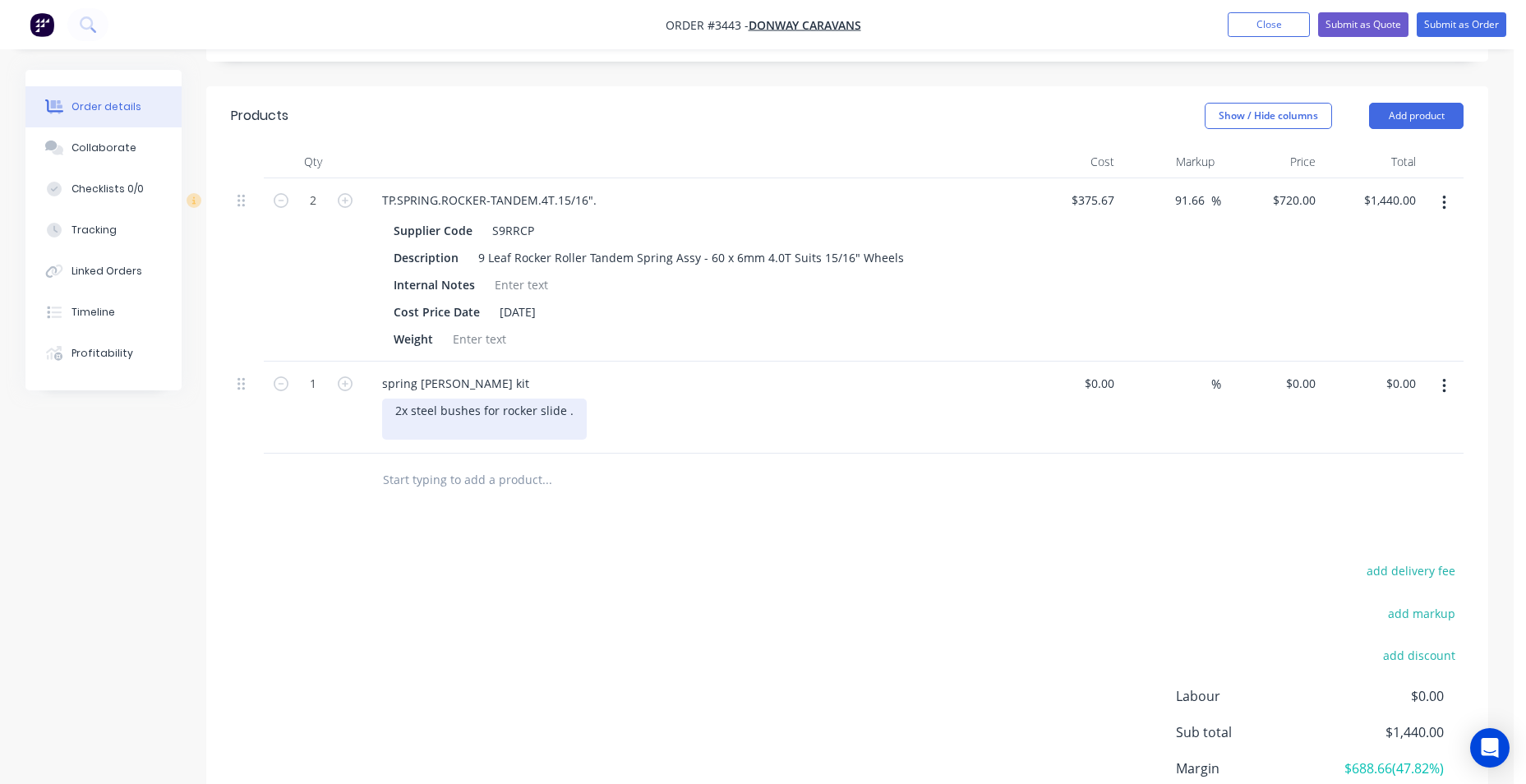
click at [401, 411] on div "2x steel bushes for rocker slide ." at bounding box center [484, 419] width 205 height 41
click at [623, 414] on div "4x steel bushes for rocker slide. 4x nylon spring eye bushes." at bounding box center [698, 419] width 631 height 41
click at [564, 428] on div "4x steel bushes for rocker slide. 4x nylon spring eye bushes." at bounding box center [482, 419] width 201 height 41
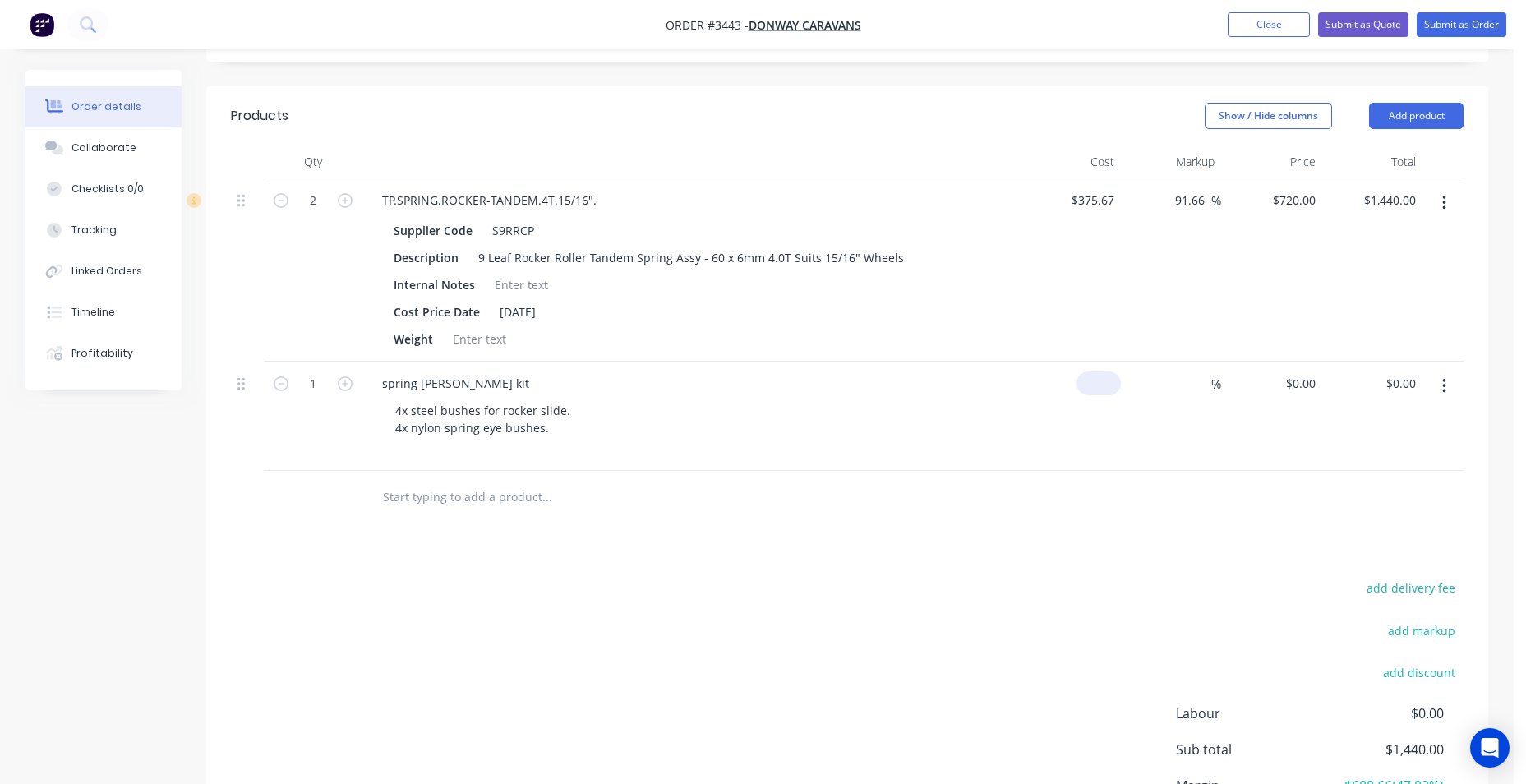
click at [1114, 380] on input at bounding box center [1102, 384] width 38 height 24
type input "$50.00"
click at [1210, 383] on input at bounding box center [1202, 384] width 19 height 24
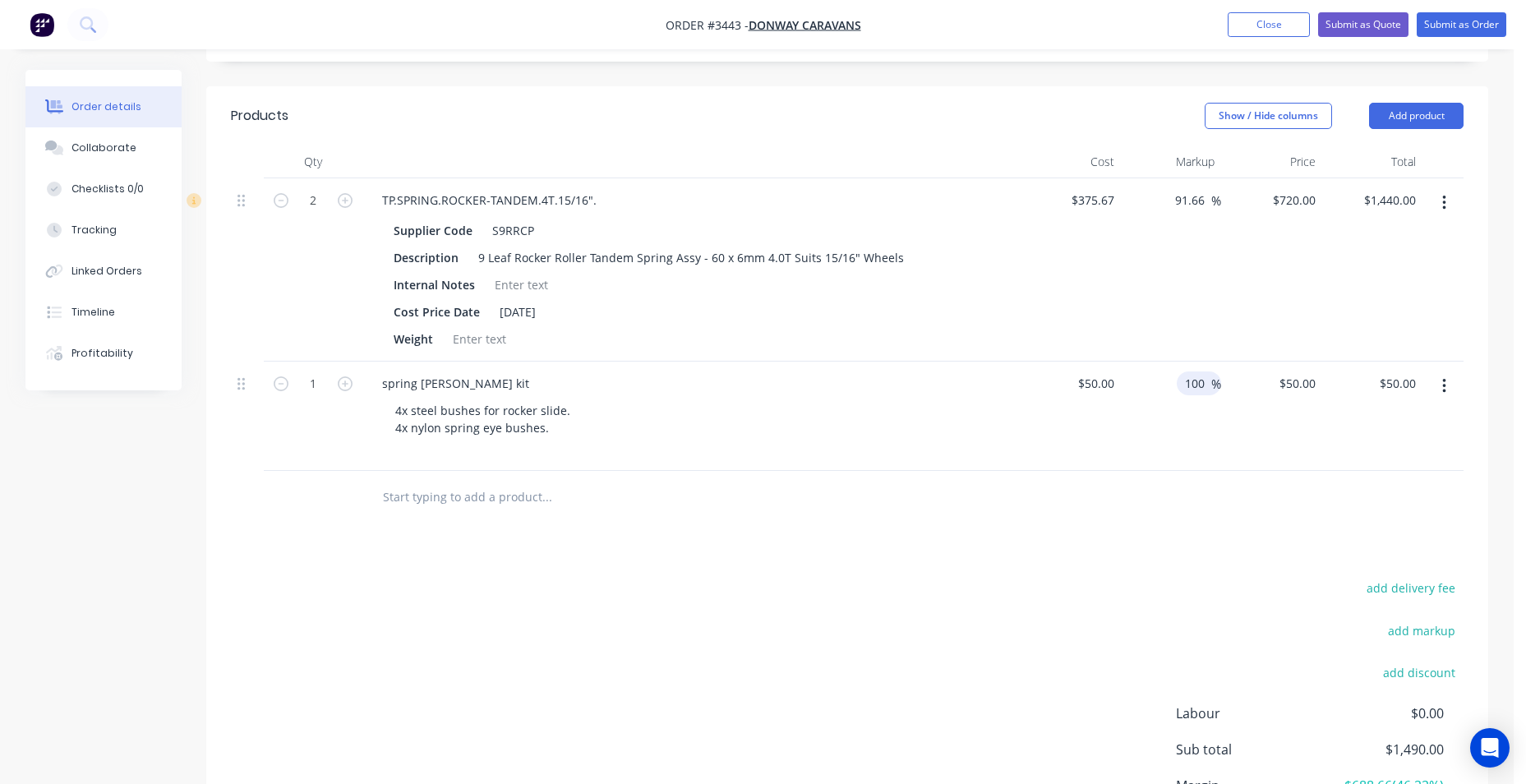
type input "100"
type input "$100.00"
click at [1245, 577] on div "add delivery fee add markup add discount Labour $0.00 Sub total $1,490.00 Margi…" at bounding box center [847, 735] width 1233 height 317
type input "$50.00"
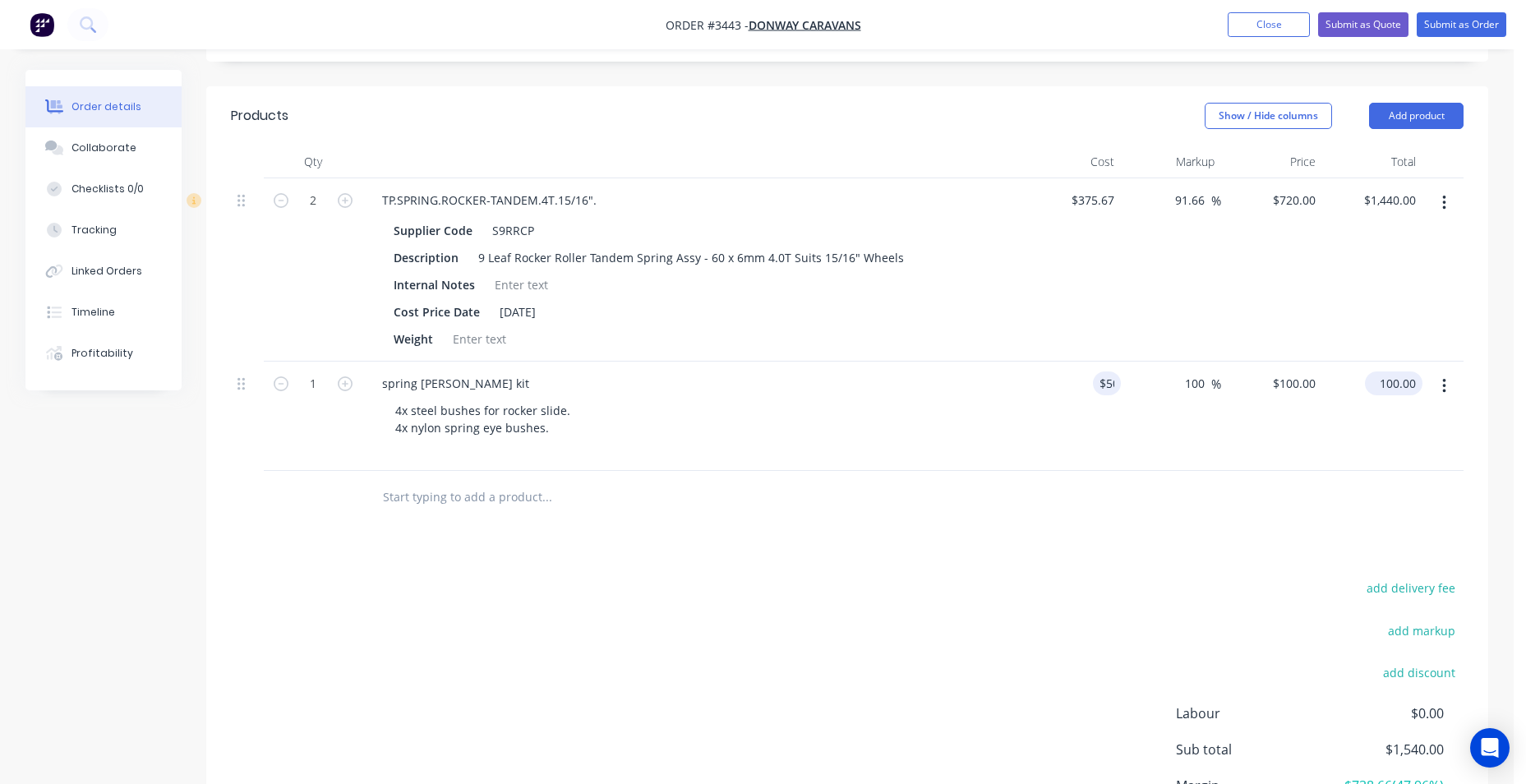
click at [1387, 393] on input "100.00" at bounding box center [1396, 384] width 51 height 24
type input "8"
type input "50"
type input "-84"
type input "$8.00"
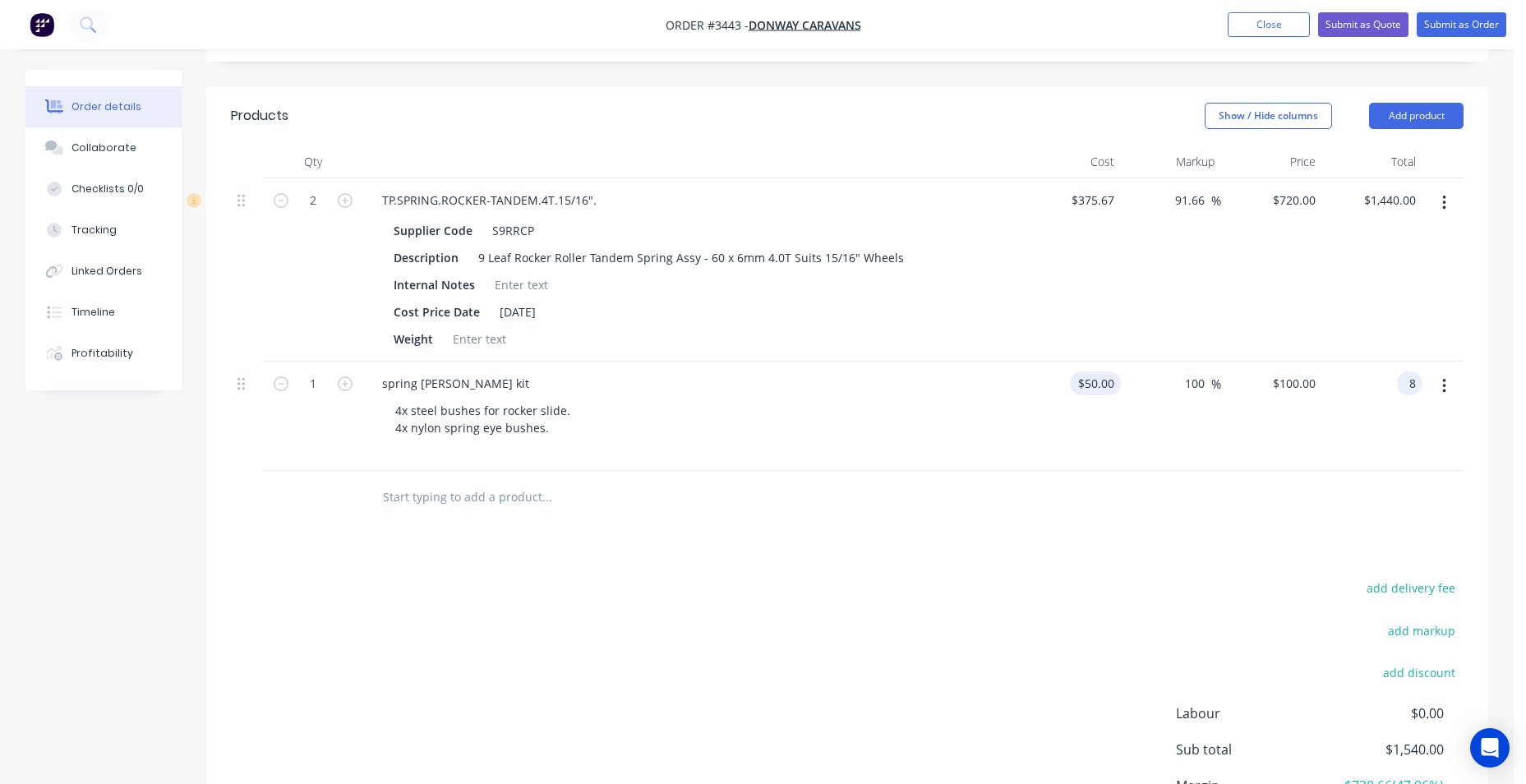
type input "$8.00"
type input "$20.00"
type input "$3.20"
drag, startPoint x: 1114, startPoint y: 466, endPoint x: 1158, endPoint y: 404, distance: 76.0
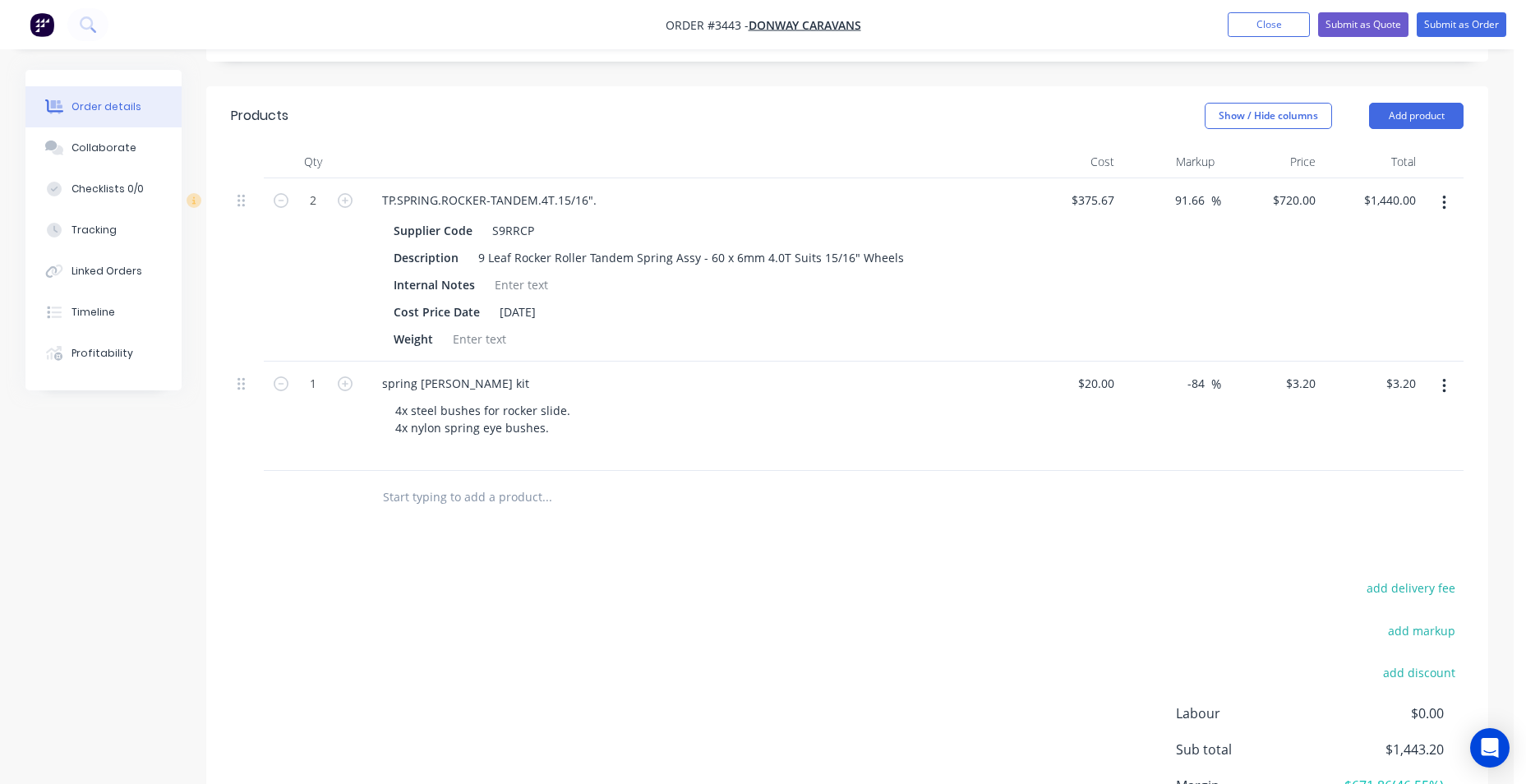
click at [1115, 465] on div "$20.00 $20.00" at bounding box center [1069, 416] width 101 height 109
click at [1193, 378] on input "-84" at bounding box center [1197, 384] width 25 height 24
drag, startPoint x: 1204, startPoint y: 381, endPoint x: 1178, endPoint y: 388, distance: 26.9
click at [1178, 386] on div "-84 -84 %" at bounding box center [1171, 416] width 101 height 109
type input "152"
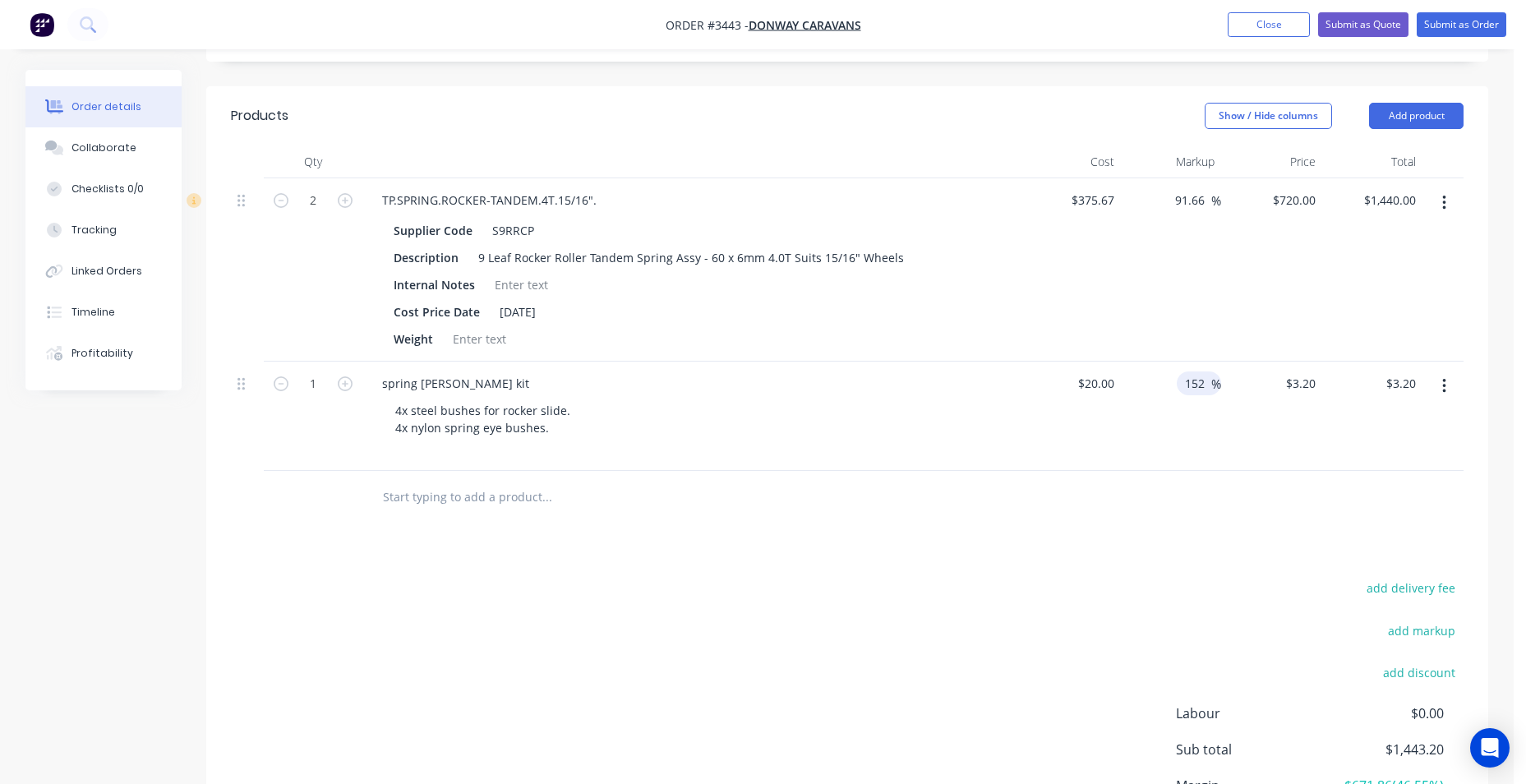
type input "$50.40"
click at [1036, 482] on div at bounding box center [847, 498] width 1233 height 54
click at [1201, 389] on input "152" at bounding box center [1197, 384] width 28 height 24
drag, startPoint x: 1211, startPoint y: 388, endPoint x: 1153, endPoint y: 380, distance: 58.5
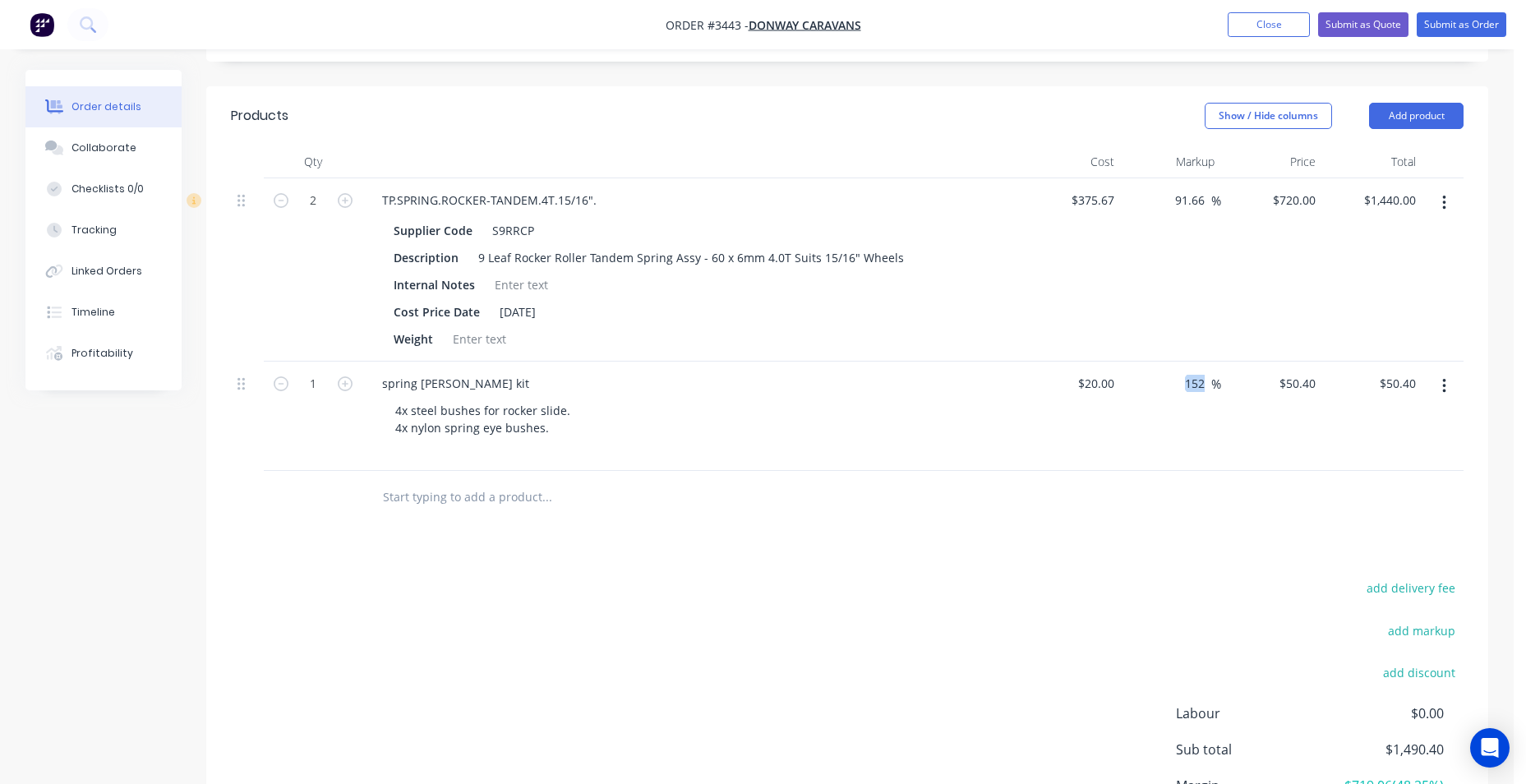
click at [1153, 380] on div "152 152 %" at bounding box center [1171, 416] width 101 height 109
drag, startPoint x: 1153, startPoint y: 380, endPoint x: 1236, endPoint y: 395, distance: 84.3
click at [1244, 392] on div "$50.40 $50.40" at bounding box center [1271, 416] width 101 height 109
click at [1197, 386] on input "152" at bounding box center [1197, 384] width 28 height 24
click at [1204, 384] on input "152" at bounding box center [1197, 384] width 28 height 24
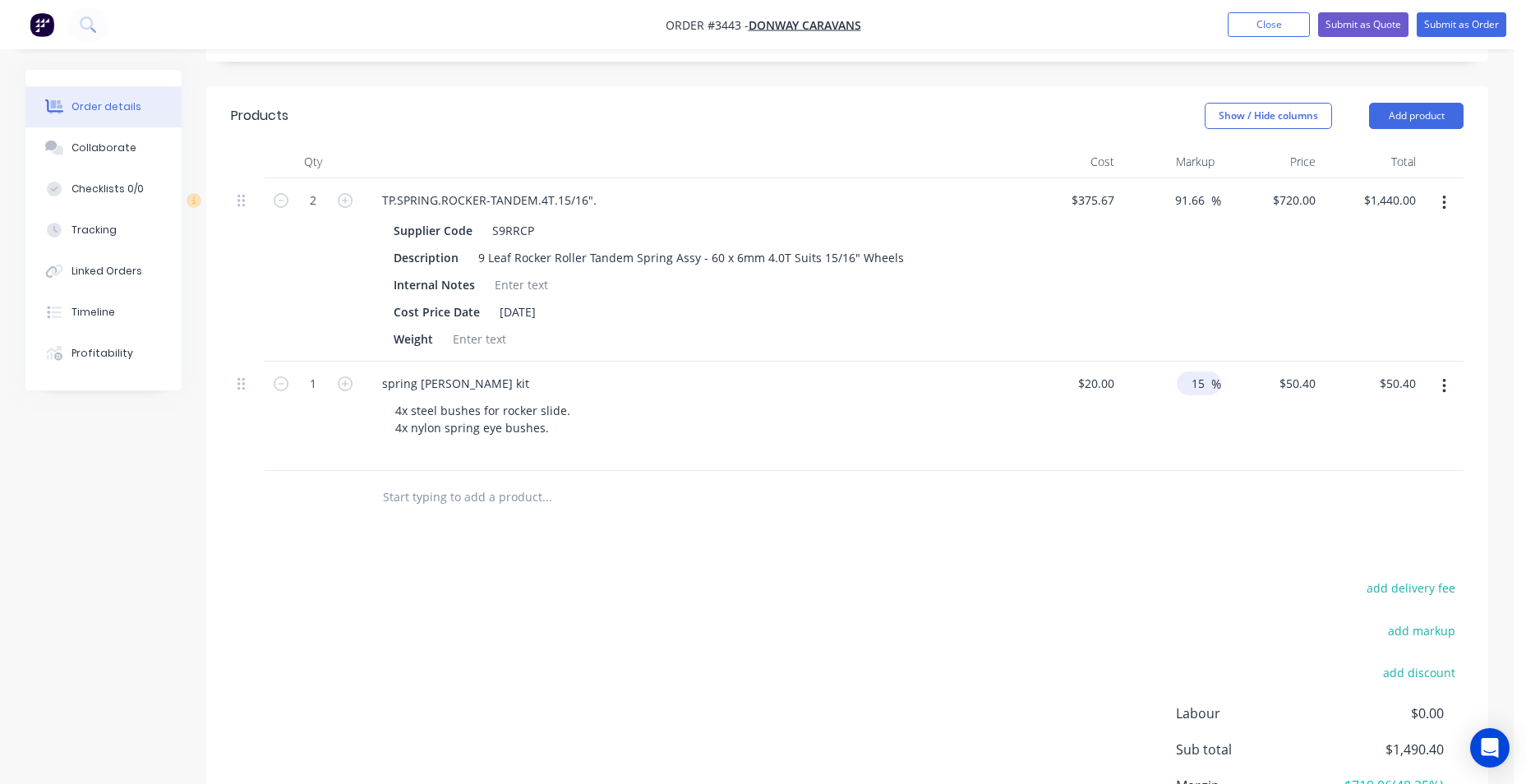
type input "1"
type input "188"
type input "$57.60"
click at [1071, 656] on div "add delivery fee add markup add discount Labour $0.00 Sub total $1,490.40 Margi…" at bounding box center [847, 735] width 1233 height 317
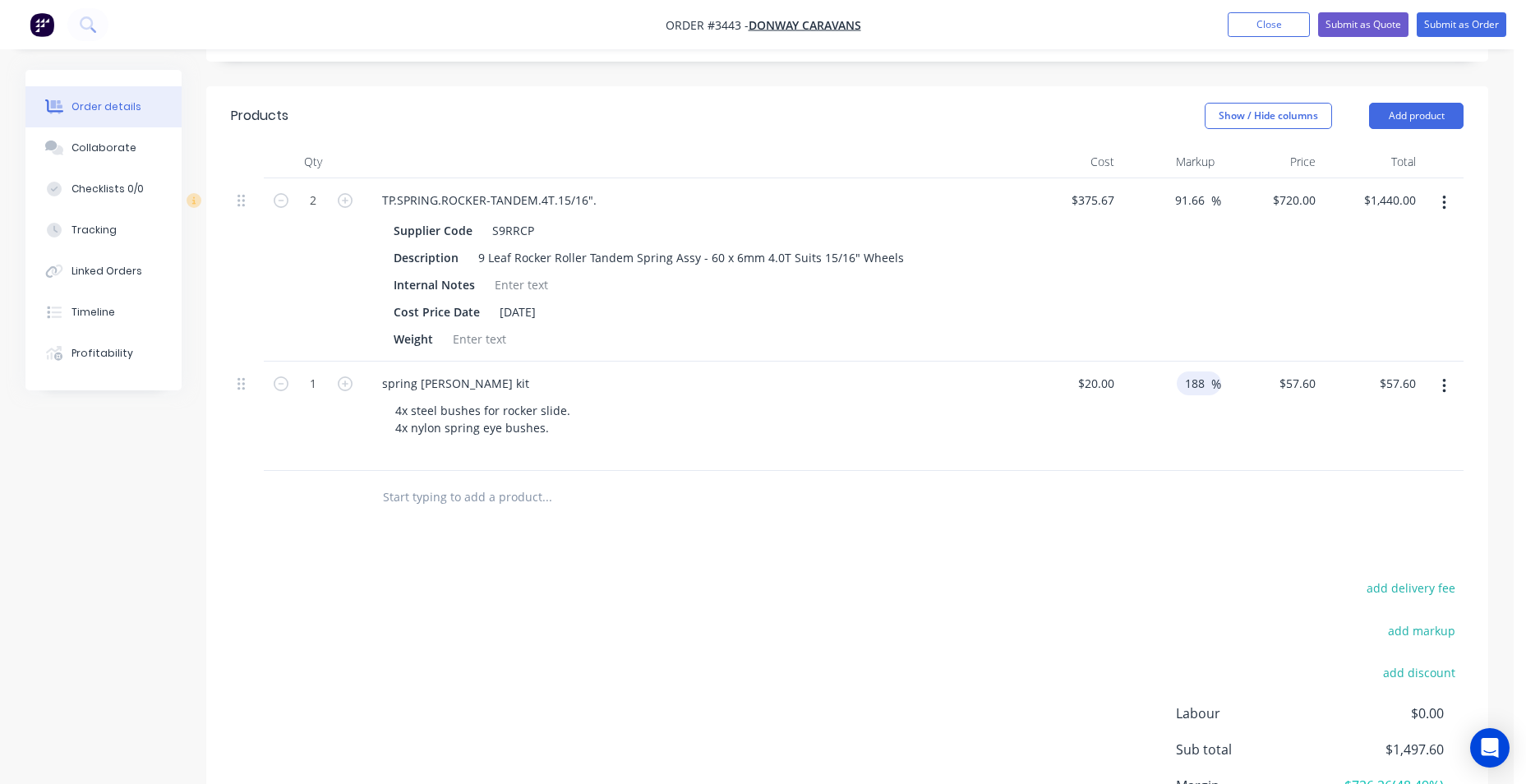
click at [1197, 384] on input "188" at bounding box center [1197, 384] width 28 height 24
drag, startPoint x: 1205, startPoint y: 381, endPoint x: 1175, endPoint y: 387, distance: 30.6
click at [1175, 387] on div "188 188 %" at bounding box center [1171, 416] width 101 height 109
type input "281"
type input "$76.20"
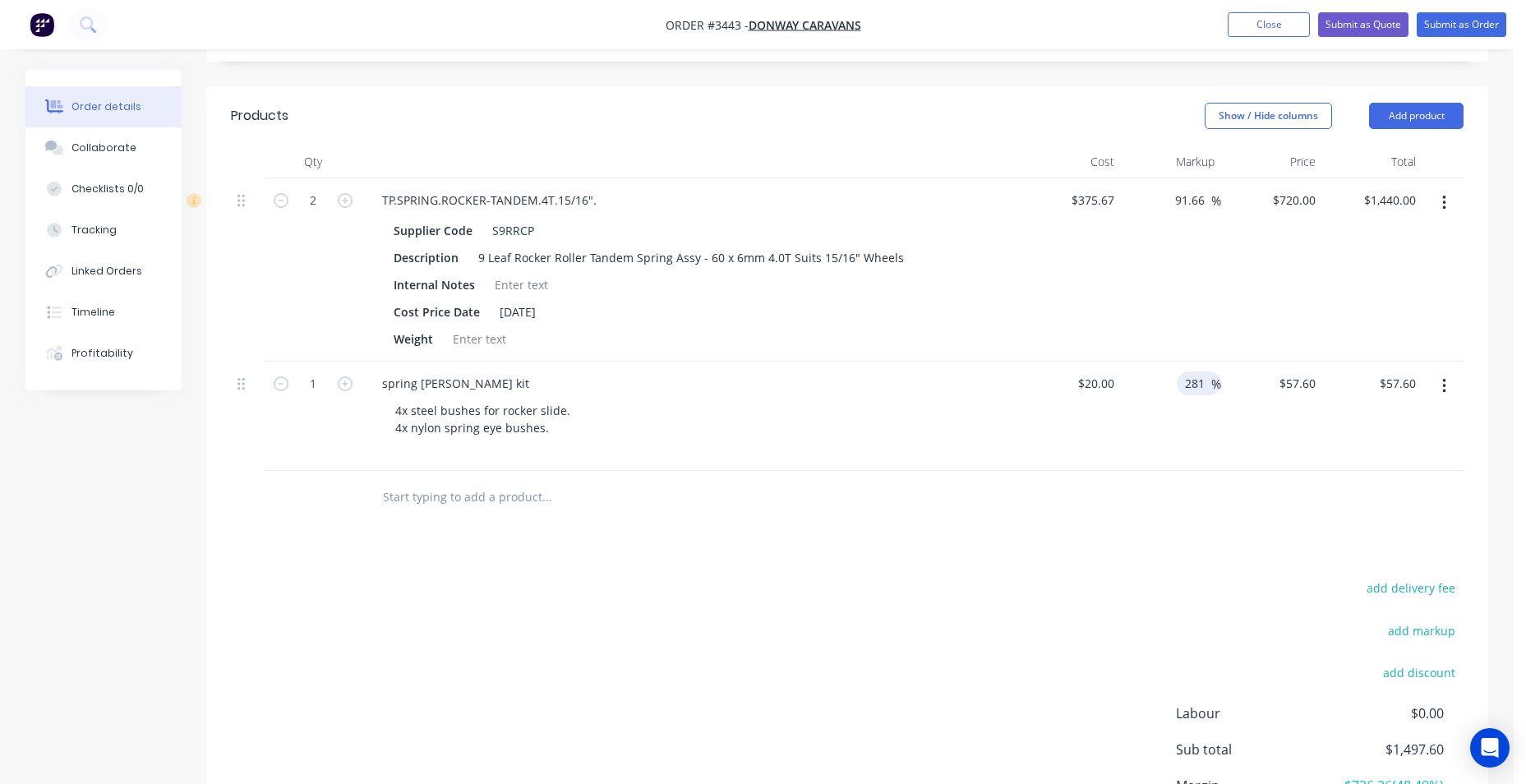
type input "$76.20"
click at [1172, 490] on div at bounding box center [847, 498] width 1233 height 54
drag, startPoint x: 1202, startPoint y: 377, endPoint x: 1184, endPoint y: 379, distance: 18.1
click at [1184, 379] on input "281" at bounding box center [1197, 384] width 28 height 24
type input "302"
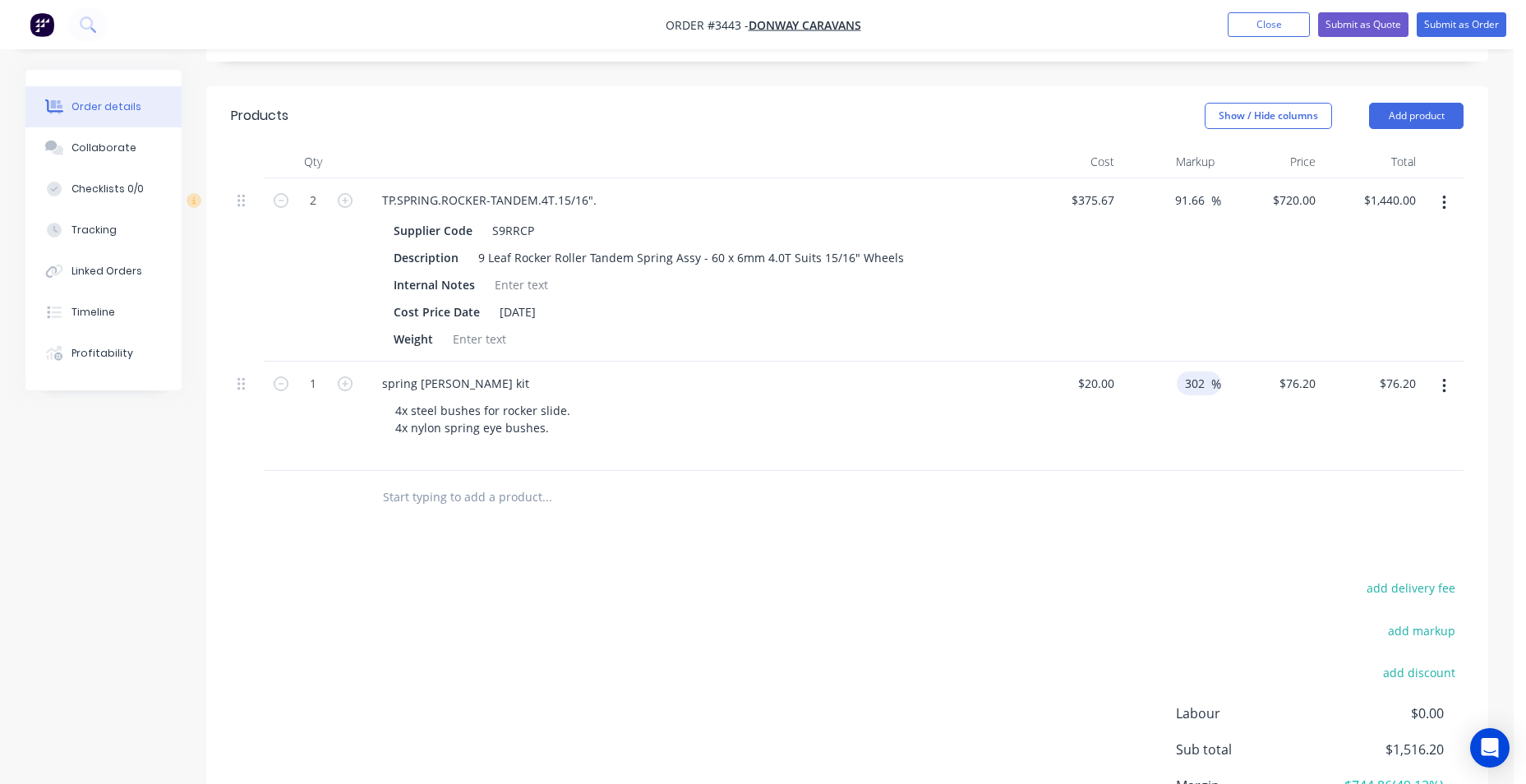
type input "$80.40"
drag, startPoint x: 1136, startPoint y: 548, endPoint x: 1141, endPoint y: 540, distance: 9.4
click at [1141, 541] on div "Products Show / Hide columns Add product Qty Cost Markup Price Total 2 TP.SPRIN…" at bounding box center [847, 502] width 1282 height 832
drag, startPoint x: 1208, startPoint y: 386, endPoint x: 1184, endPoint y: 384, distance: 24.1
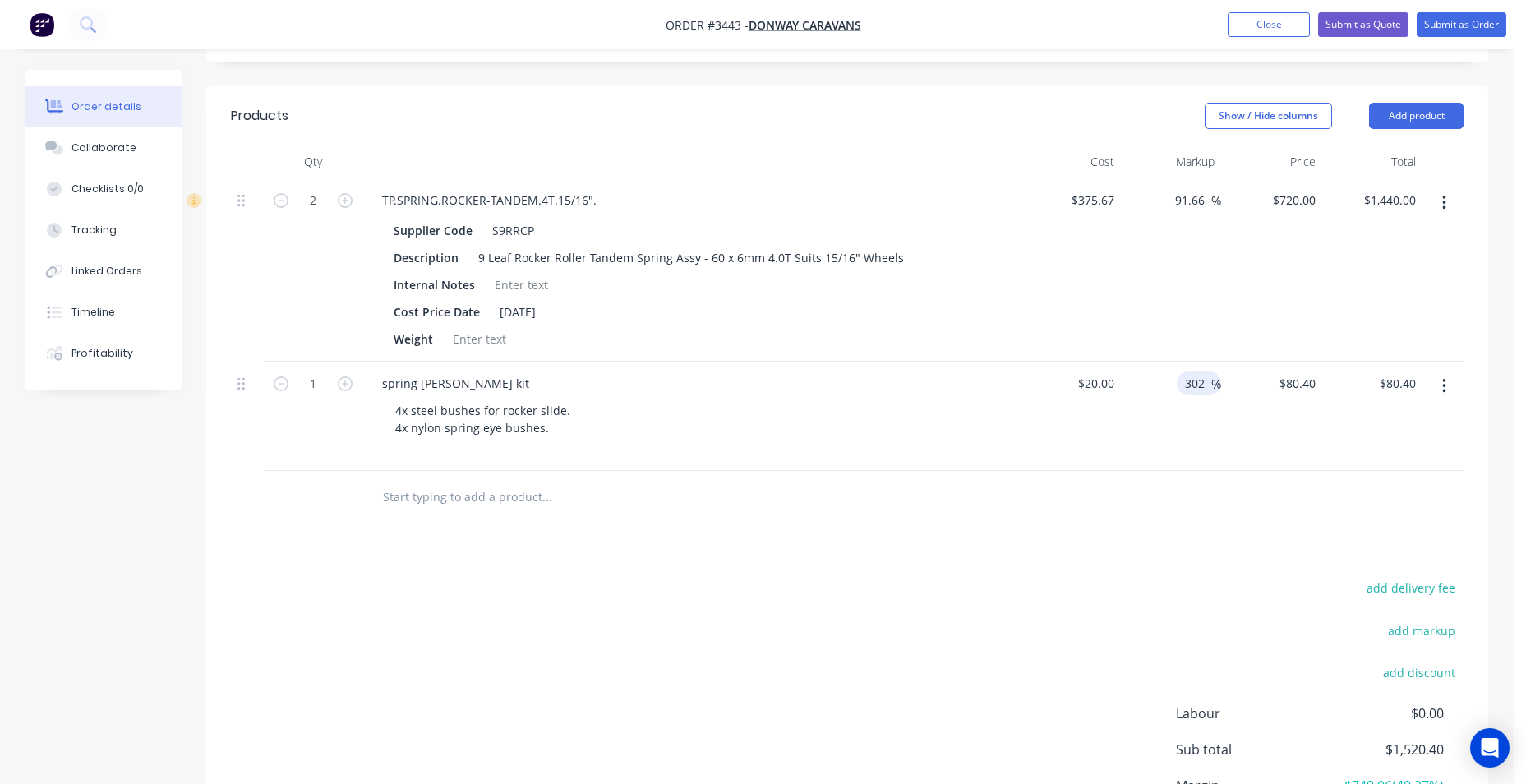
click at [1184, 384] on input "302" at bounding box center [1197, 384] width 28 height 24
click at [1181, 385] on div "302 302 %" at bounding box center [1198, 384] width 44 height 24
type input "342.5"
type input "$88.50"
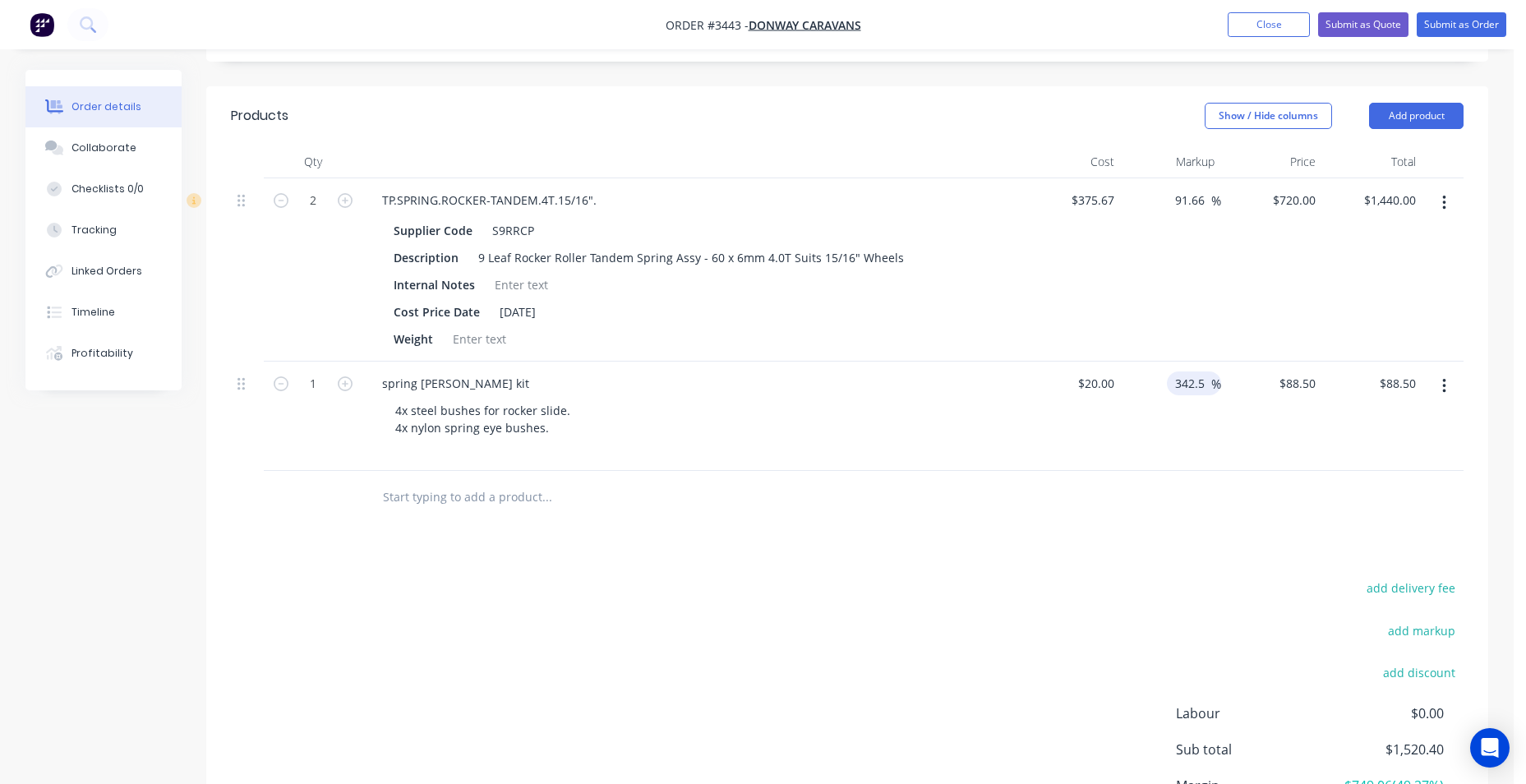
click at [1129, 513] on div at bounding box center [847, 498] width 1233 height 54
drag, startPoint x: 1206, startPoint y: 378, endPoint x: 1156, endPoint y: 386, distance: 50.6
click at [1163, 381] on div "342.5 342.5 %" at bounding box center [1171, 416] width 101 height 109
type input "385.2"
type input "$97.04"
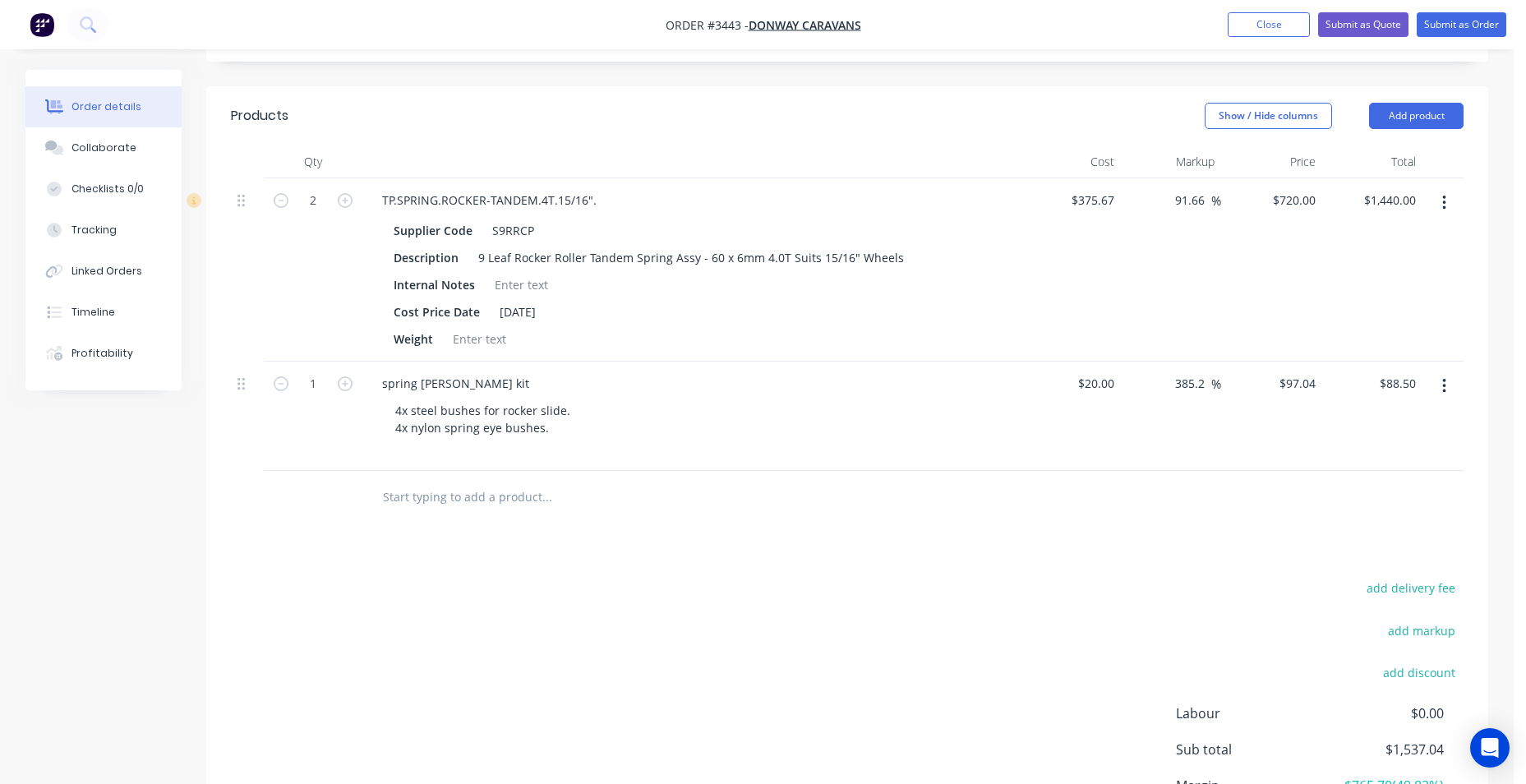
type input "$97.04"
click at [1110, 537] on div "Products Show / Hide columns Add product Qty Cost Markup Price Total 2 TP.SPRIN…" at bounding box center [847, 502] width 1282 height 832
click at [572, 425] on div "4x steel bushes for rocker slide. 4x nylon spring eye bushes." at bounding box center [482, 427] width 201 height 58
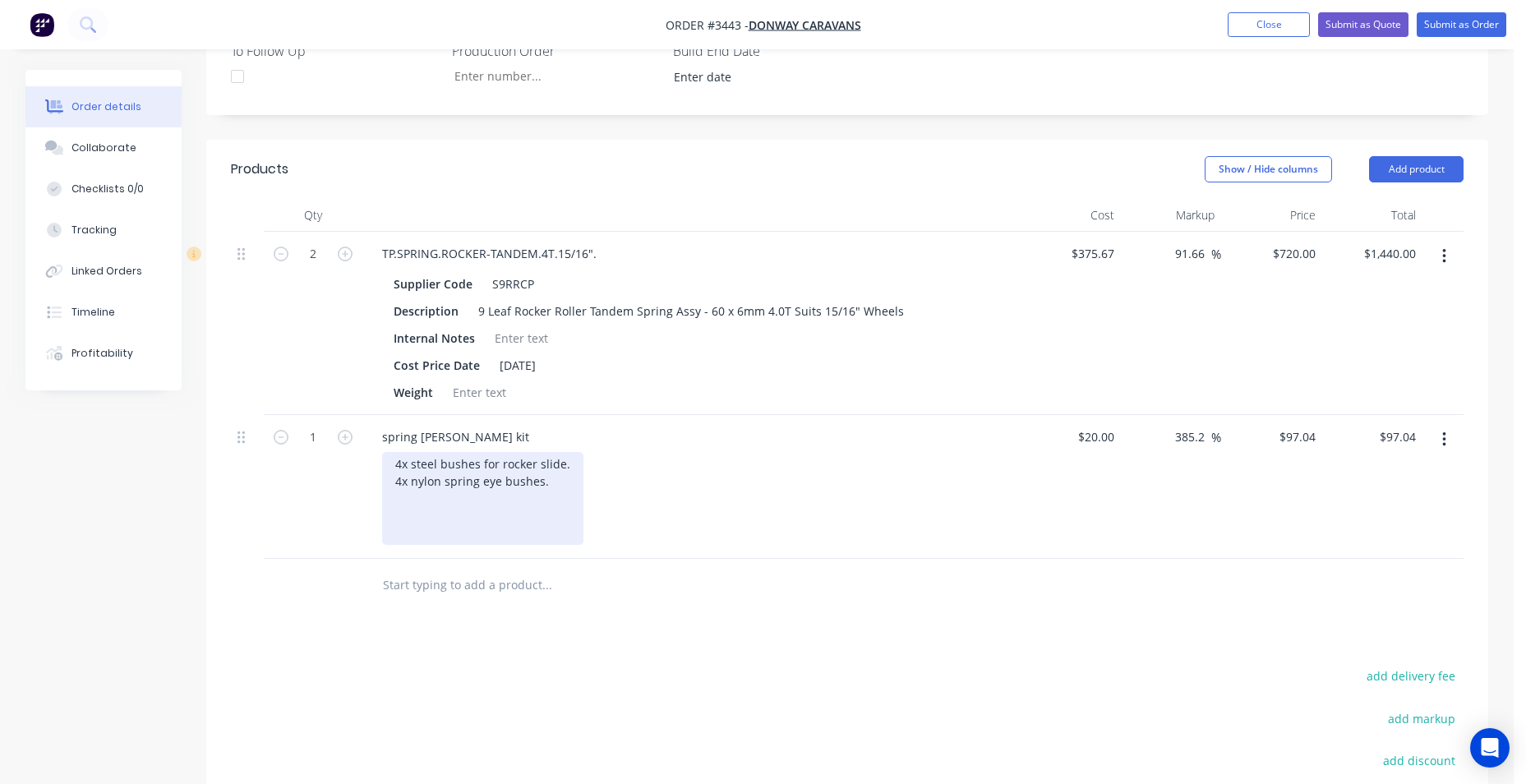
scroll to position [526, 0]
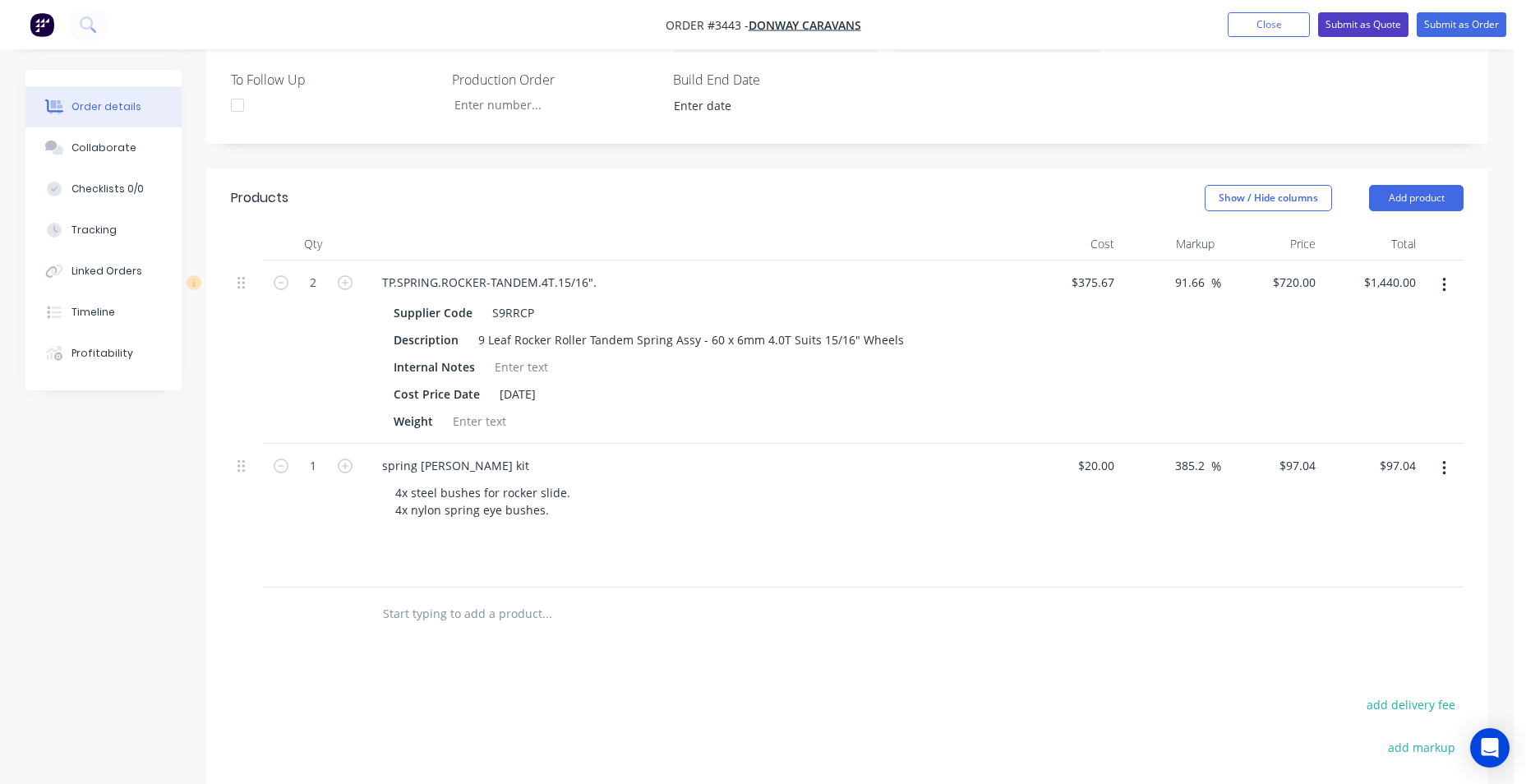
click at [1366, 27] on button "Submit as Quote" at bounding box center [1363, 24] width 91 height 25
